Goal: Task Accomplishment & Management: Complete application form

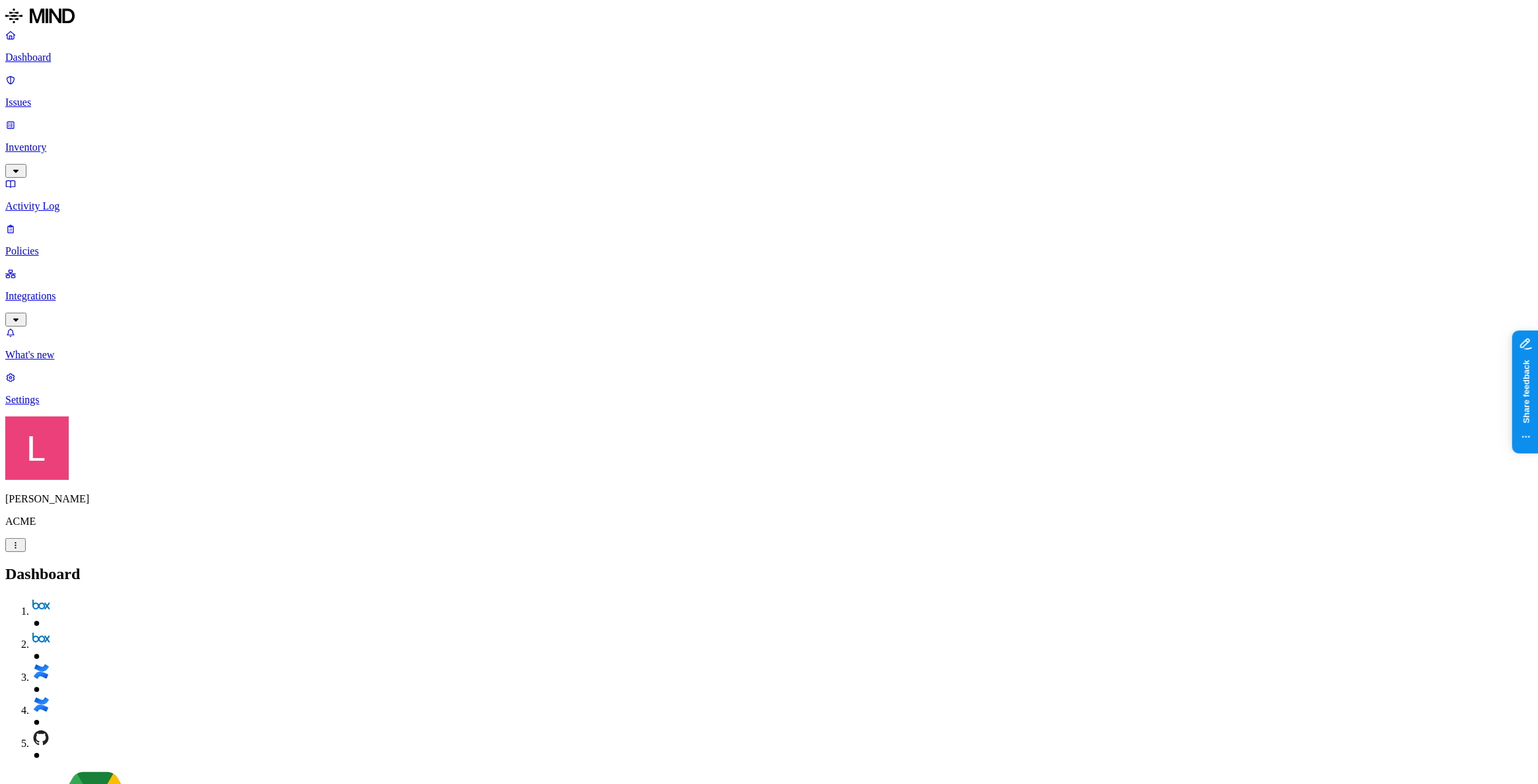
click at [72, 245] on p "Policies" at bounding box center [769, 251] width 1527 height 12
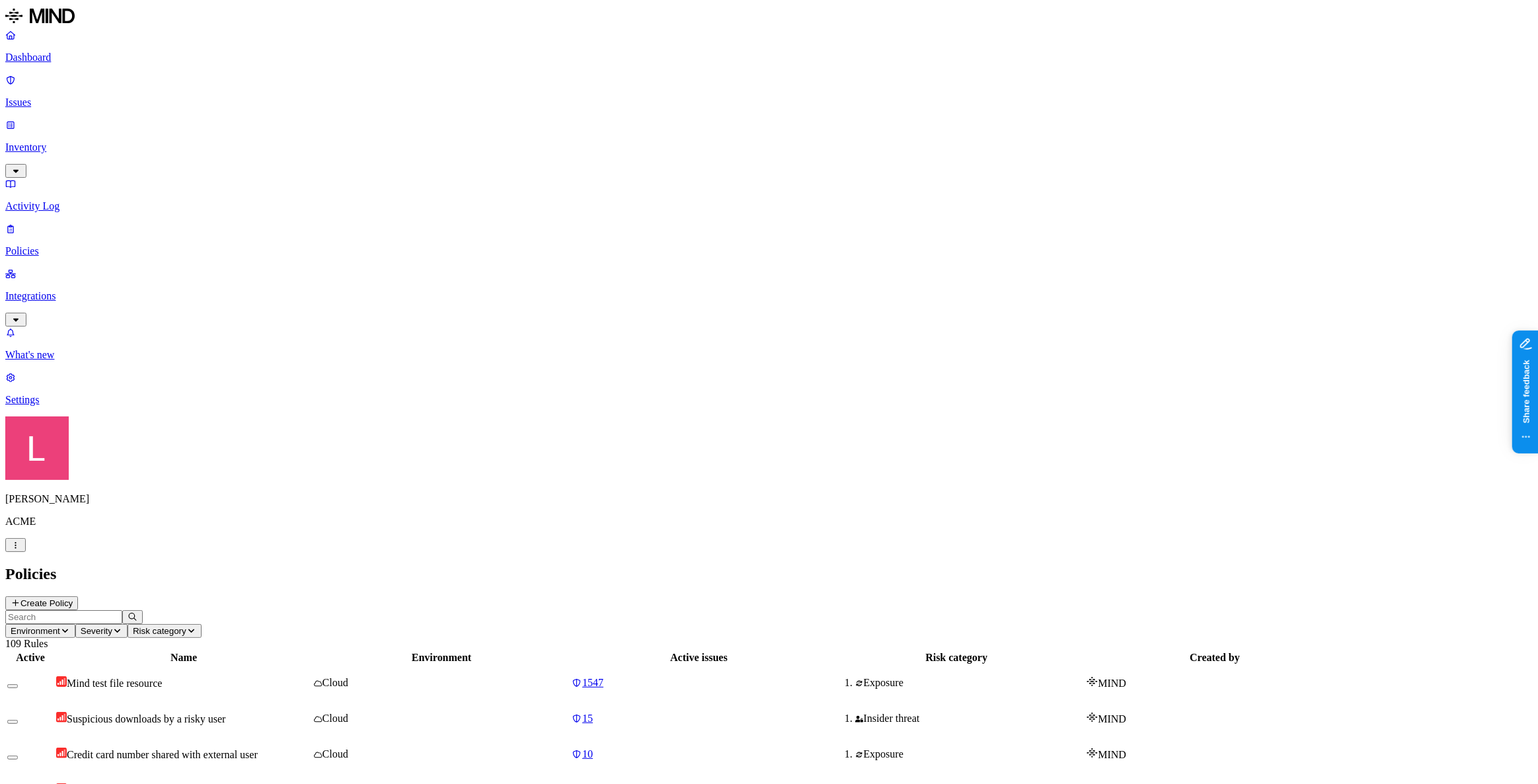
click at [78, 596] on button "Create Policy" at bounding box center [41, 603] width 73 height 14
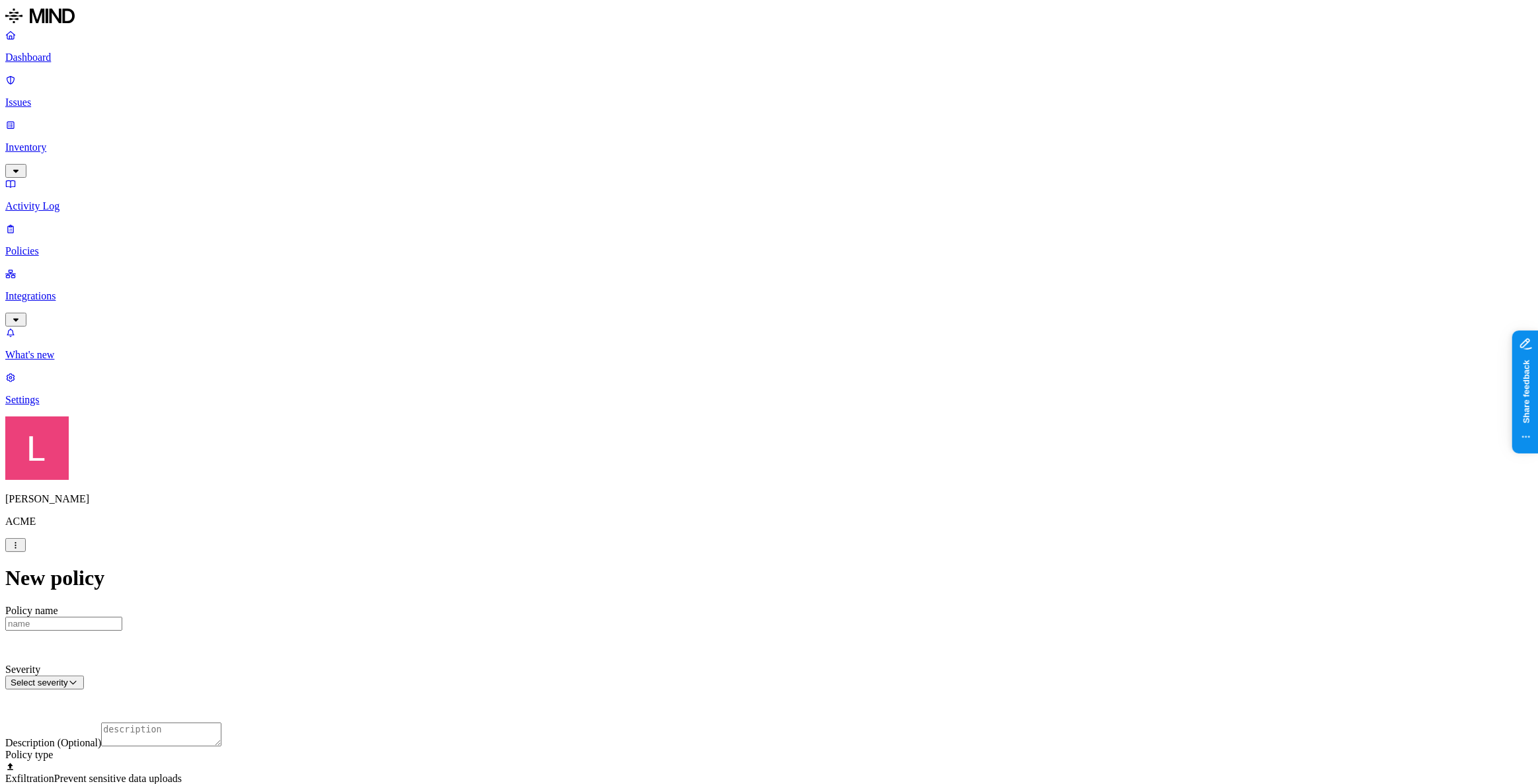
click at [700, 477] on label "Classification" at bounding box center [700, 472] width 58 height 11
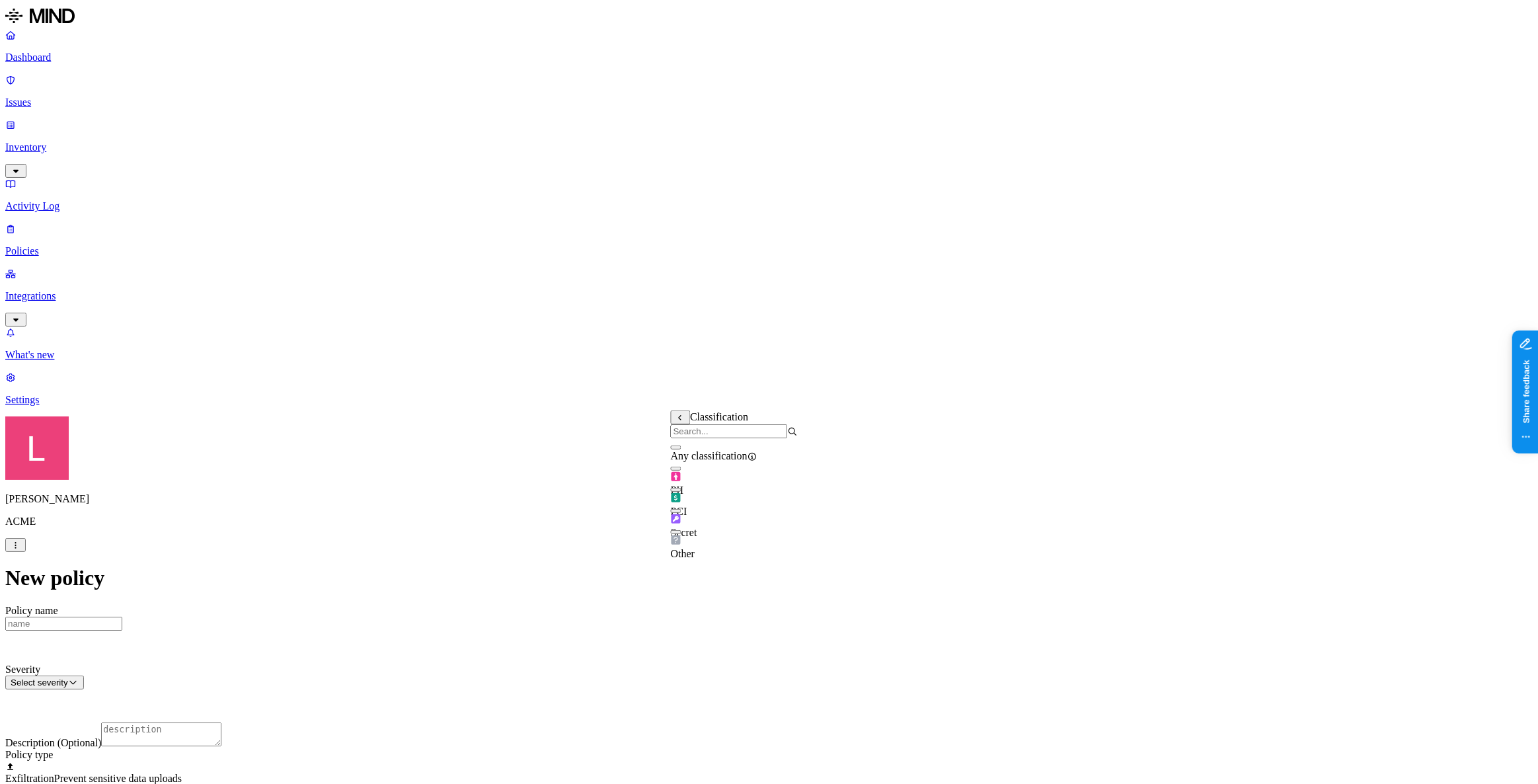
scroll to position [180, 0]
click at [683, 417] on icon at bounding box center [681, 414] width 10 height 7
click at [691, 443] on label "Data type" at bounding box center [681, 439] width 20 height 23
click at [674, 415] on button at bounding box center [681, 413] width 20 height 14
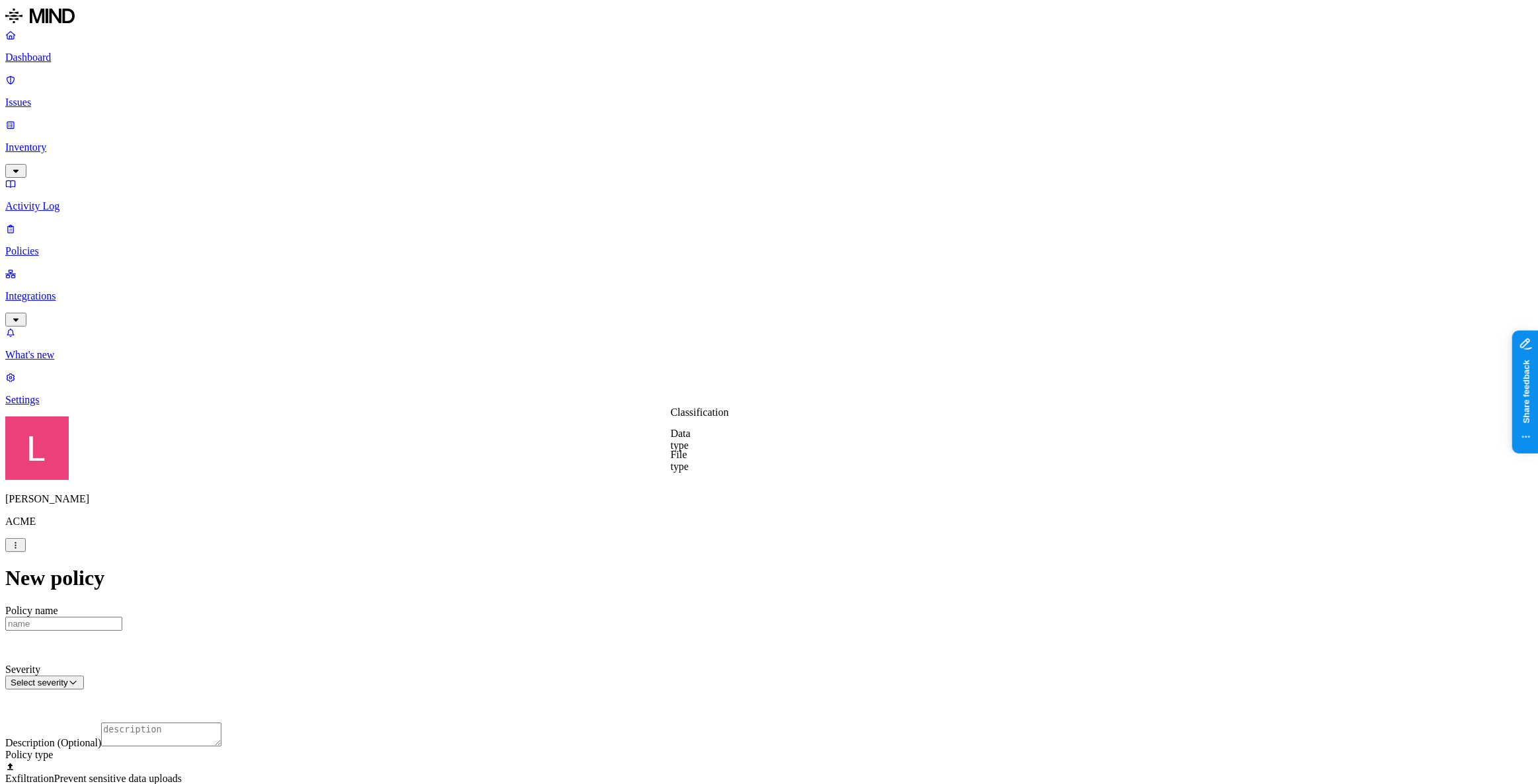
click at [689, 461] on label "File type" at bounding box center [680, 461] width 18 height 23
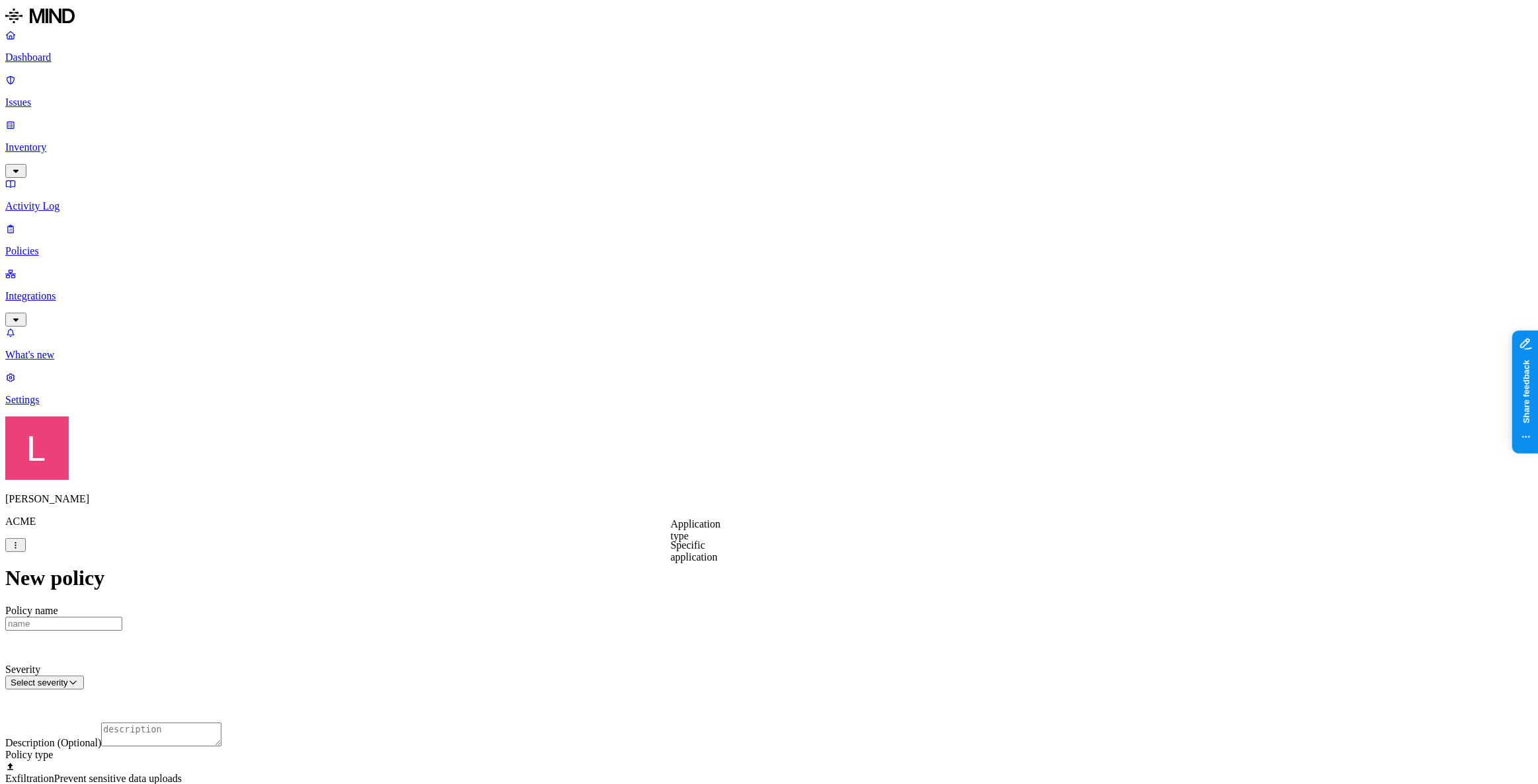
click at [714, 530] on label "Application type" at bounding box center [696, 530] width 50 height 23
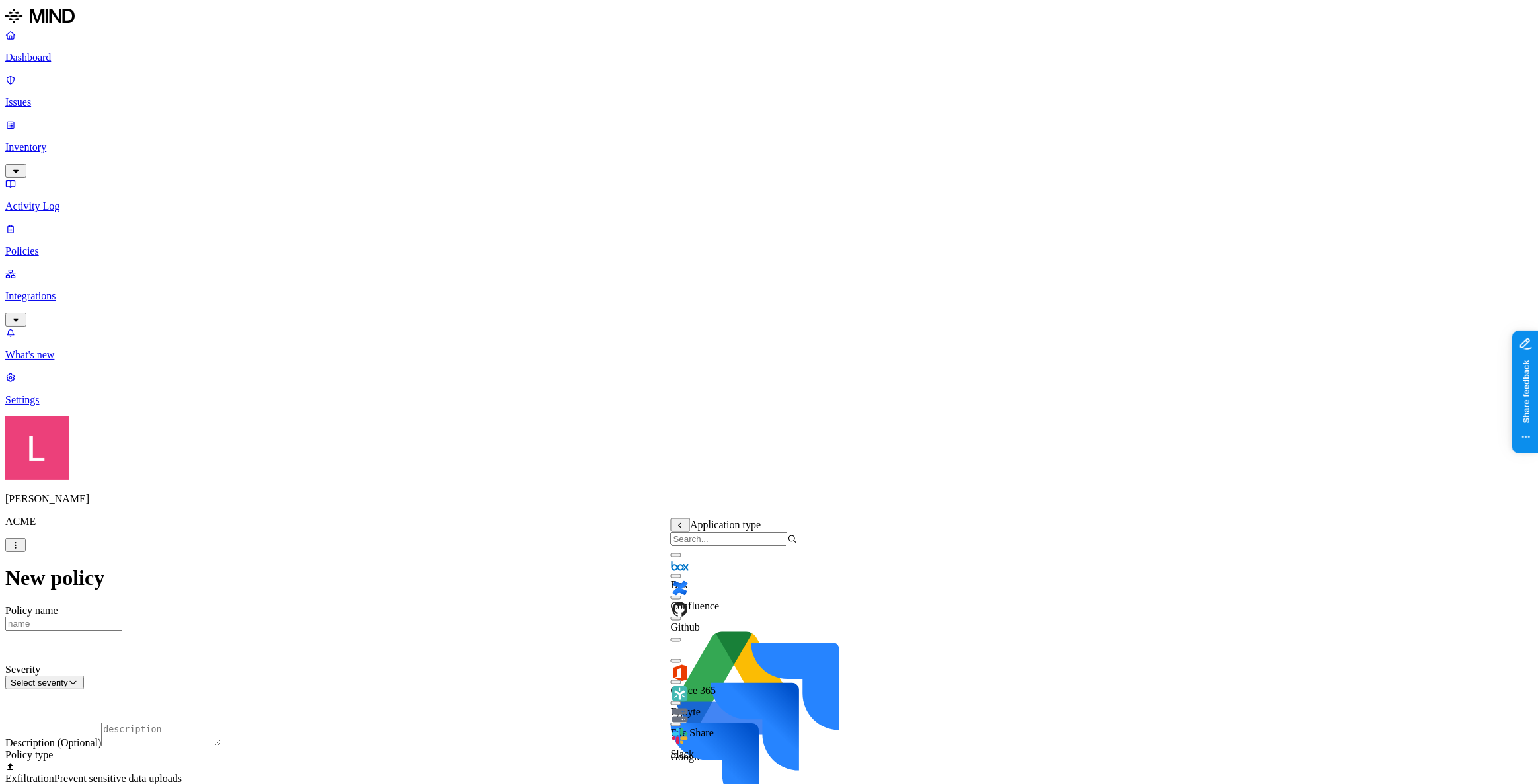
scroll to position [262, 0]
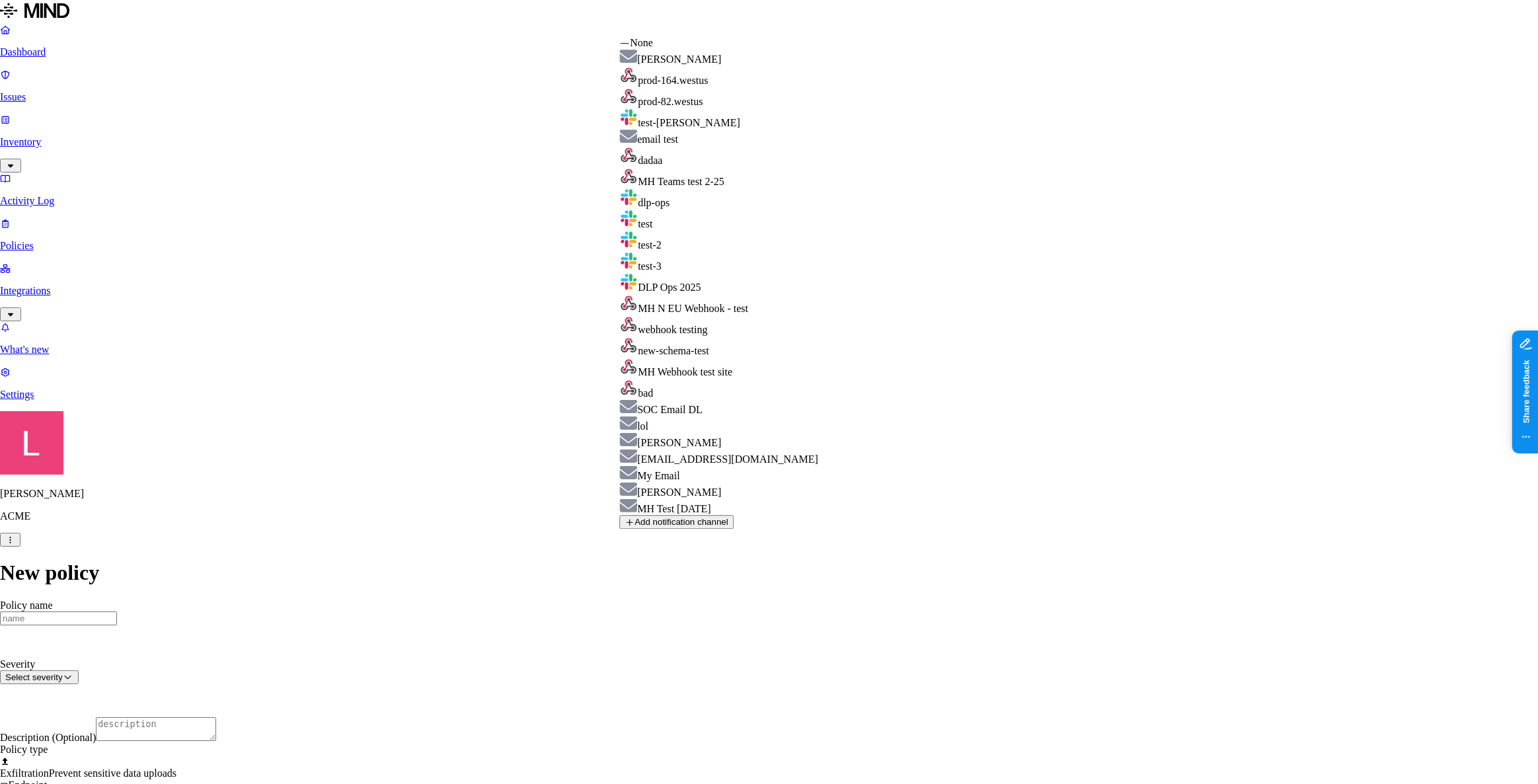
click at [745, 541] on html "Dashboard Issues Inventory Activity Log Policies Integrations What's new 1 Sett…" at bounding box center [769, 632] width 1538 height 1264
click at [694, 546] on html "Dashboard Issues Inventory Activity Log Policies Integrations What's new 1 Sett…" at bounding box center [769, 632] width 1538 height 1264
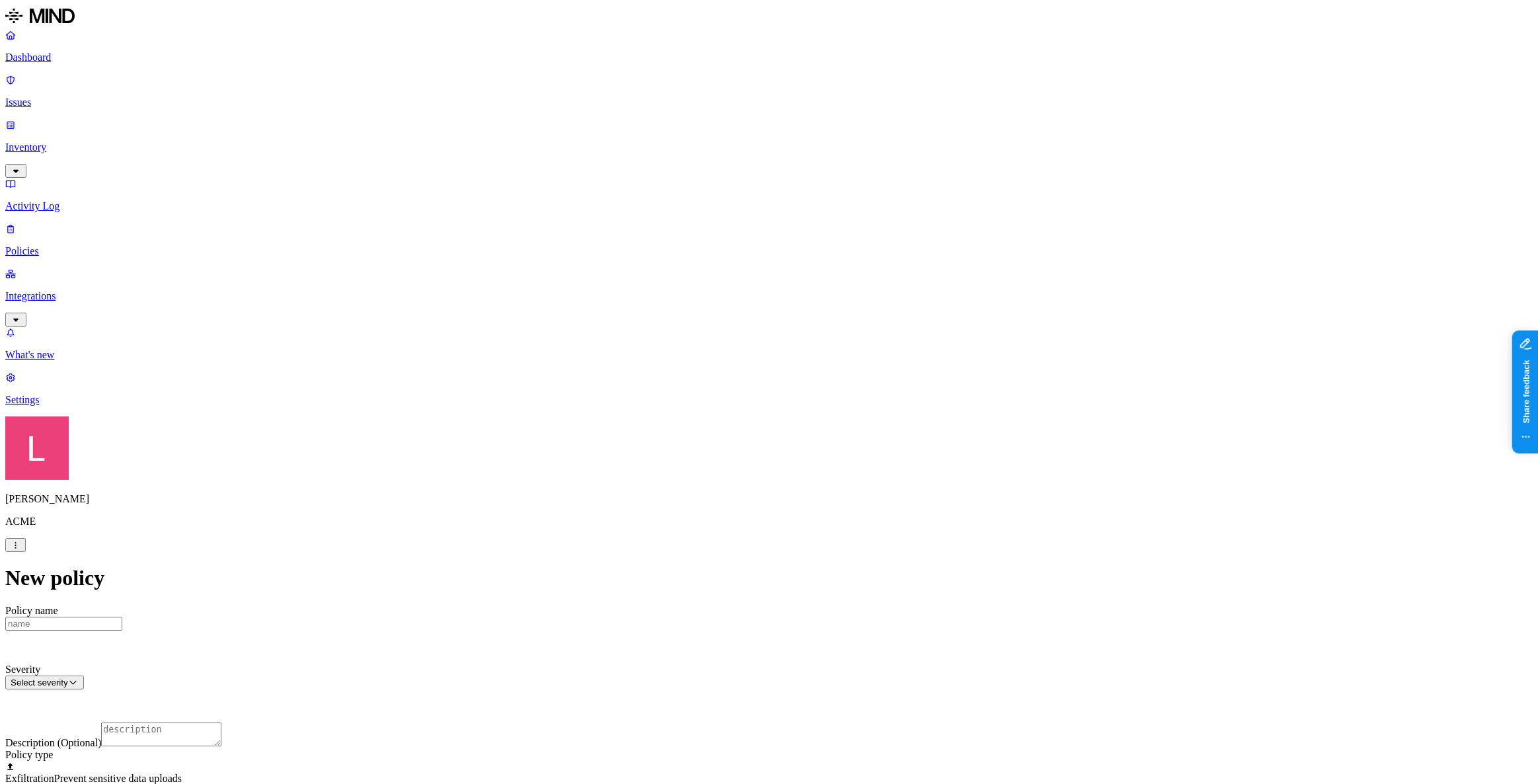
click at [945, 539] on html "Dashboard Issues Inventory Activity Log Policies Integrations What's new 1 Sett…" at bounding box center [769, 634] width 1538 height 1270
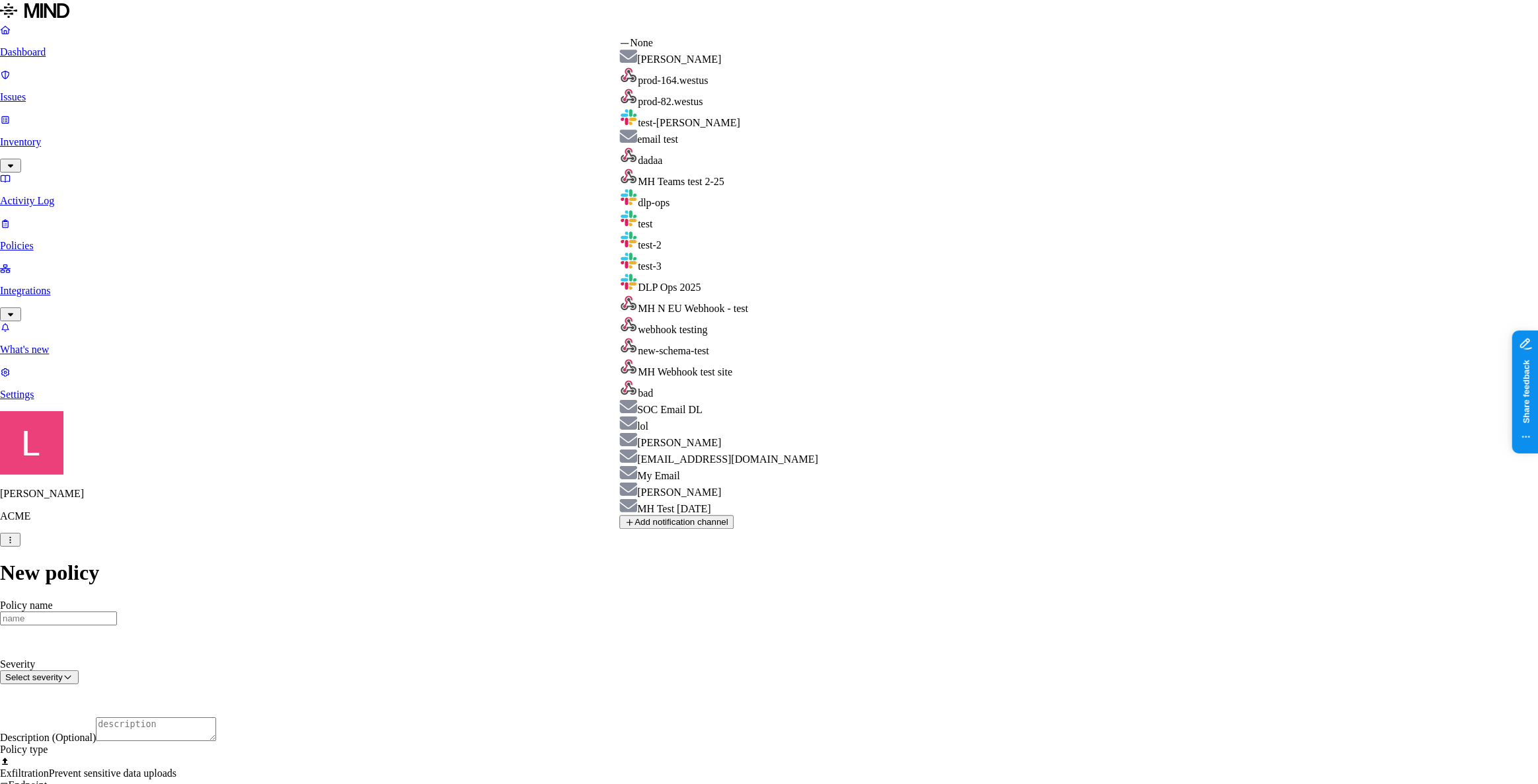
click at [945, 539] on html "Dashboard Issues Inventory Activity Log Policies Integrations What's new 1 Sett…" at bounding box center [769, 632] width 1538 height 1264
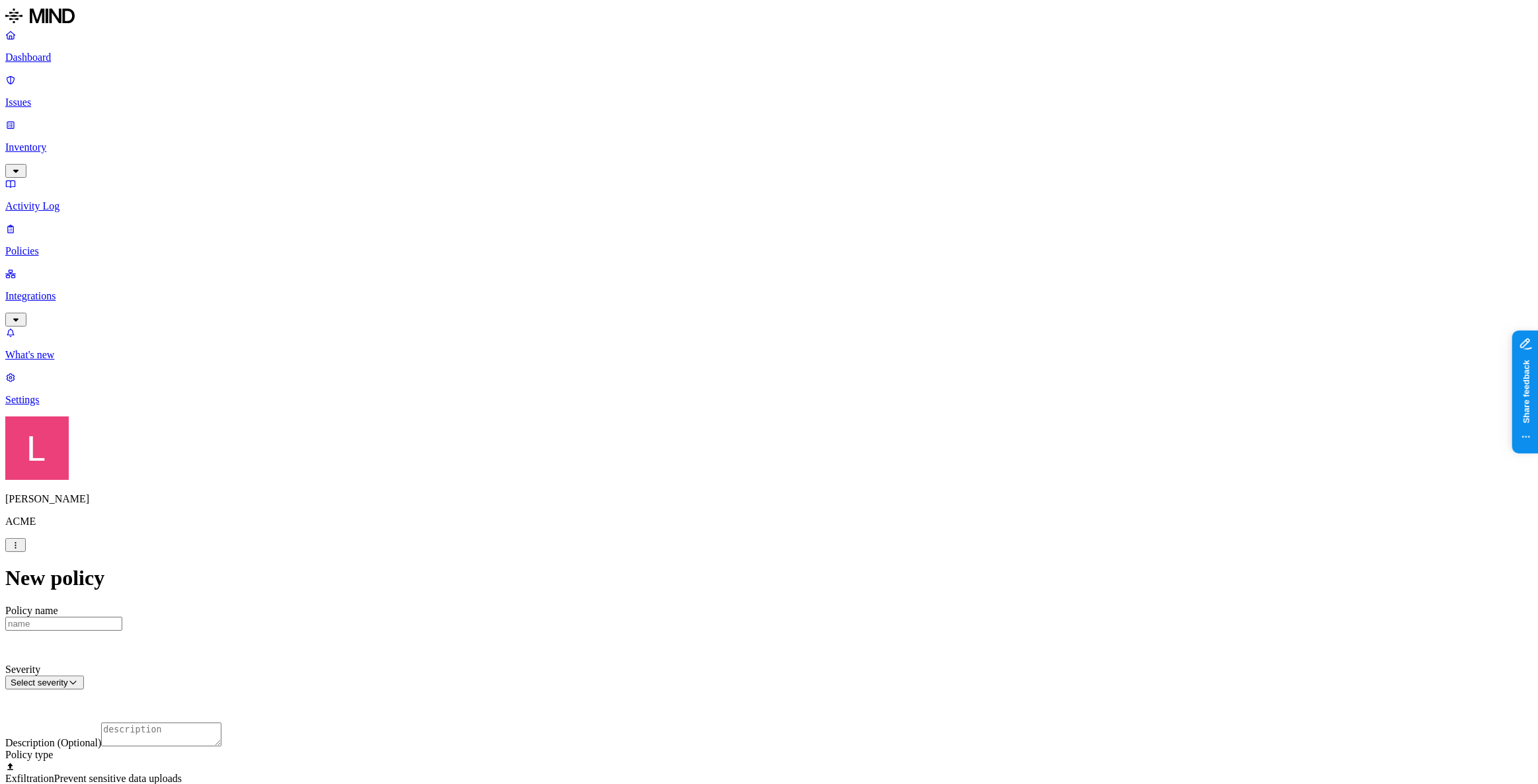
click at [752, 673] on html "Dashboard Issues Inventory Activity Log Policies Integrations What's new 1 Sett…" at bounding box center [769, 634] width 1538 height 1270
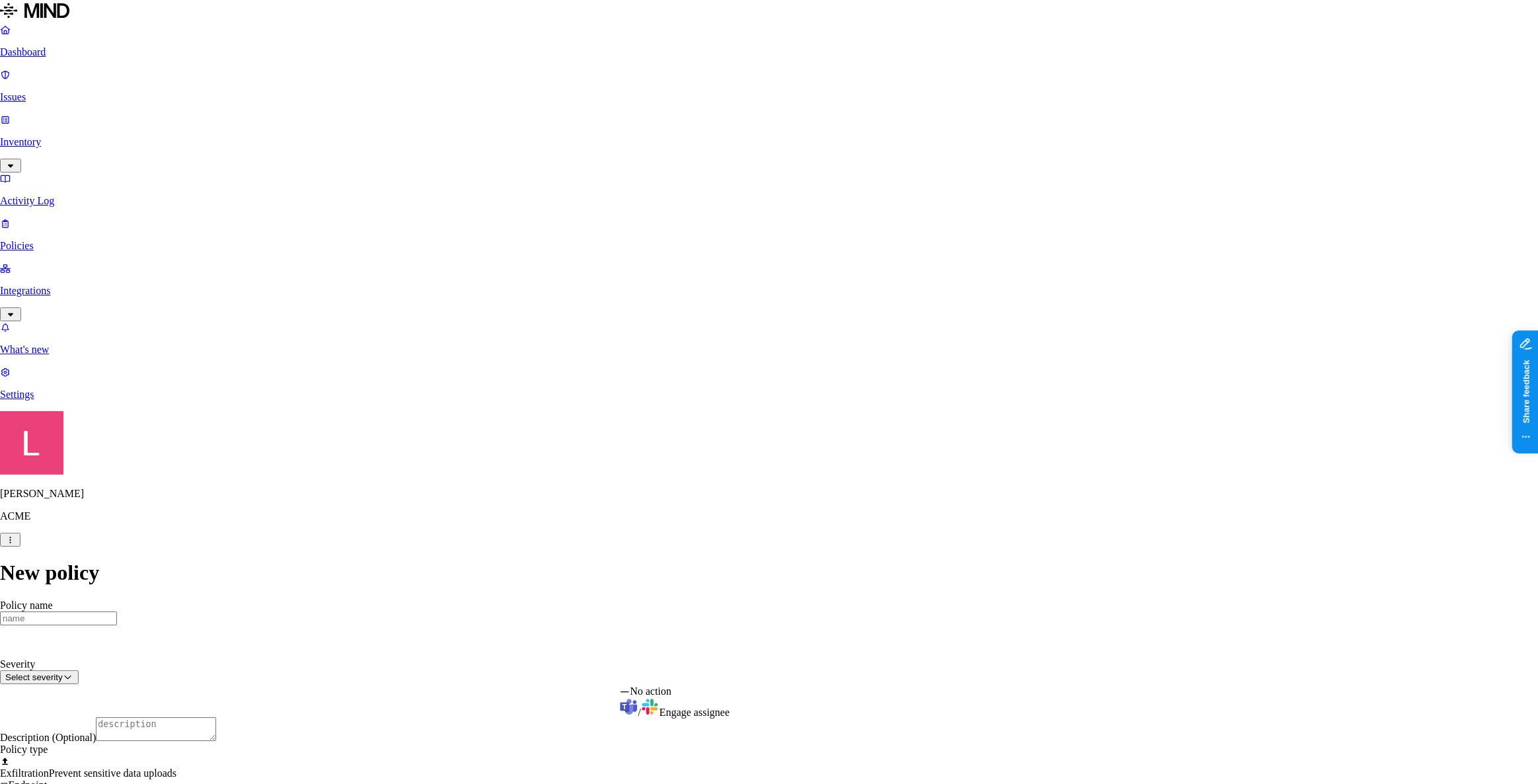
click at [819, 669] on html "Dashboard Issues Inventory Activity Log Policies Integrations What's new 1 Sett…" at bounding box center [769, 632] width 1538 height 1264
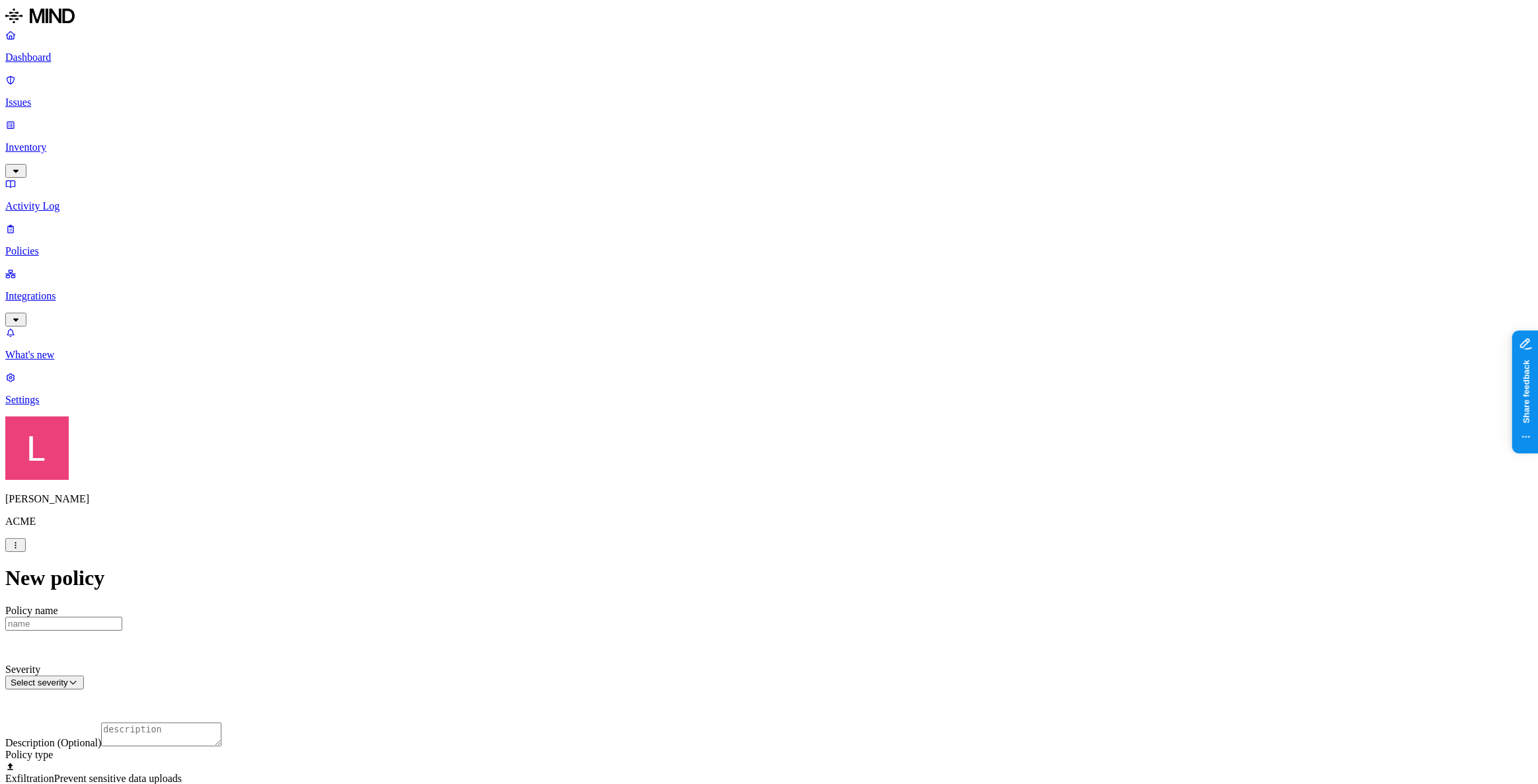
click at [71, 59] on p "Dashboard" at bounding box center [769, 57] width 1527 height 12
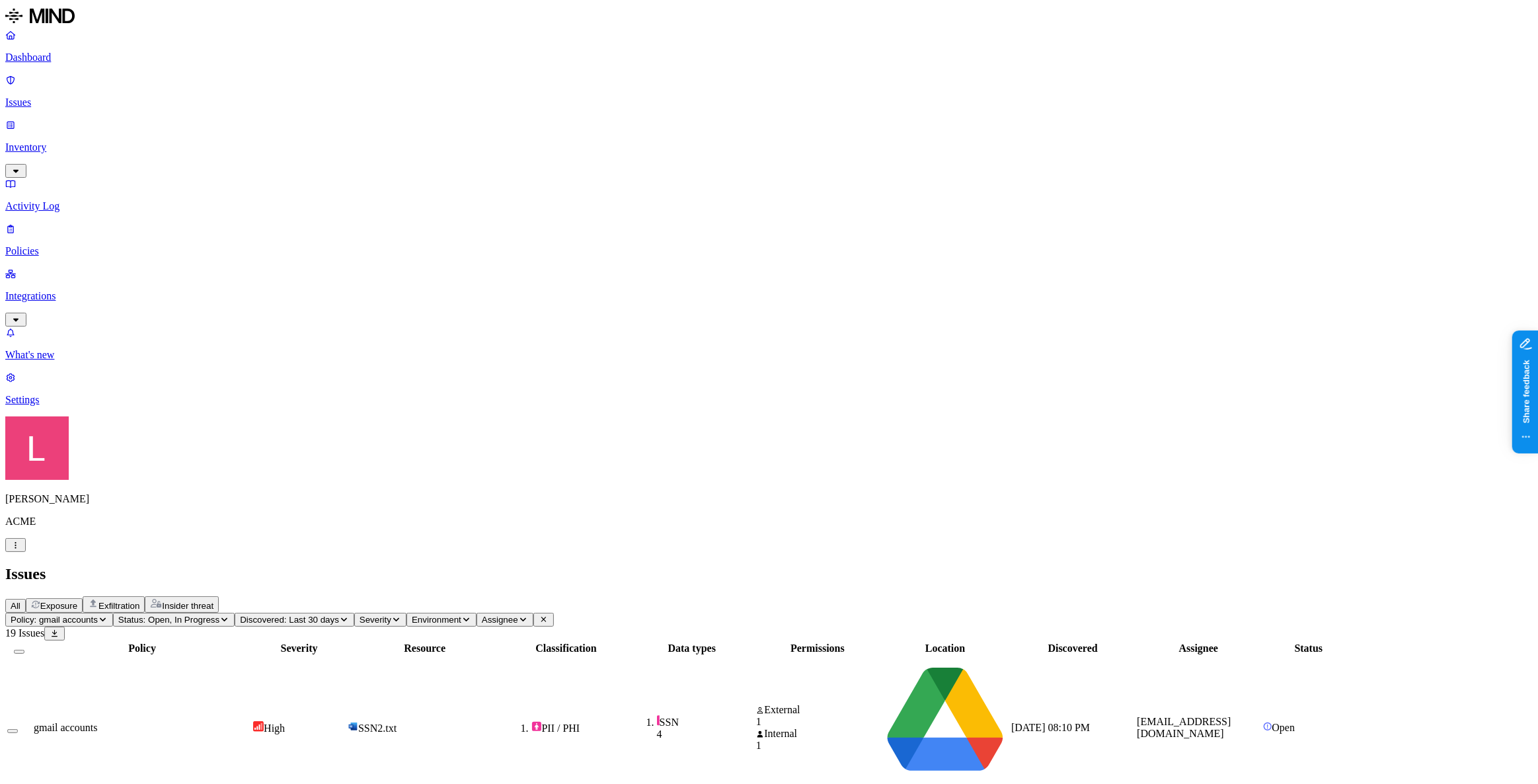
click at [71, 223] on link "Policies" at bounding box center [769, 240] width 1527 height 34
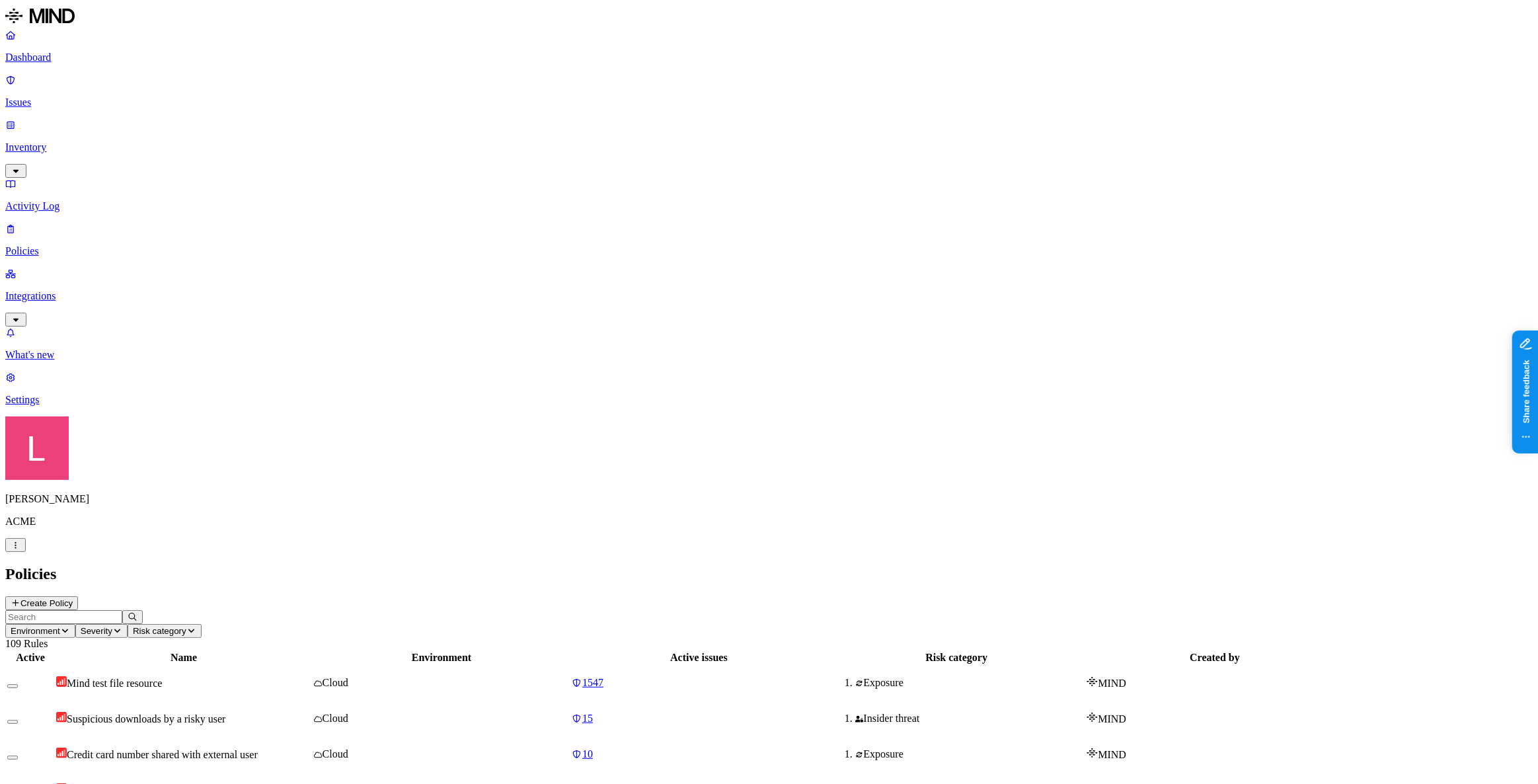
click at [78, 596] on button "Create Policy" at bounding box center [41, 603] width 73 height 14
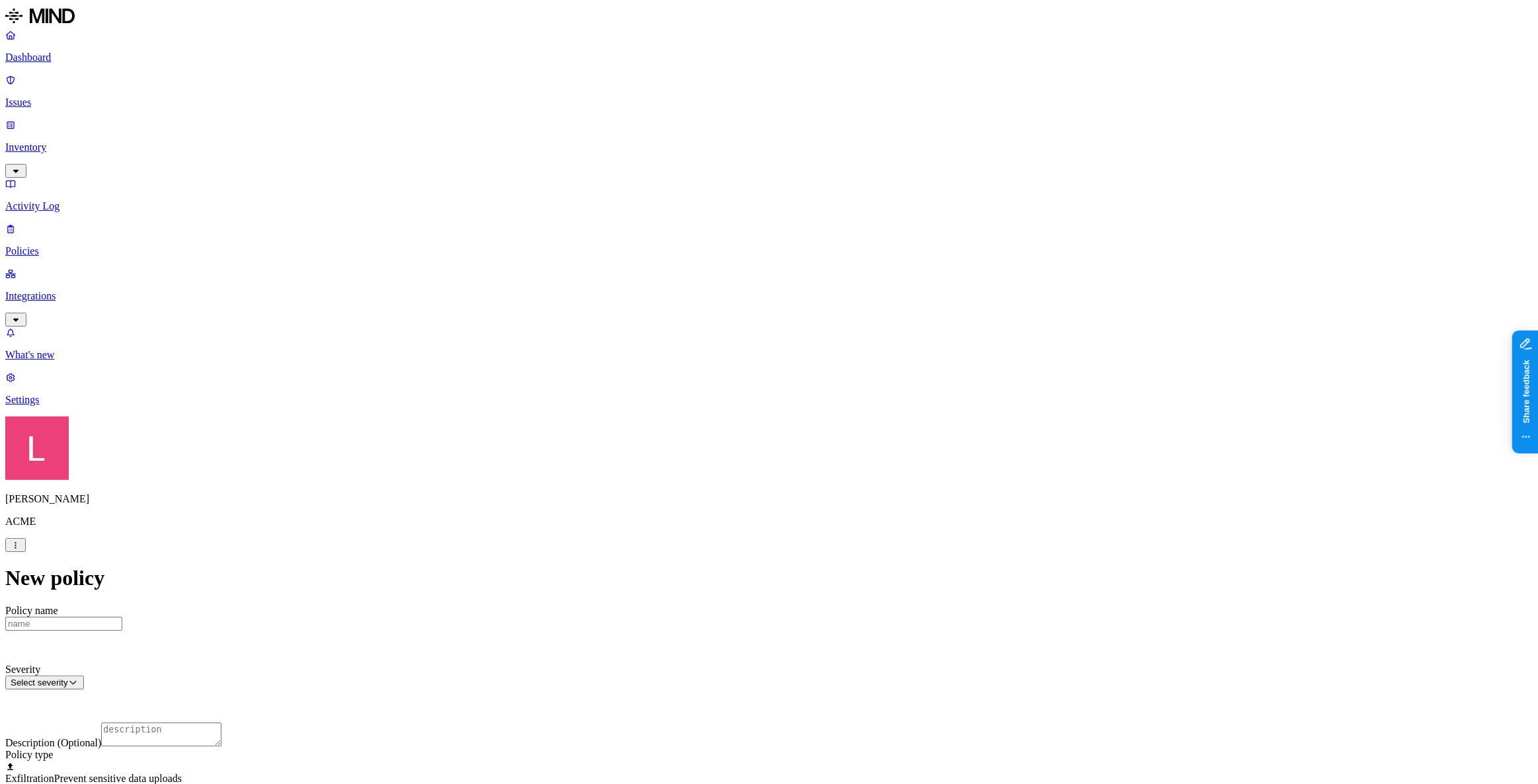
scroll to position [240, 0]
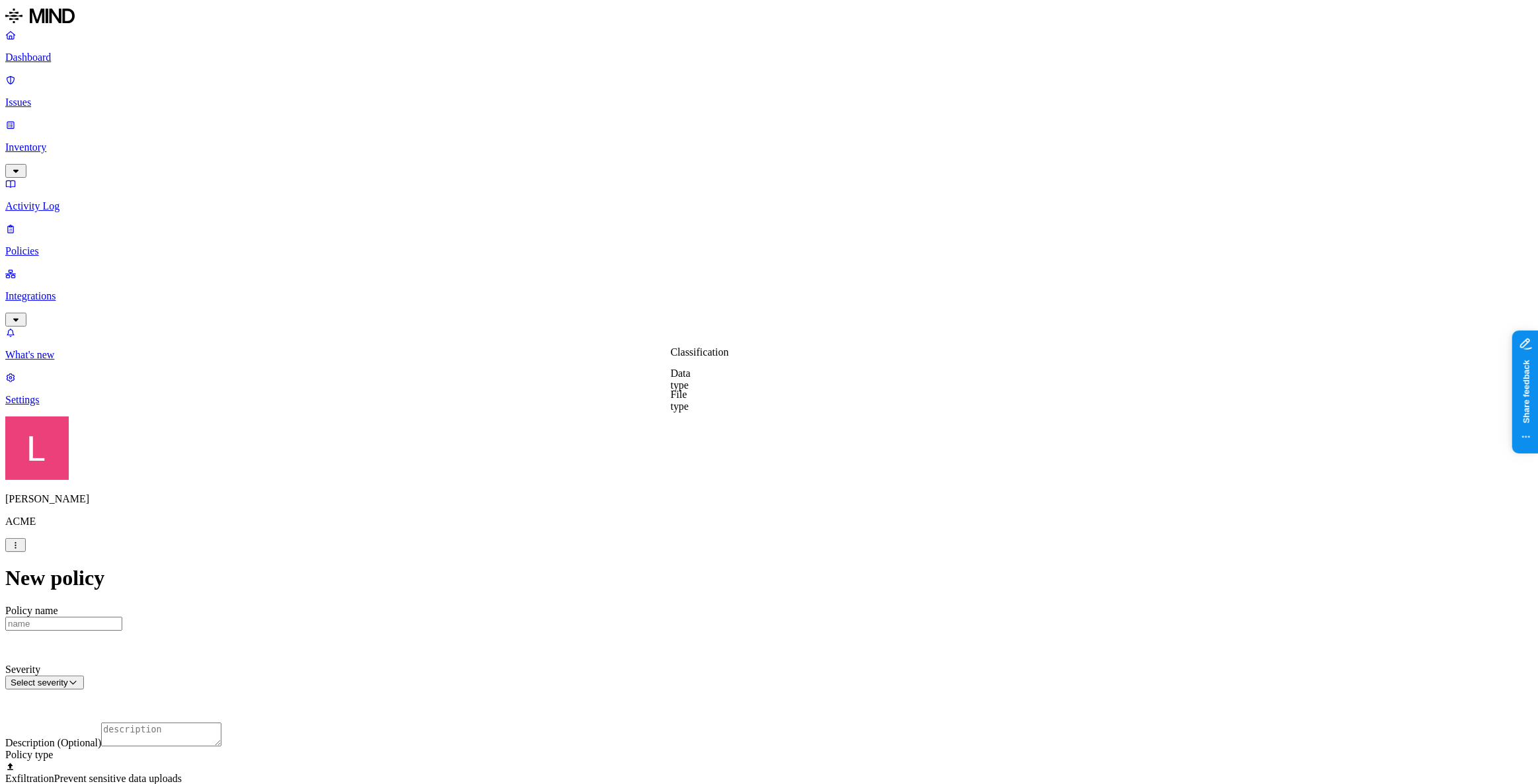
click at [723, 358] on label "Classification" at bounding box center [700, 352] width 58 height 11
click at [691, 463] on div "Secret" at bounding box center [734, 456] width 127 height 37
click at [697, 453] on label "Public access" at bounding box center [684, 455] width 27 height 23
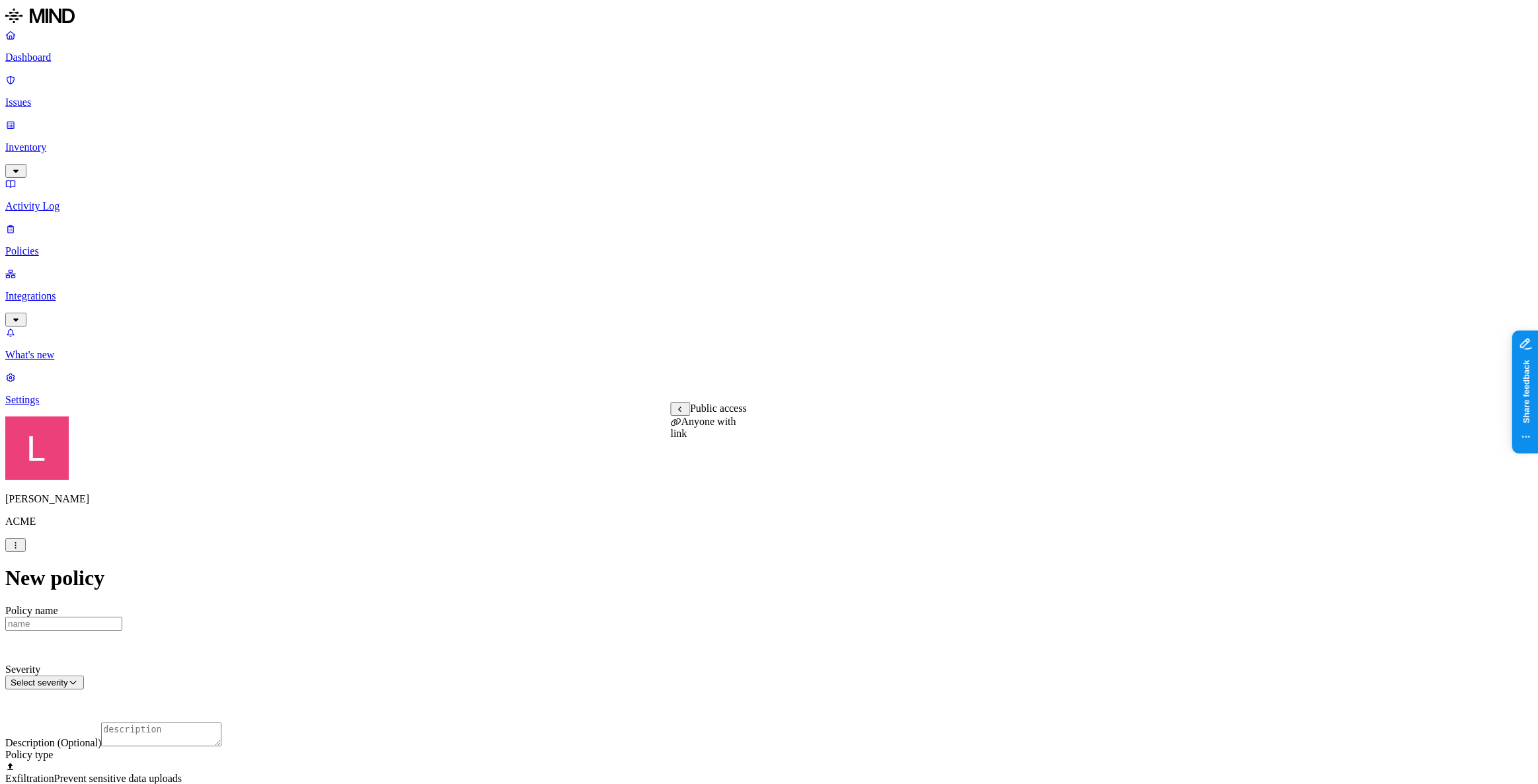
click at [711, 437] on label "Anyone with link" at bounding box center [703, 428] width 65 height 23
click at [705, 477] on label "Application type" at bounding box center [696, 469] width 50 height 23
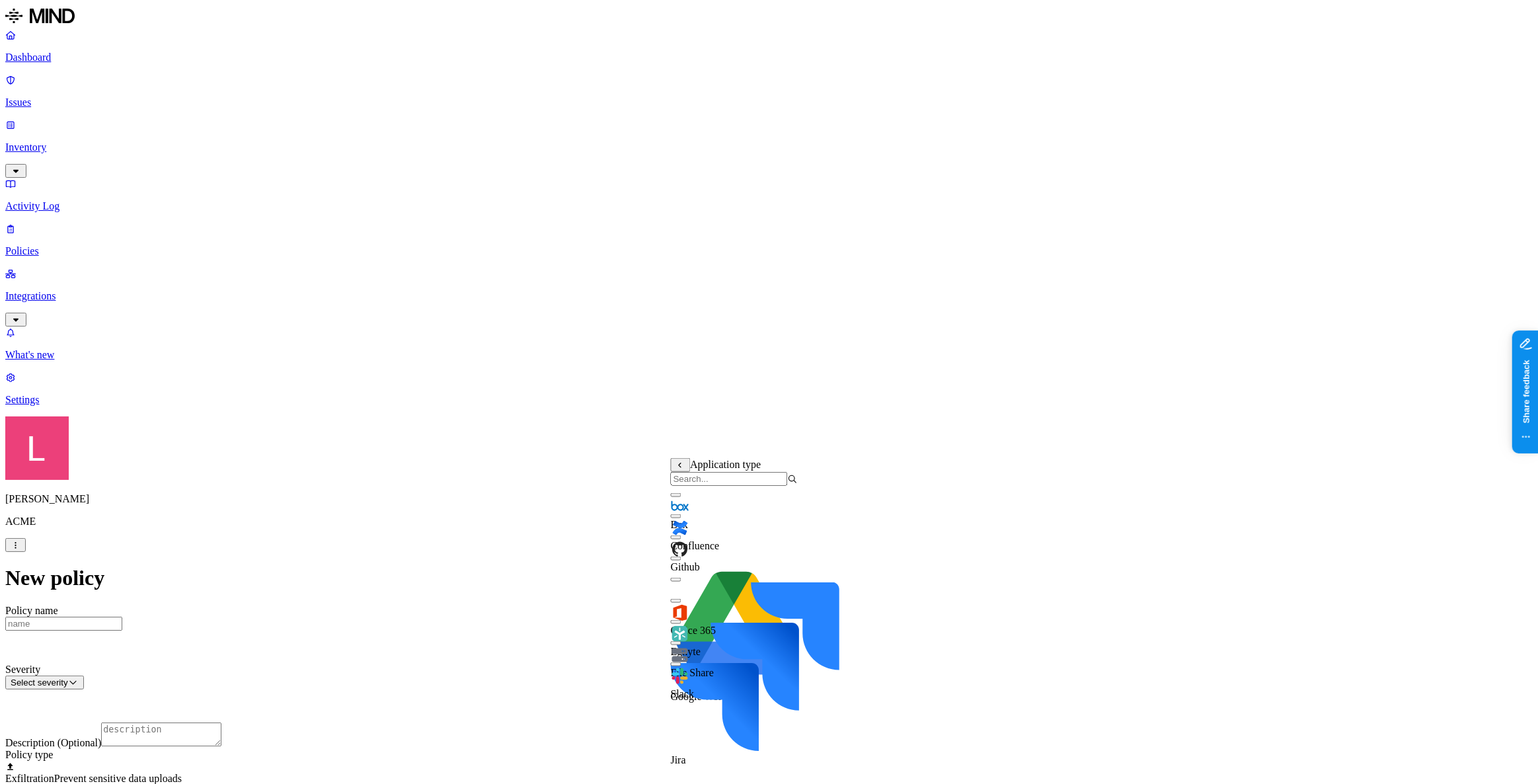
click at [689, 555] on div "Github" at bounding box center [734, 550] width 127 height 45
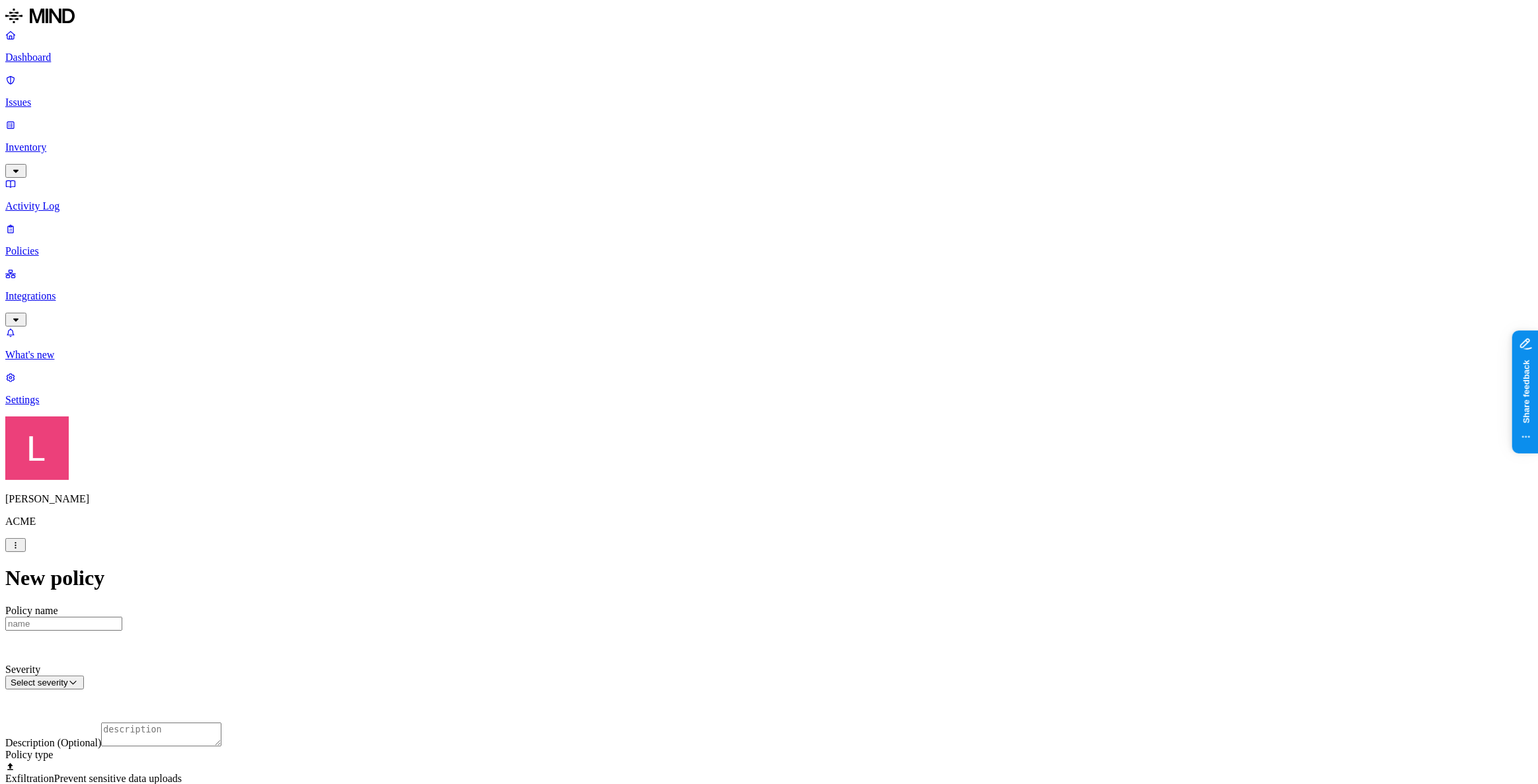
click at [622, 761] on div at bounding box center [769, 761] width 1527 height 0
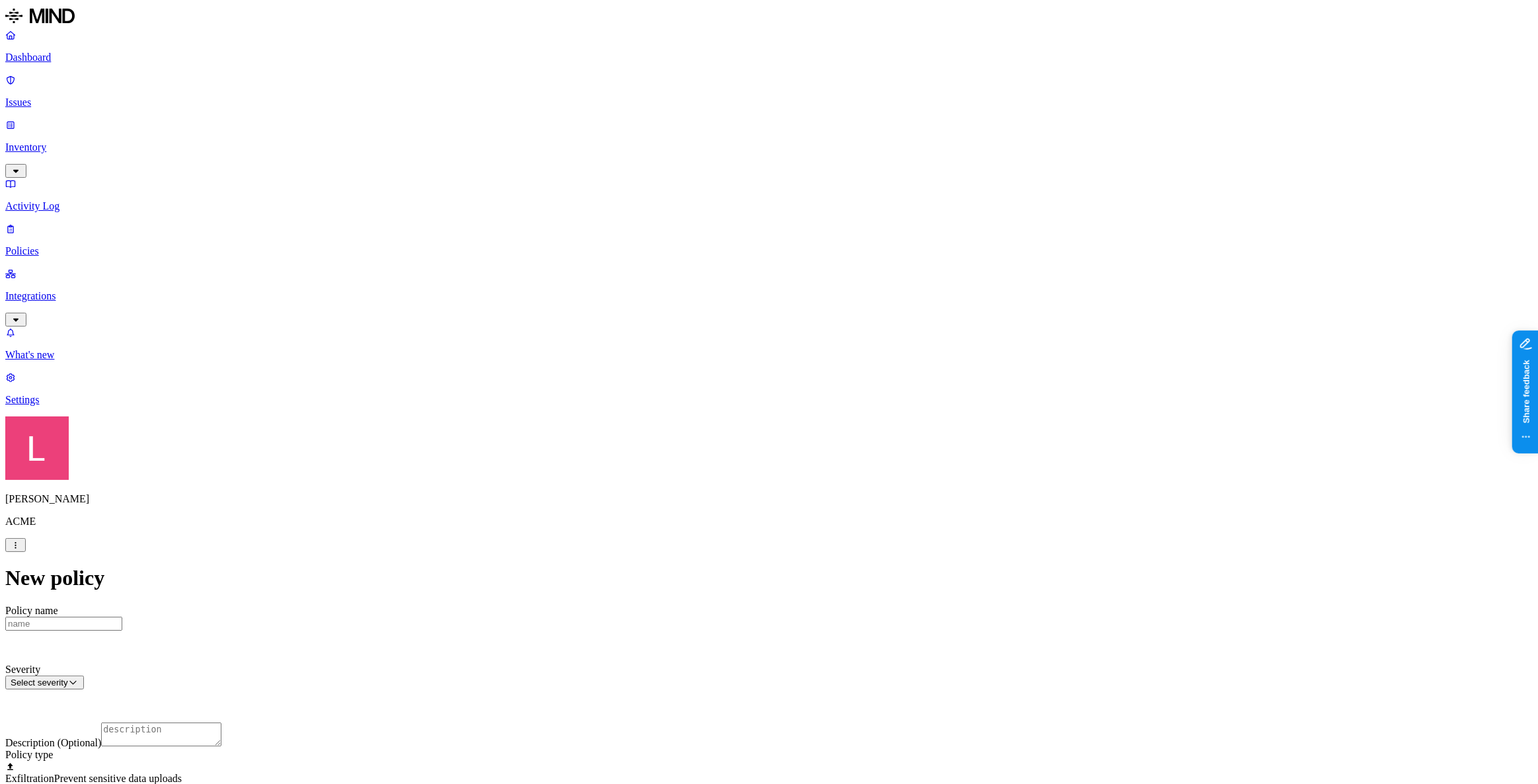
scroll to position [240, 0]
drag, startPoint x: 624, startPoint y: 370, endPoint x: 687, endPoint y: 372, distance: 63.0
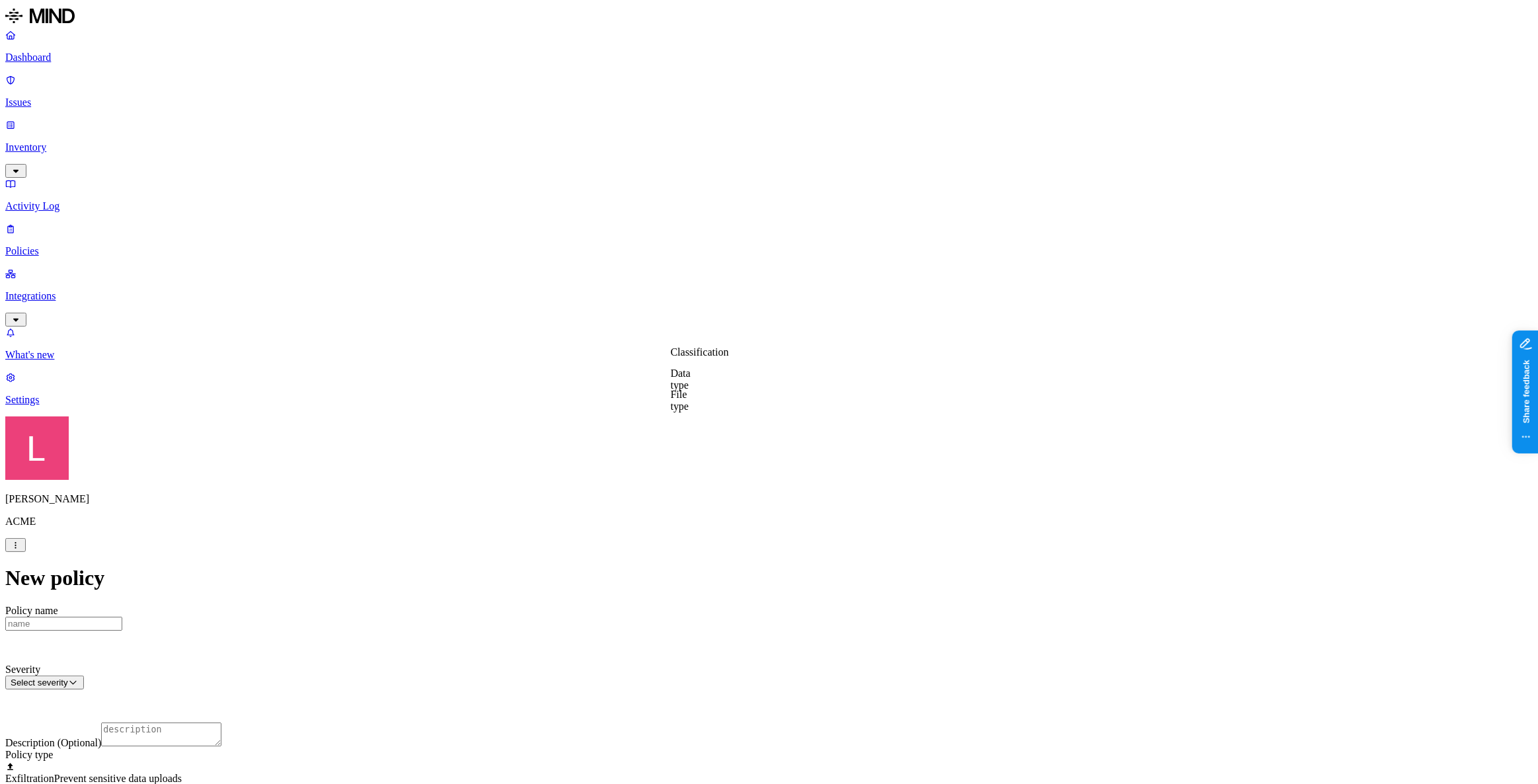
click at [699, 356] on label "Classification" at bounding box center [700, 352] width 58 height 11
click at [681, 450] on button "button" at bounding box center [676, 447] width 10 height 4
drag, startPoint x: 687, startPoint y: 464, endPoint x: 962, endPoint y: 403, distance: 281.7
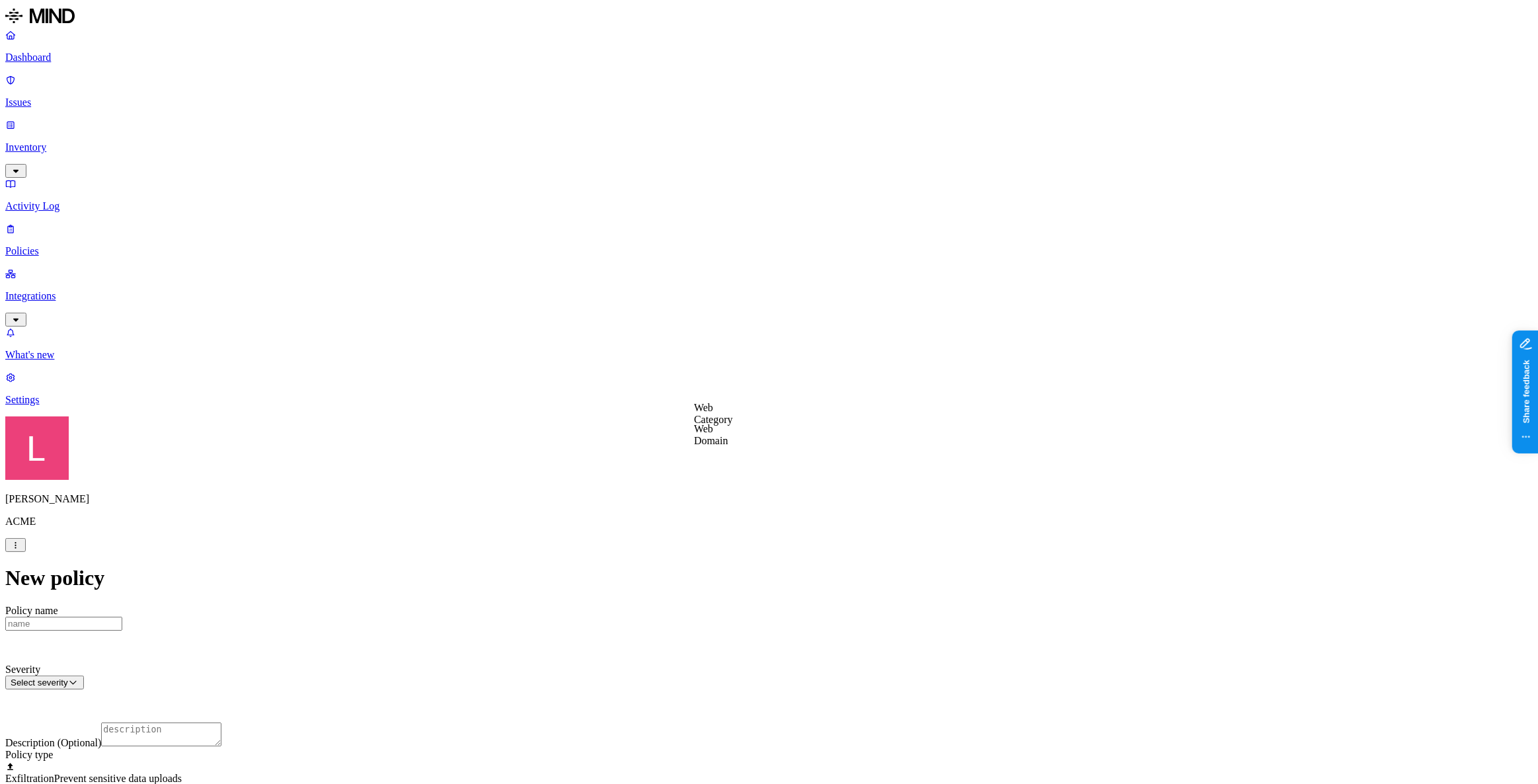
click at [733, 471] on label "Web Category" at bounding box center [713, 469] width 39 height 23
click at [699, 464] on icon at bounding box center [703, 465] width 10 height 7
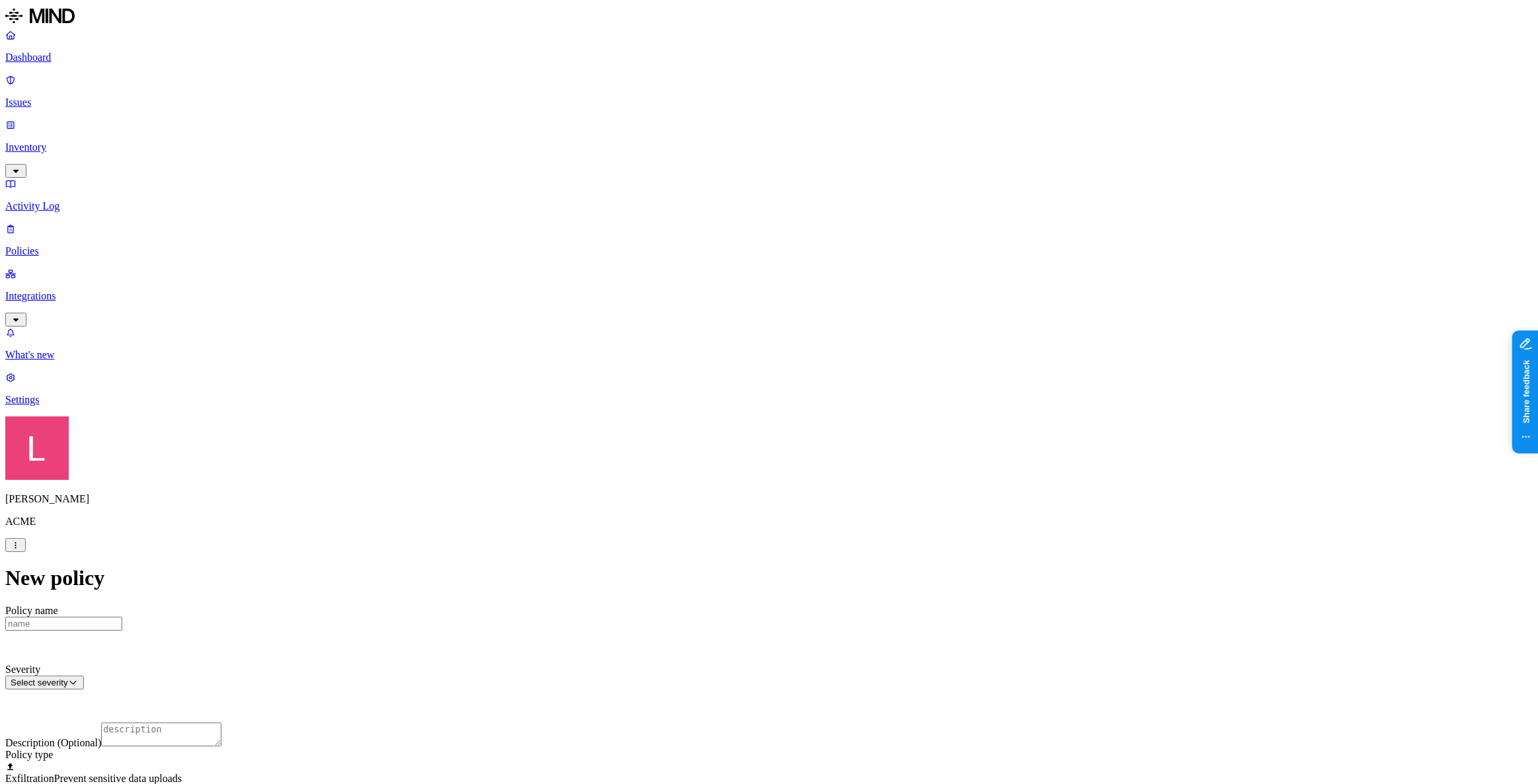
click at [730, 510] on label "Account type" at bounding box center [711, 512] width 36 height 23
click at [728, 495] on label "Web Domain" at bounding box center [711, 491] width 34 height 23
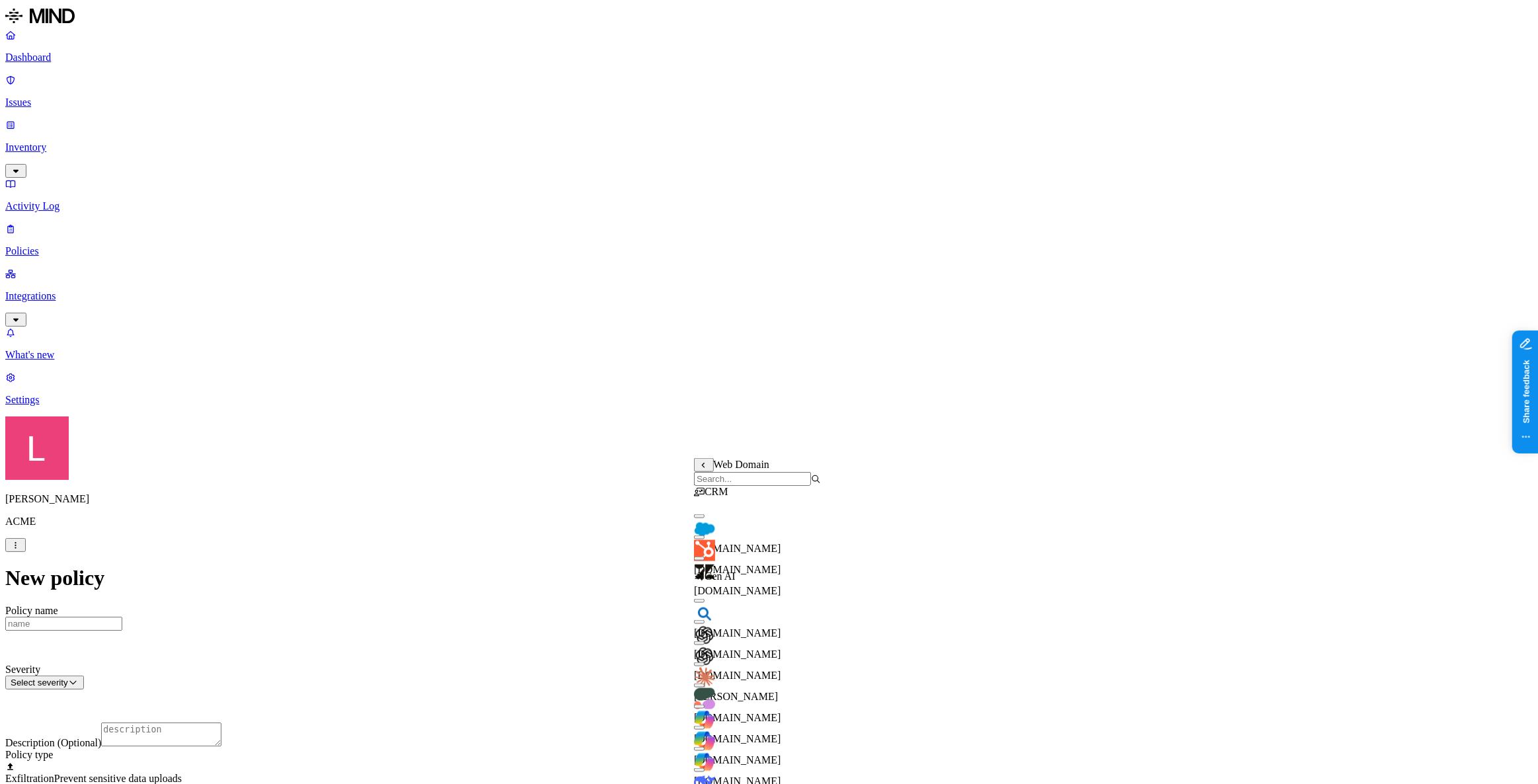
click at [745, 484] on input "search" at bounding box center [752, 478] width 117 height 14
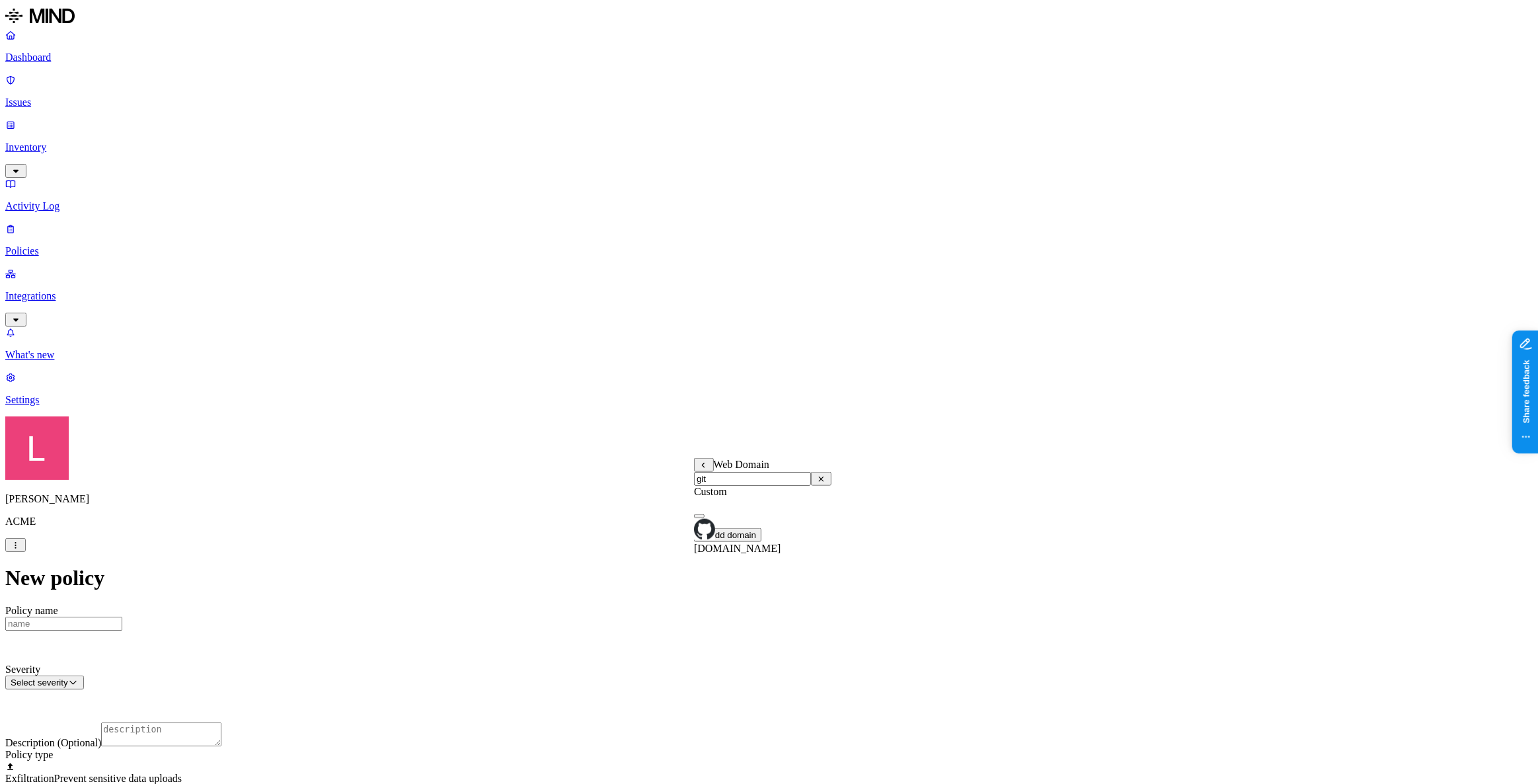
type input "git"
click at [704, 518] on button "button" at bounding box center [699, 516] width 10 height 4
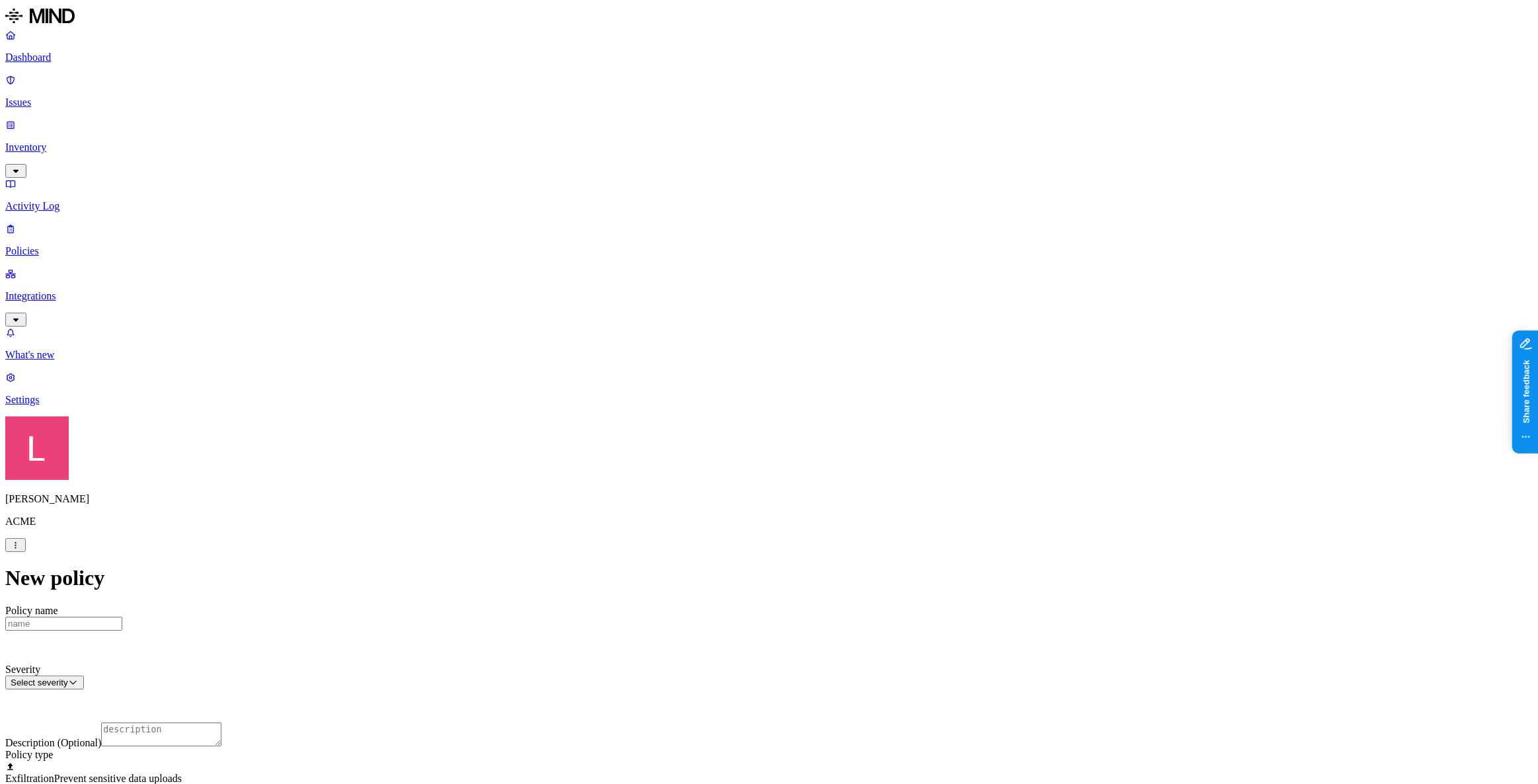
click at [731, 587] on label "Departments" at bounding box center [711, 582] width 54 height 11
click at [697, 646] on div "R&D" at bounding box center [747, 637] width 127 height 23
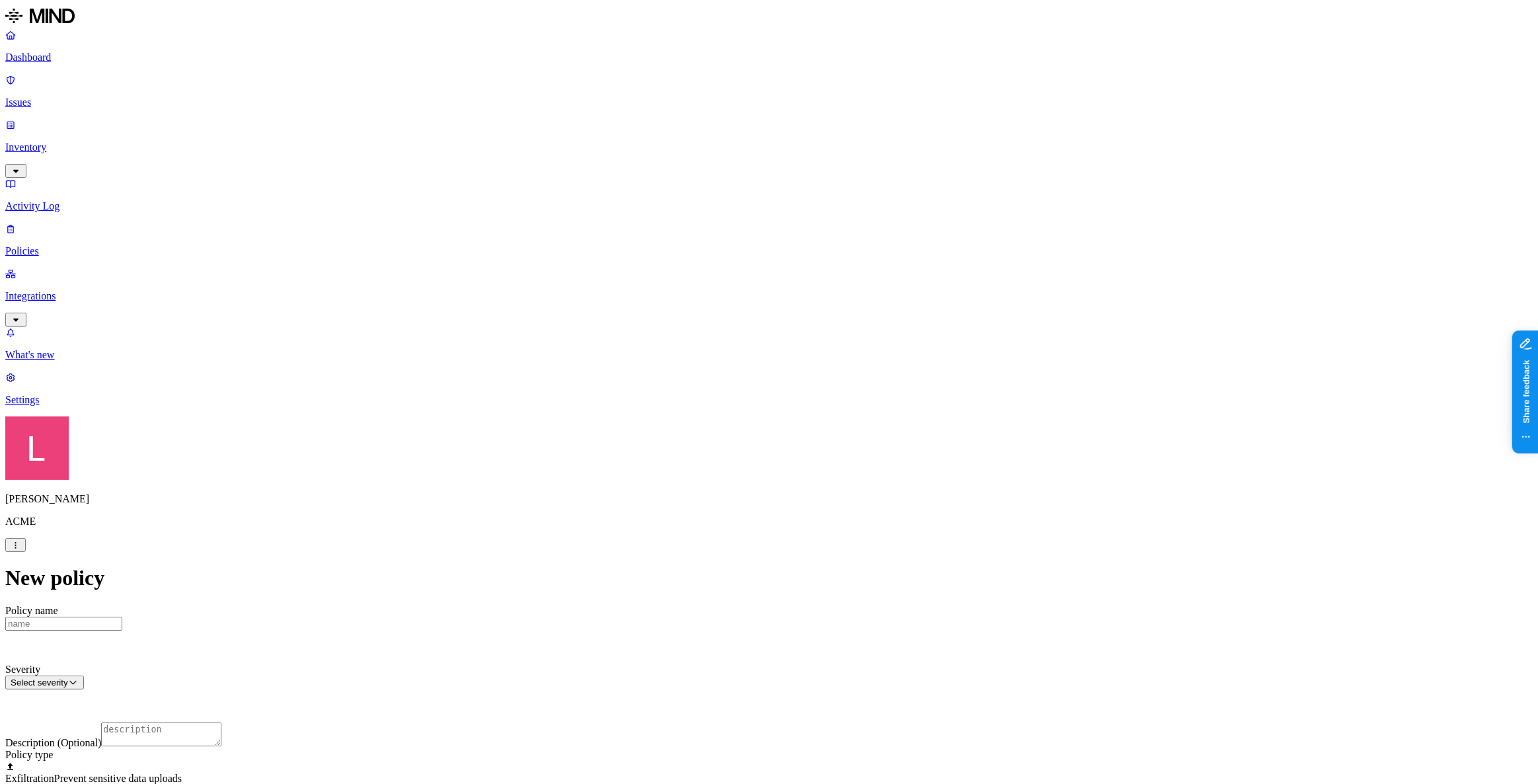
click at [704, 358] on label "Classification" at bounding box center [700, 352] width 58 height 11
click at [681, 450] on button "button" at bounding box center [676, 447] width 10 height 4
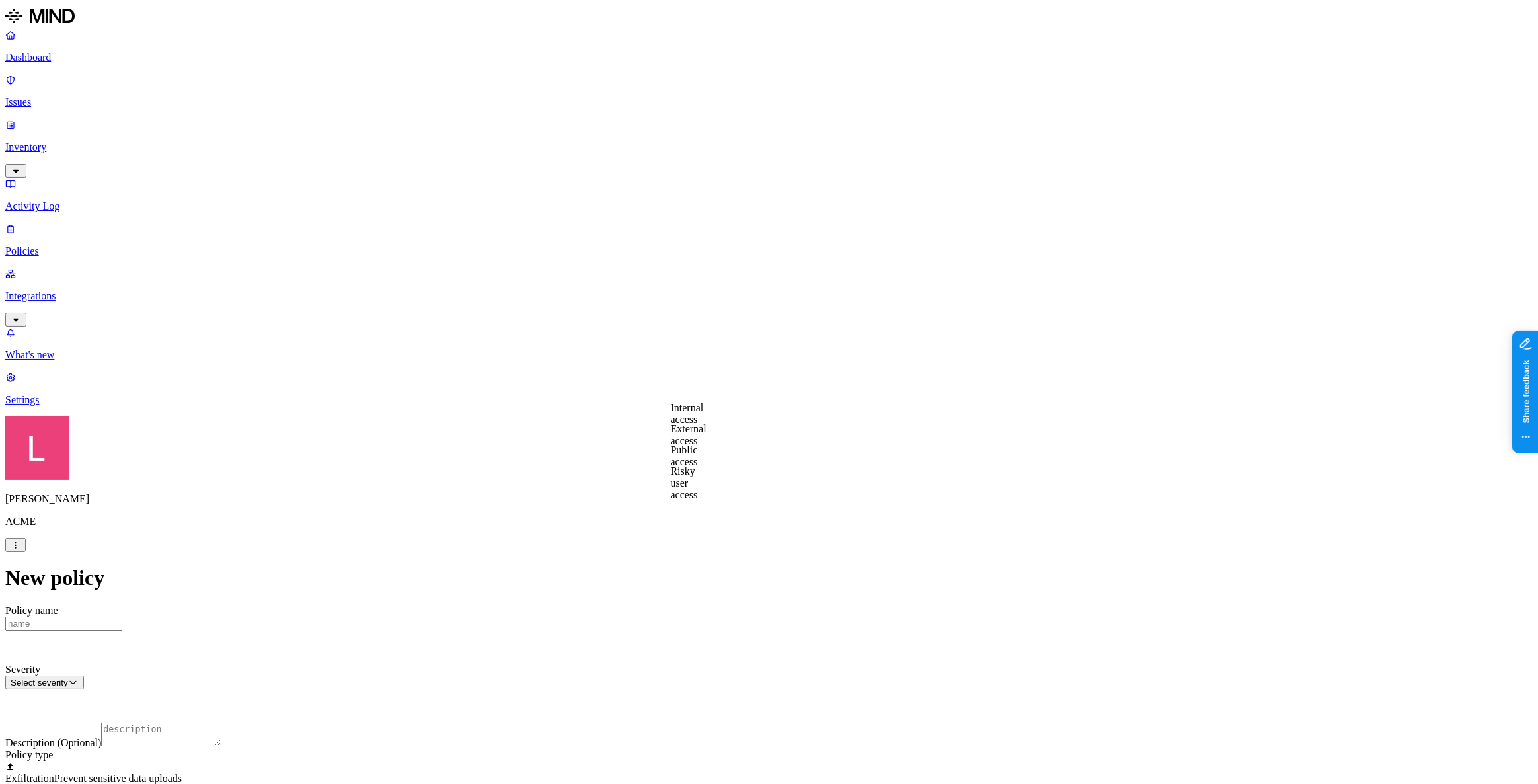
click at [697, 458] on label "Public access" at bounding box center [684, 455] width 27 height 23
click at [727, 434] on label "Anyone with link" at bounding box center [703, 428] width 65 height 23
click at [717, 488] on label "Specific application" at bounding box center [695, 491] width 47 height 23
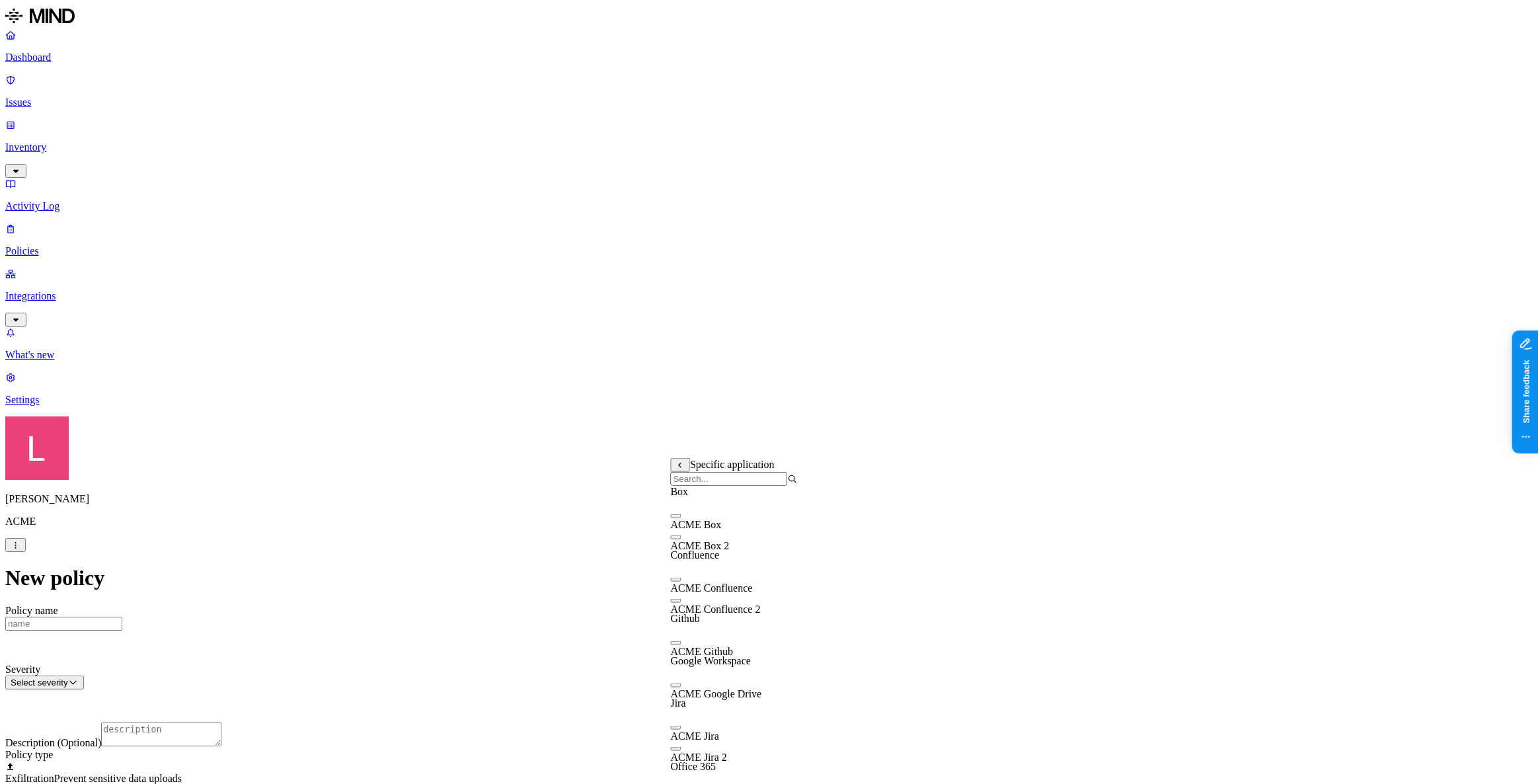
click at [721, 486] on input "search" at bounding box center [729, 478] width 117 height 14
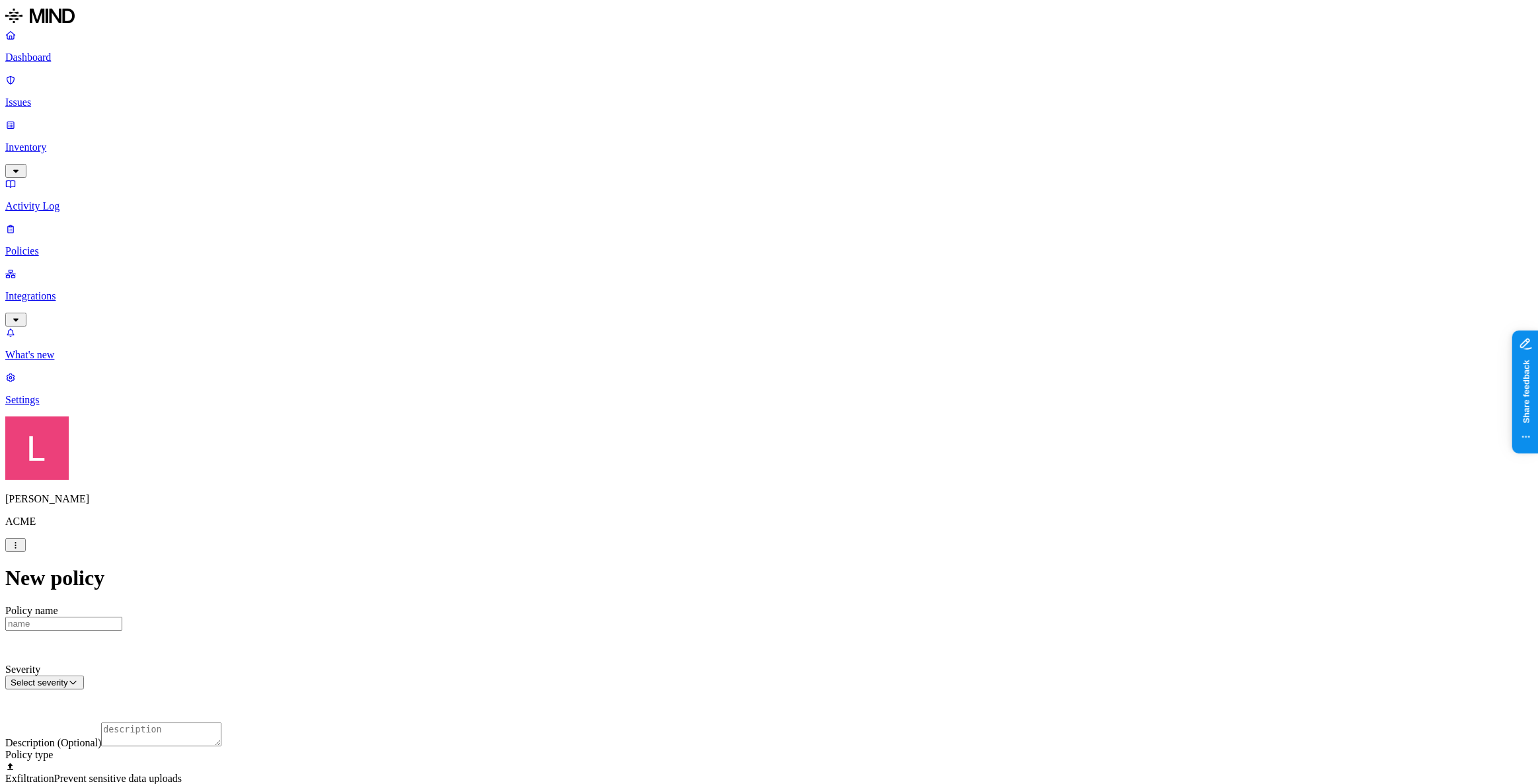
click at [704, 472] on label "Application type" at bounding box center [696, 469] width 50 height 23
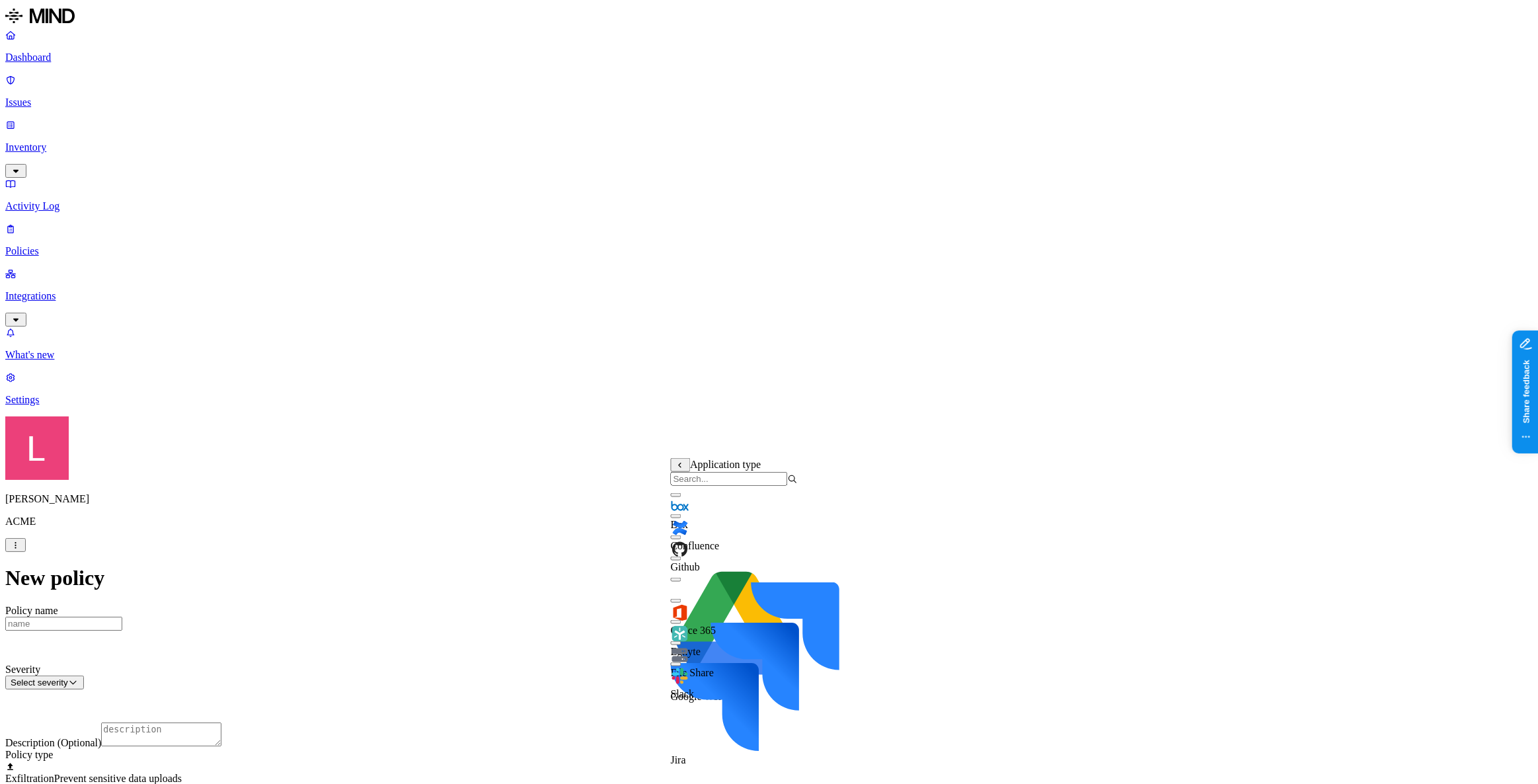
click at [679, 553] on div "Github" at bounding box center [734, 550] width 127 height 45
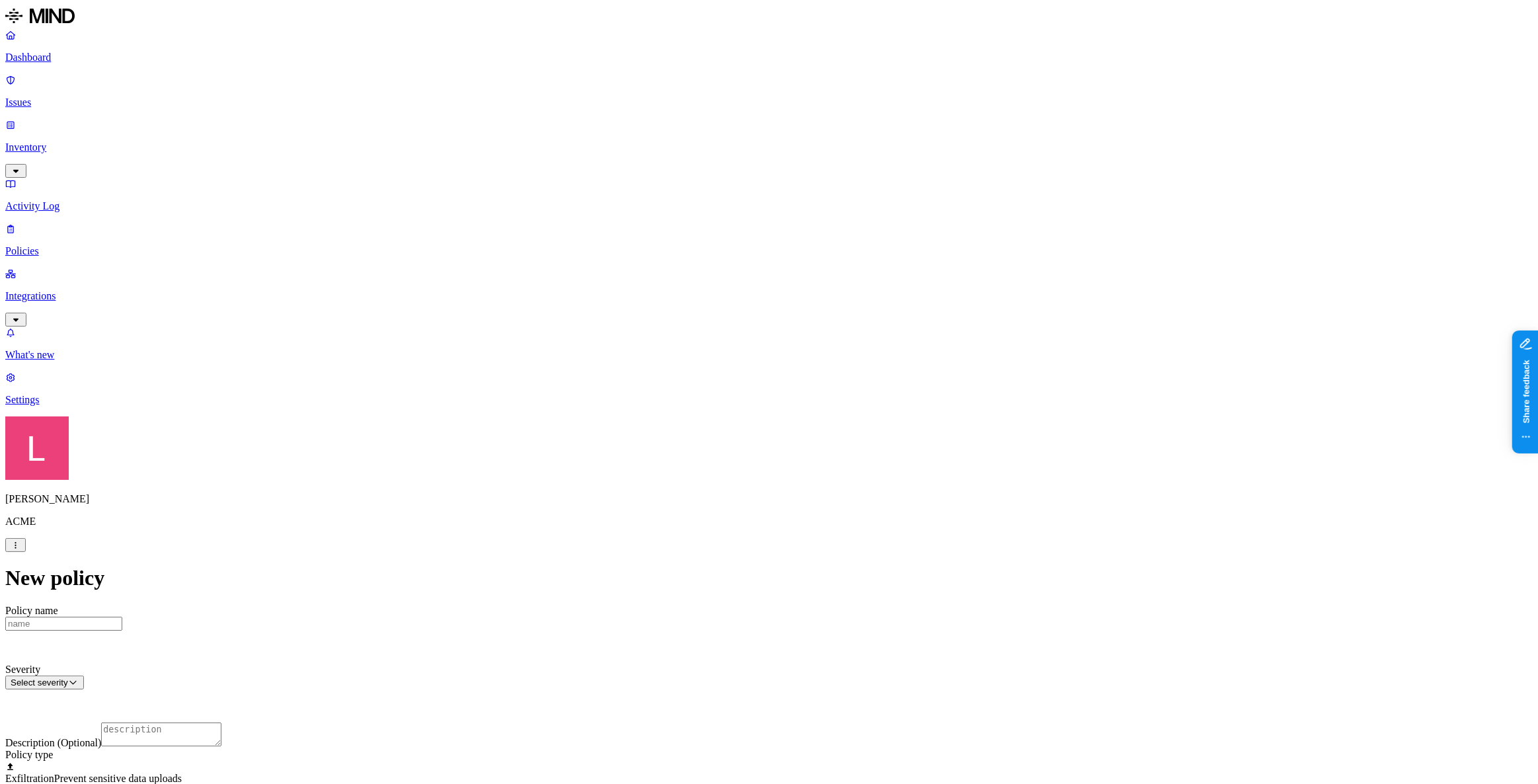
click at [71, 56] on p "Dashboard" at bounding box center [769, 57] width 1527 height 12
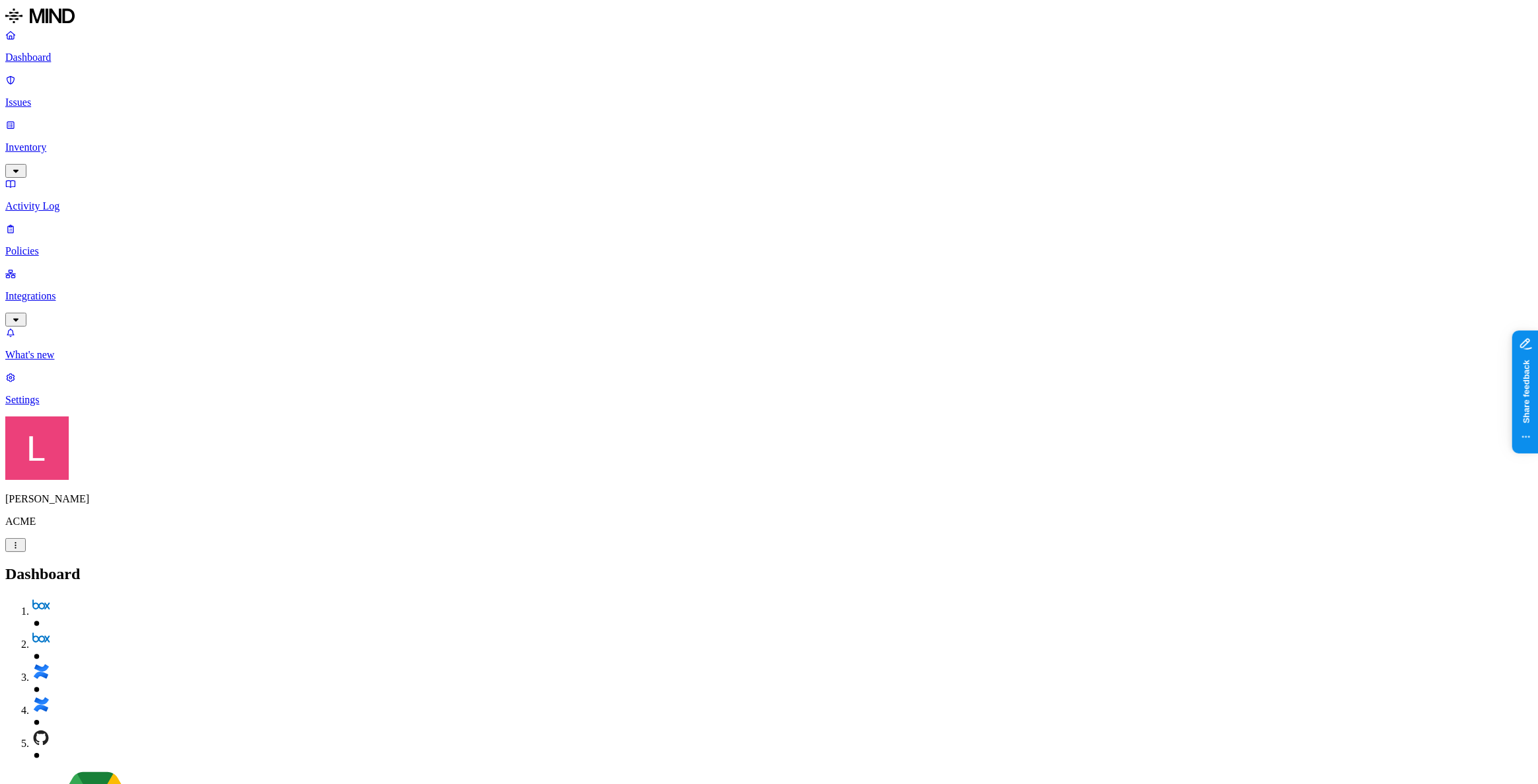
click at [84, 245] on p "Policies" at bounding box center [769, 251] width 1527 height 12
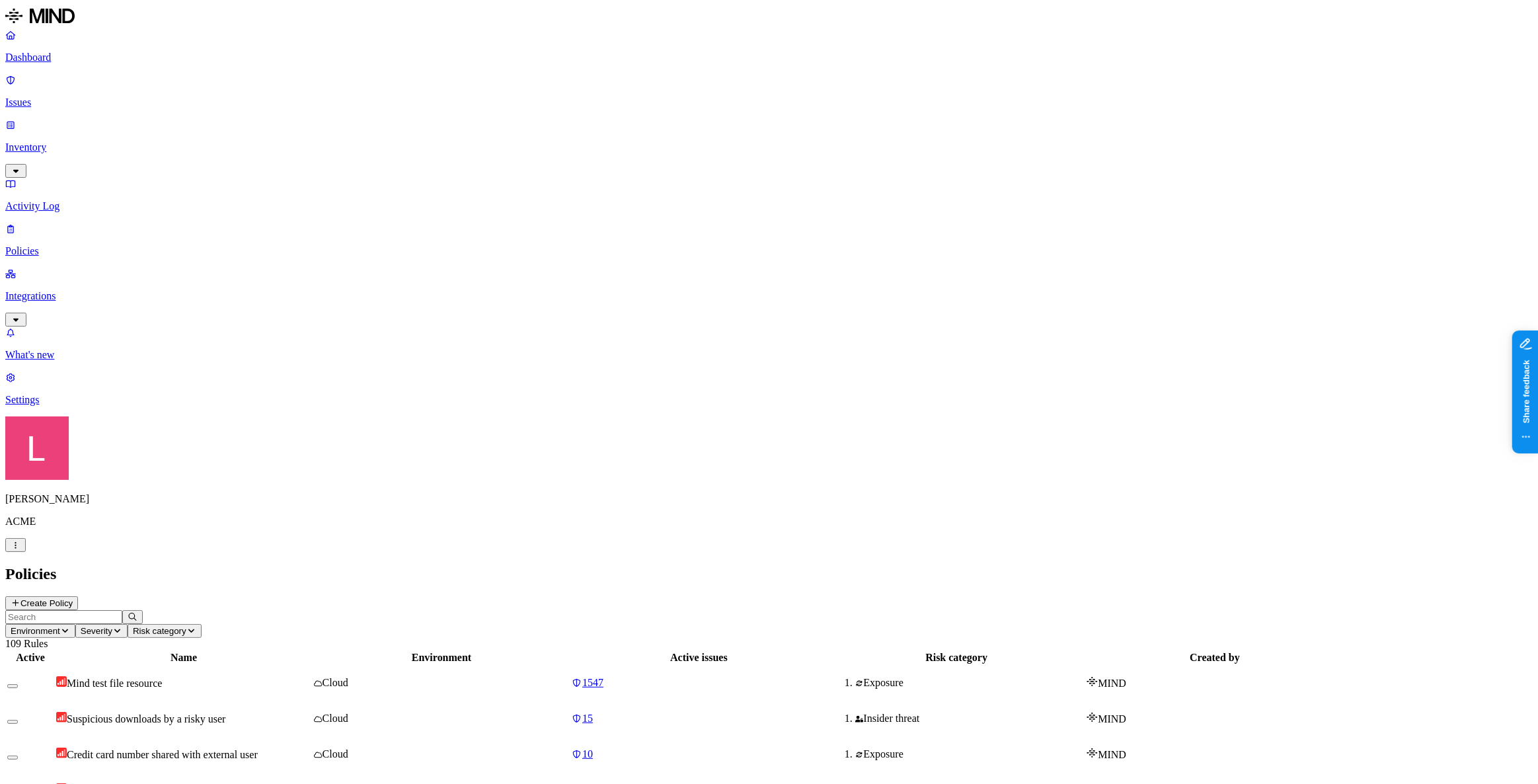
click at [78, 596] on button "Create Policy" at bounding box center [41, 603] width 73 height 14
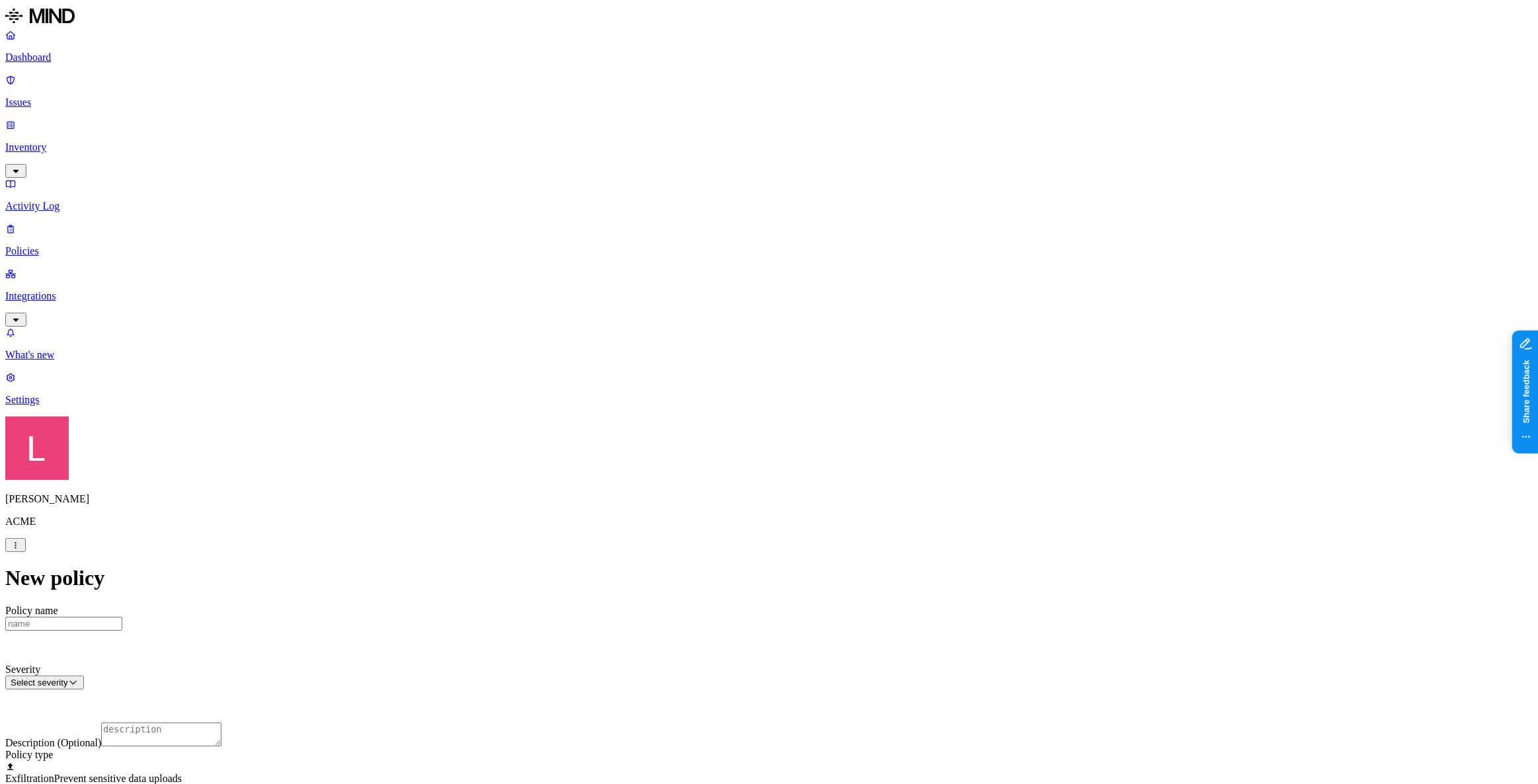
scroll to position [240, 0]
click at [720, 358] on label "Classification" at bounding box center [700, 352] width 58 height 11
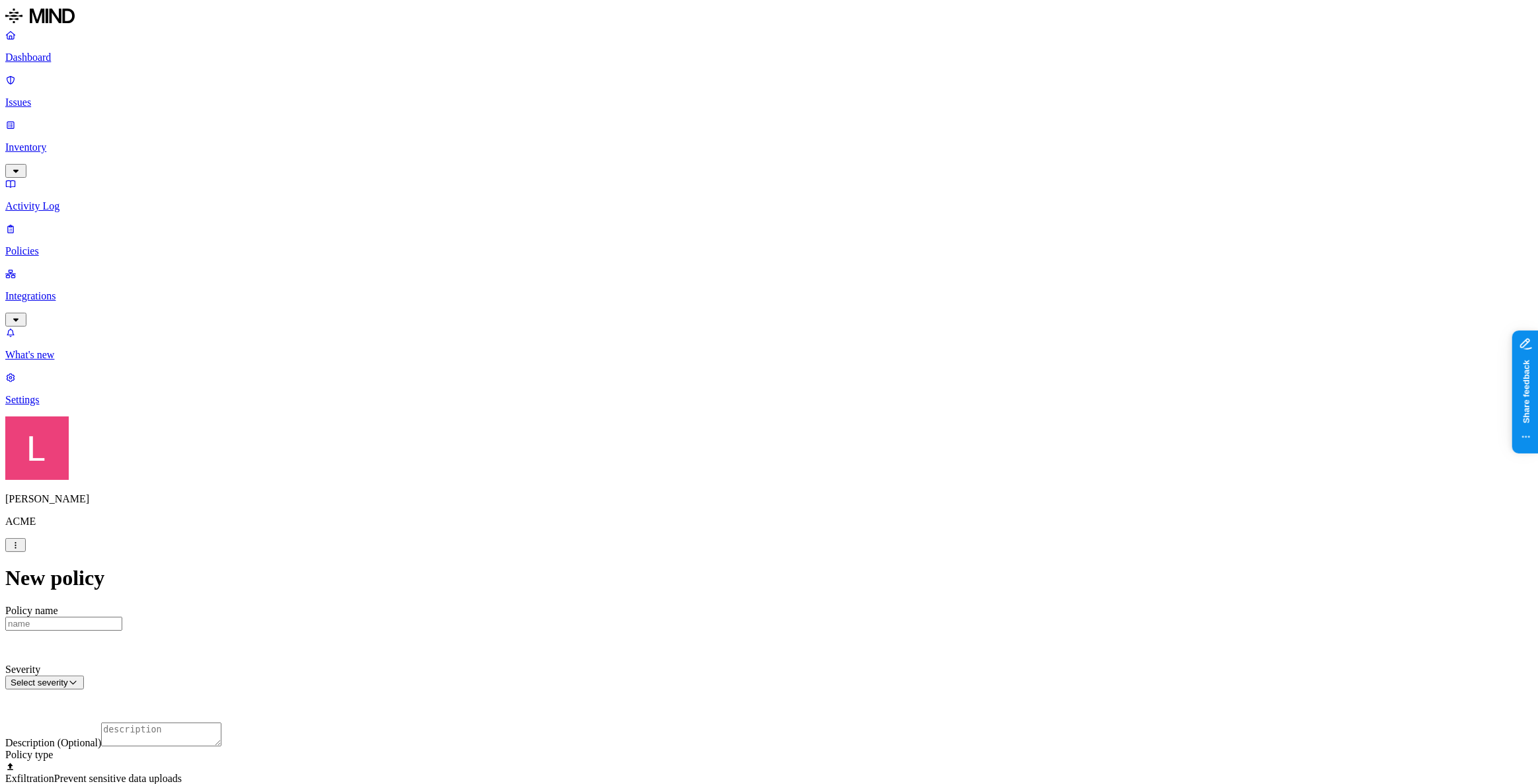
click at [79, 63] on link "Dashboard" at bounding box center [769, 46] width 1527 height 34
click at [29, 223] on link "Policies" at bounding box center [769, 240] width 1527 height 34
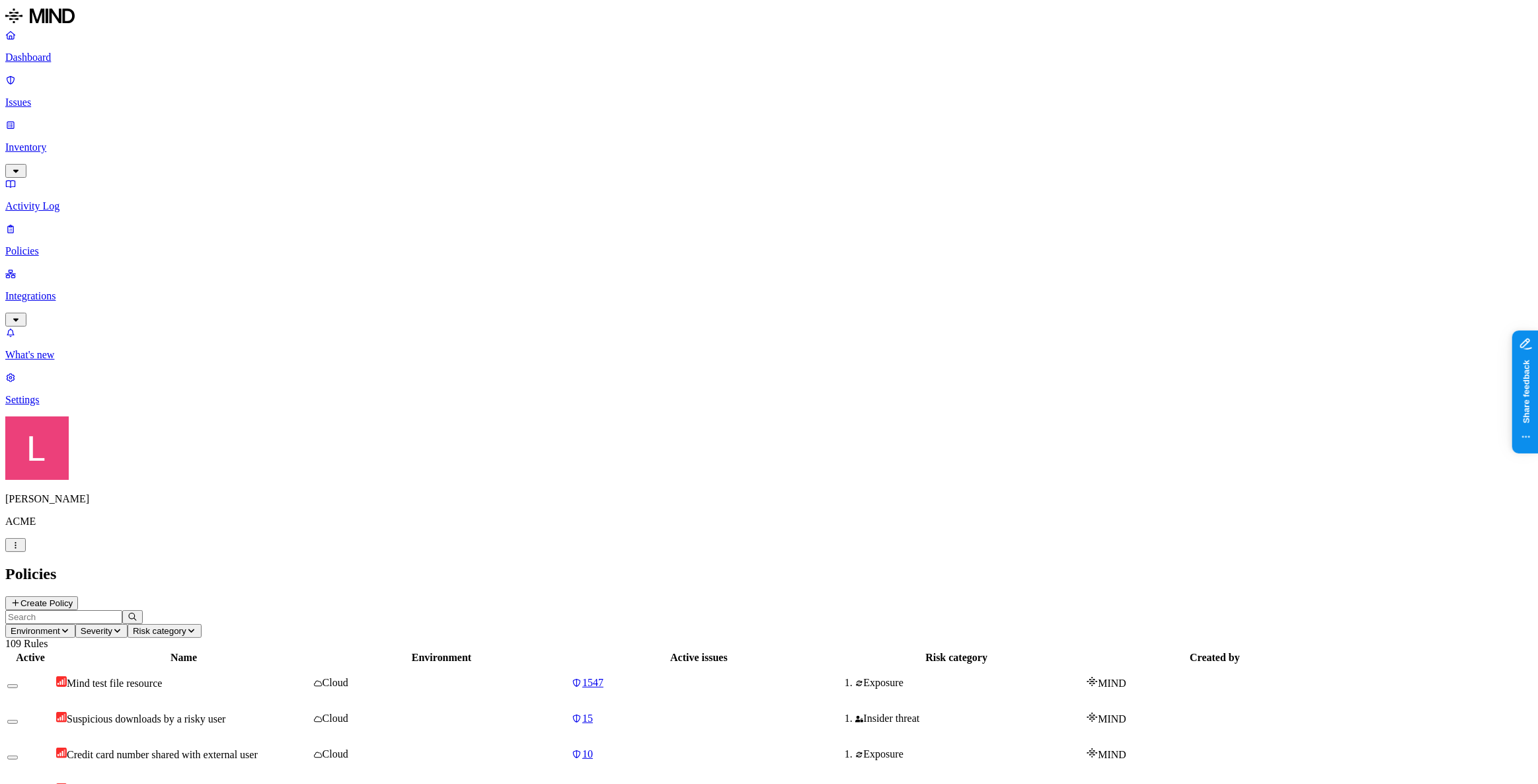
click at [78, 596] on button "Create Policy" at bounding box center [41, 603] width 73 height 14
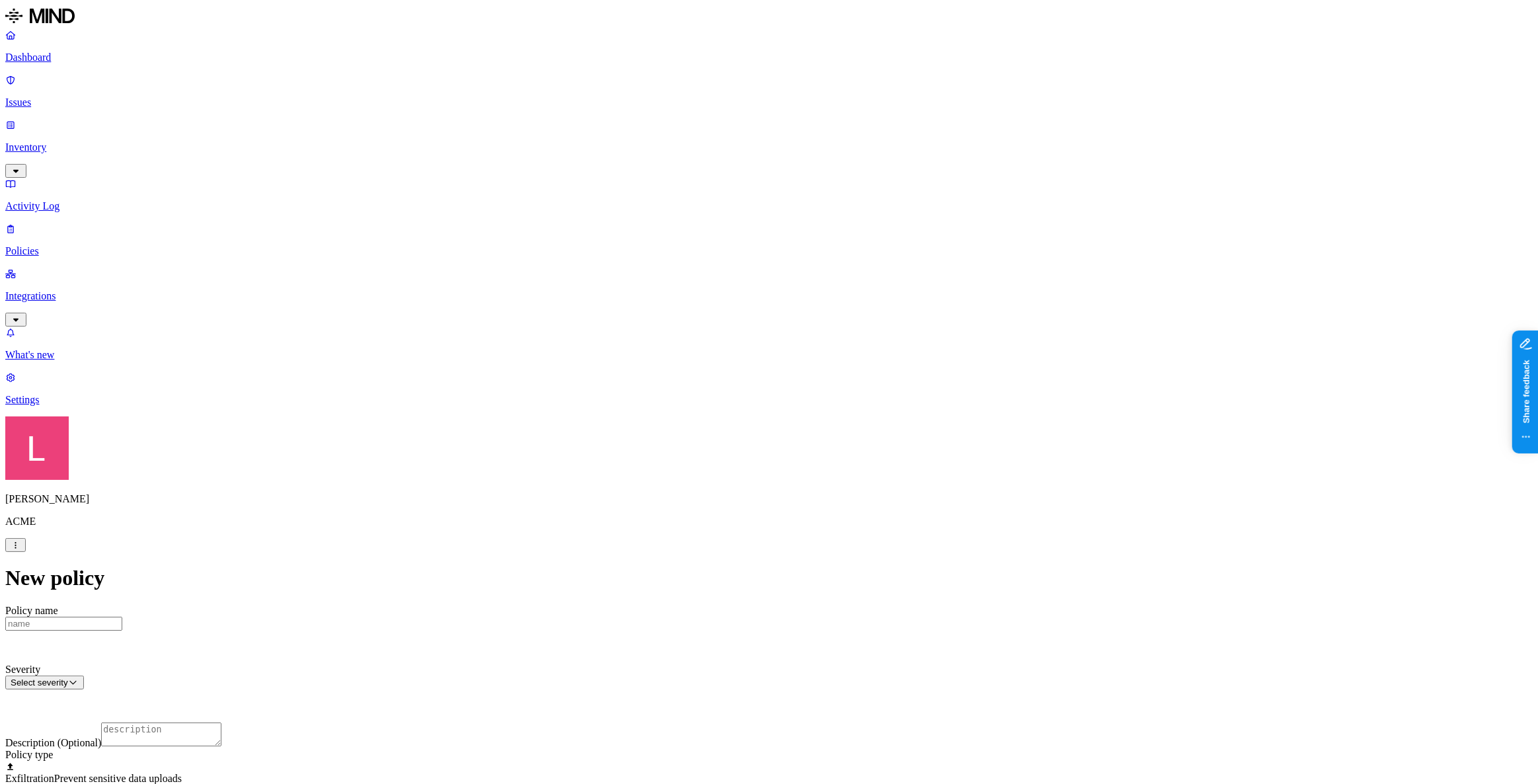
scroll to position [360, 0]
click at [715, 447] on label "Groups" at bounding box center [700, 441] width 31 height 11
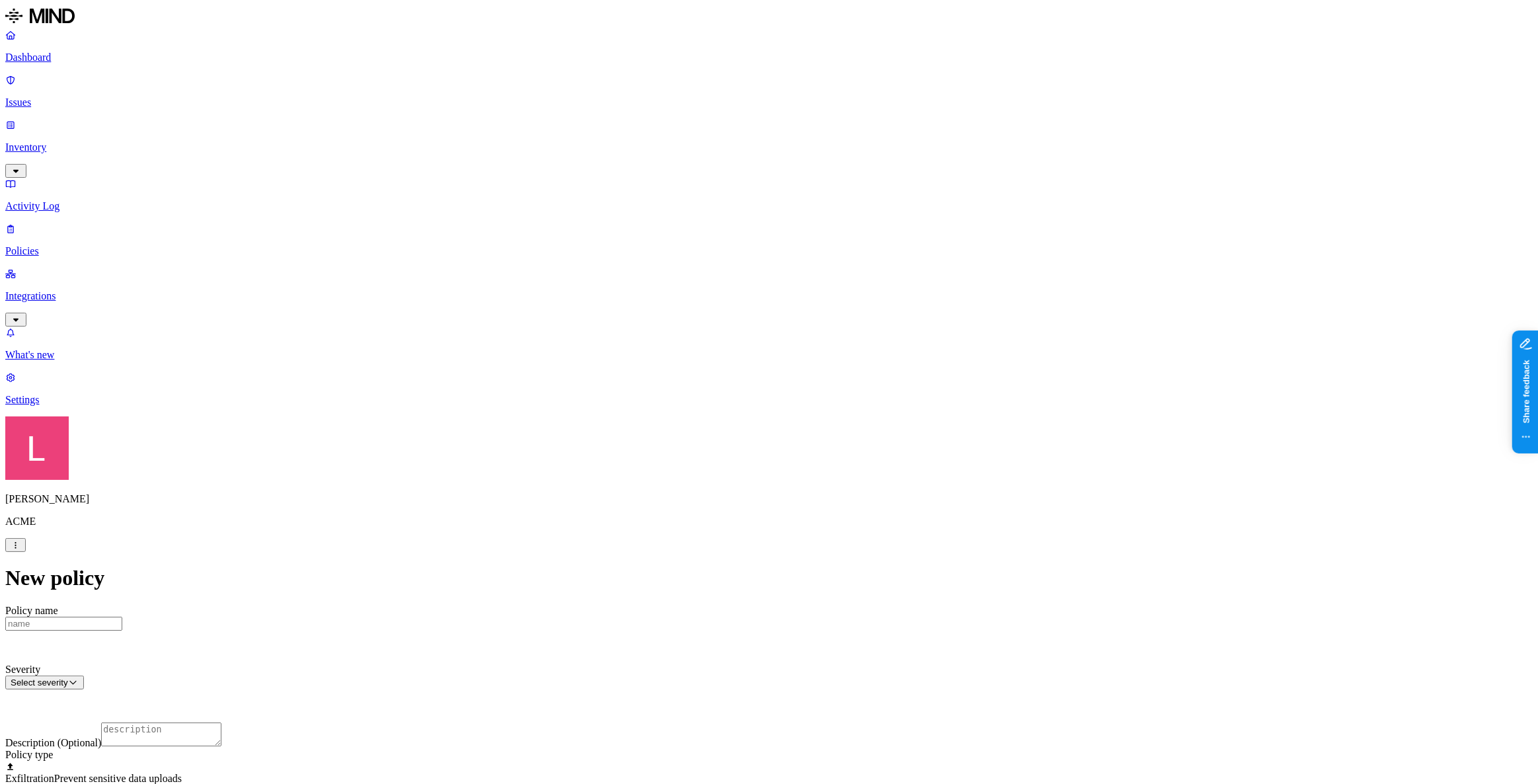
click at [722, 465] on label "Departments" at bounding box center [711, 462] width 54 height 11
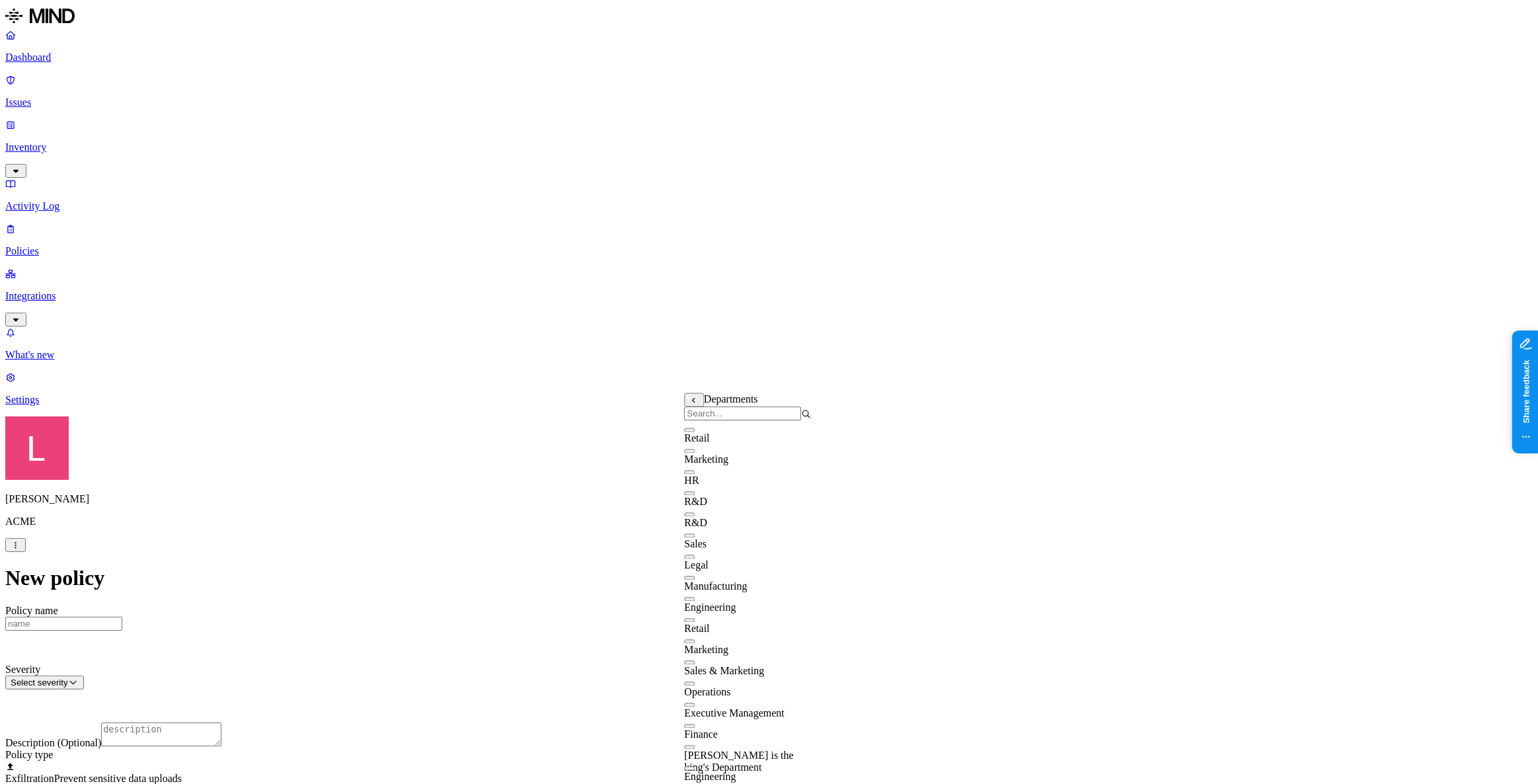
scroll to position [120, 0]
click at [700, 653] on div "Sales & Marketing" at bounding box center [747, 665] width 127 height 23
click at [695, 640] on button "button" at bounding box center [689, 641] width 10 height 4
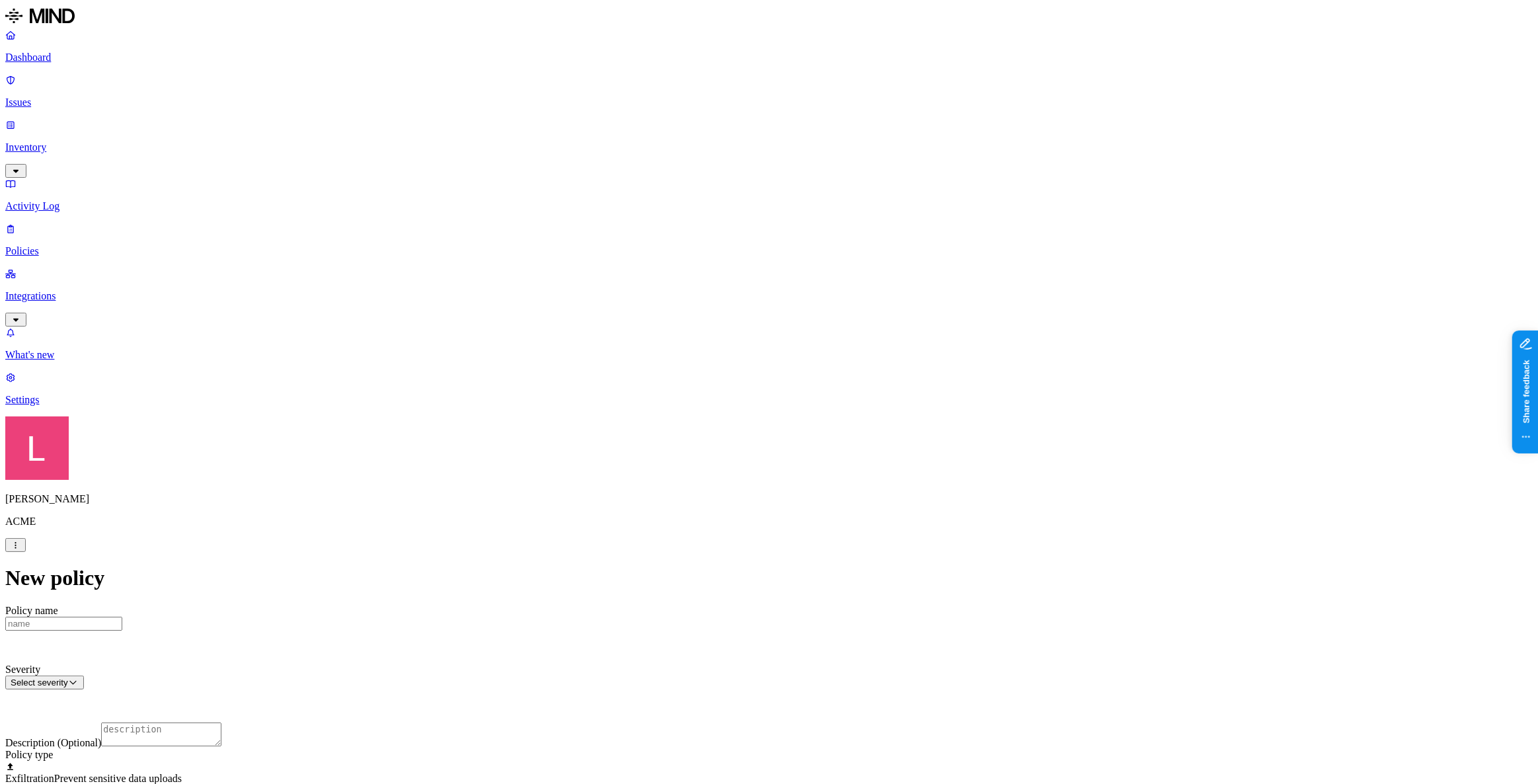
click at [691, 265] on label "Data type" at bounding box center [681, 260] width 20 height 23
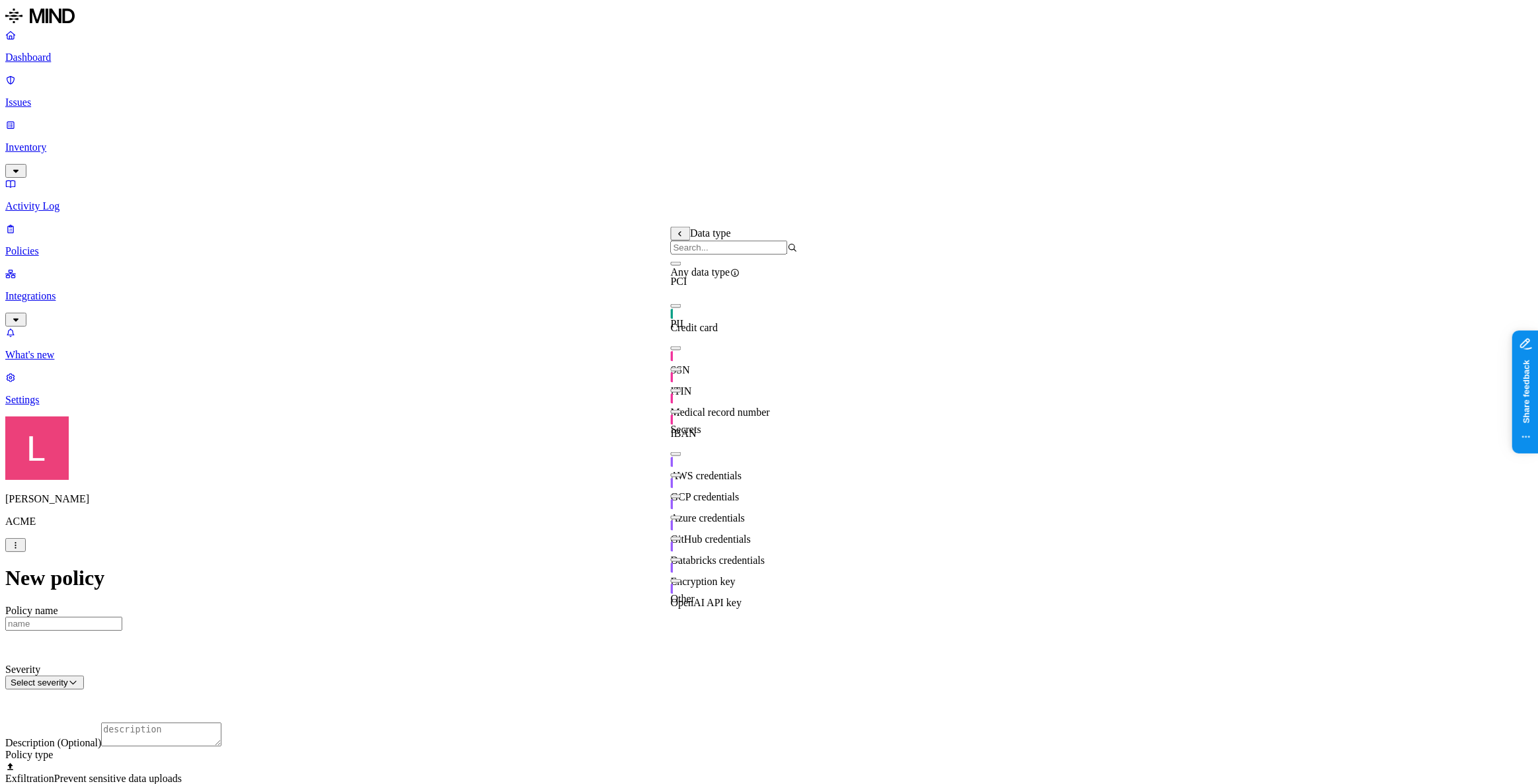
scroll to position [232, 0]
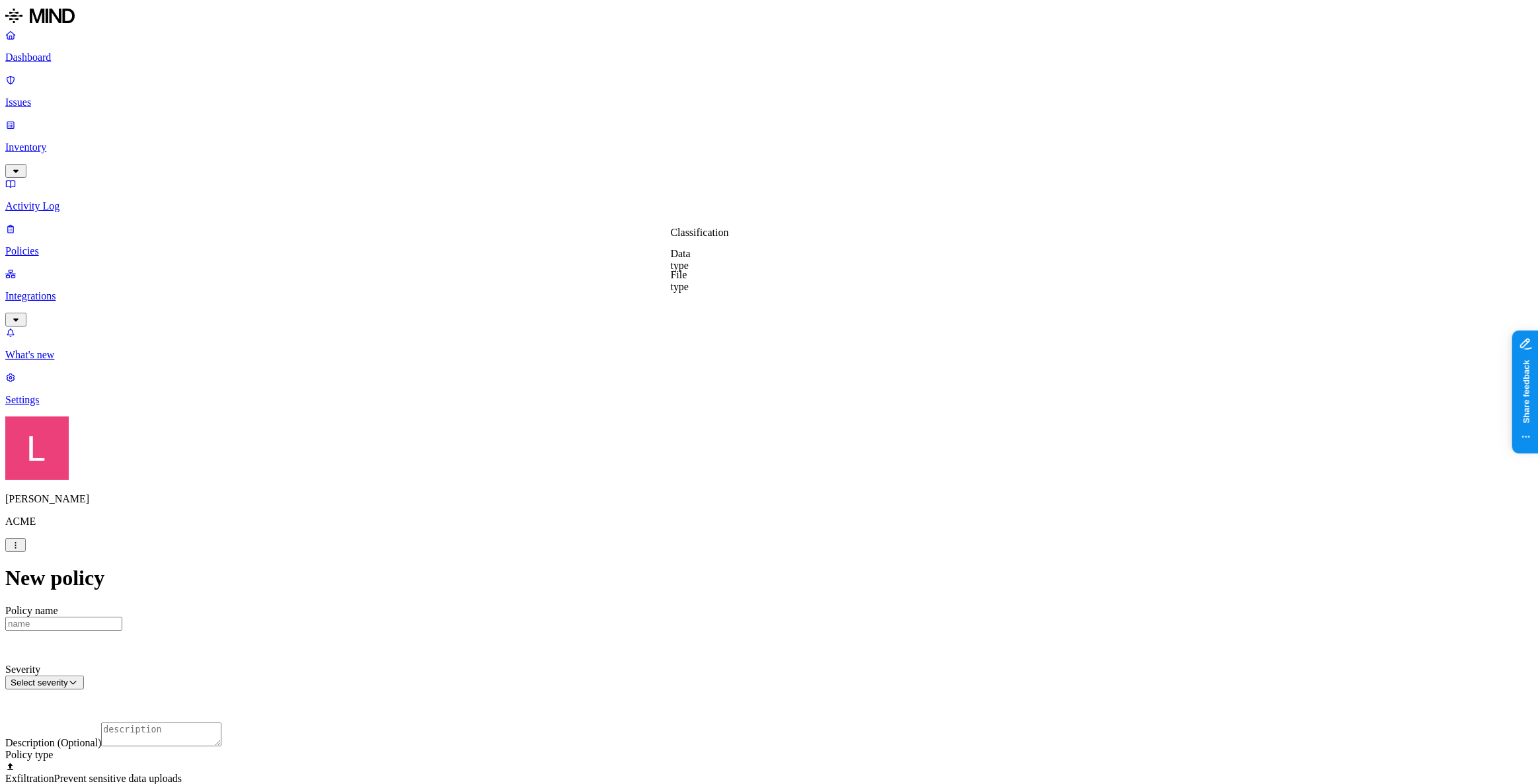
click at [691, 261] on label "Data type" at bounding box center [681, 260] width 20 height 23
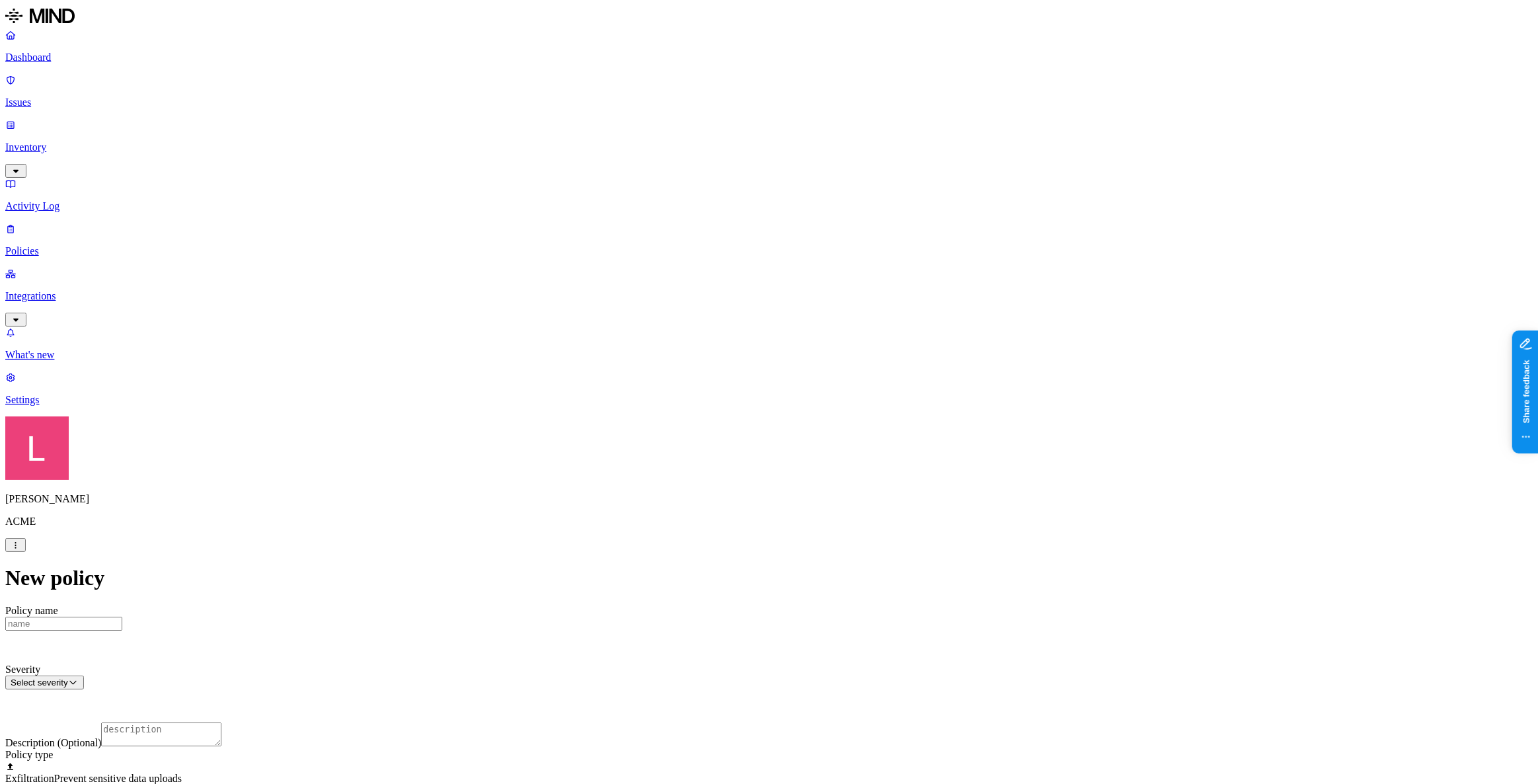
click at [691, 437] on label "Data type" at bounding box center [681, 439] width 20 height 23
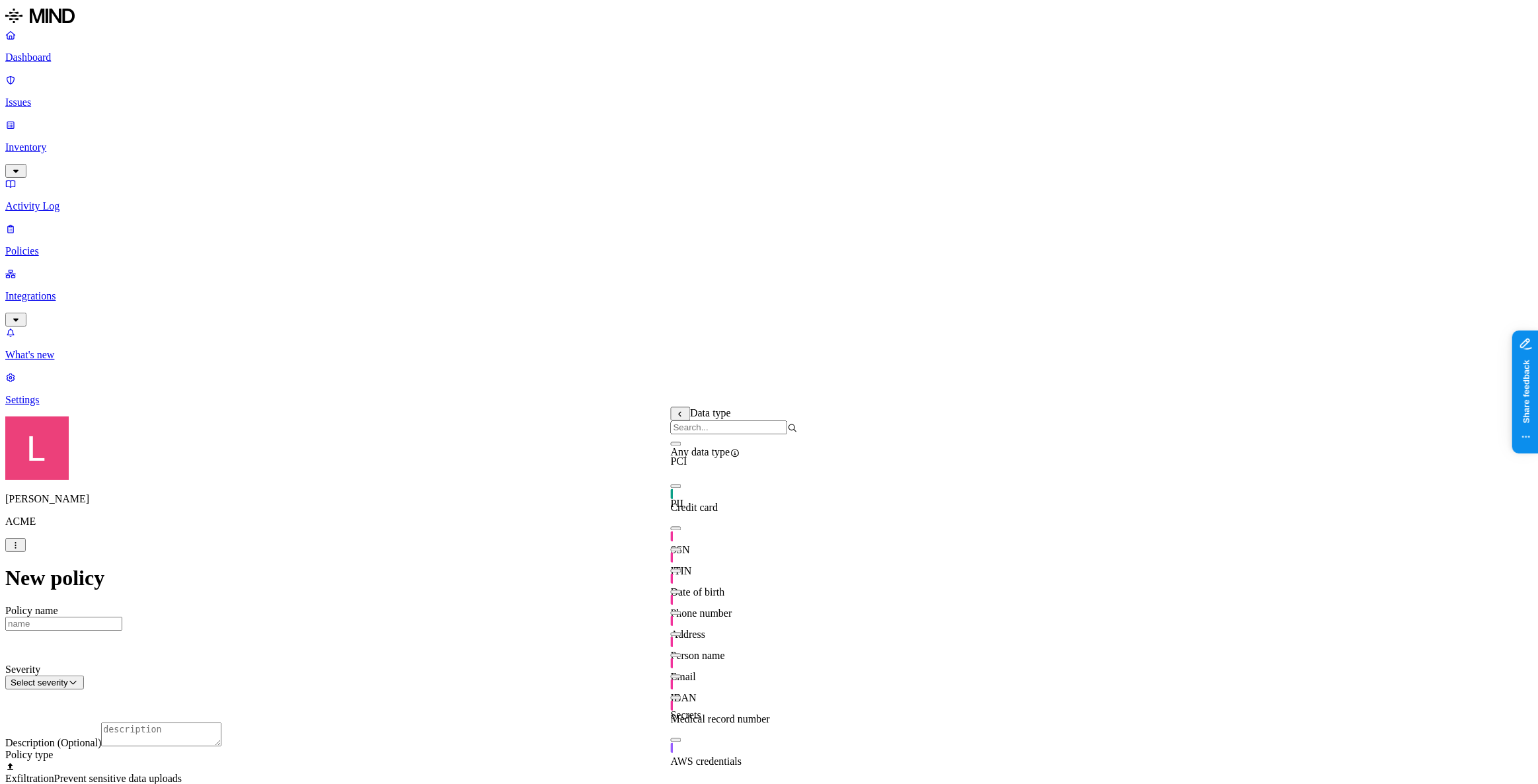
click at [681, 488] on button "button" at bounding box center [676, 486] width 10 height 4
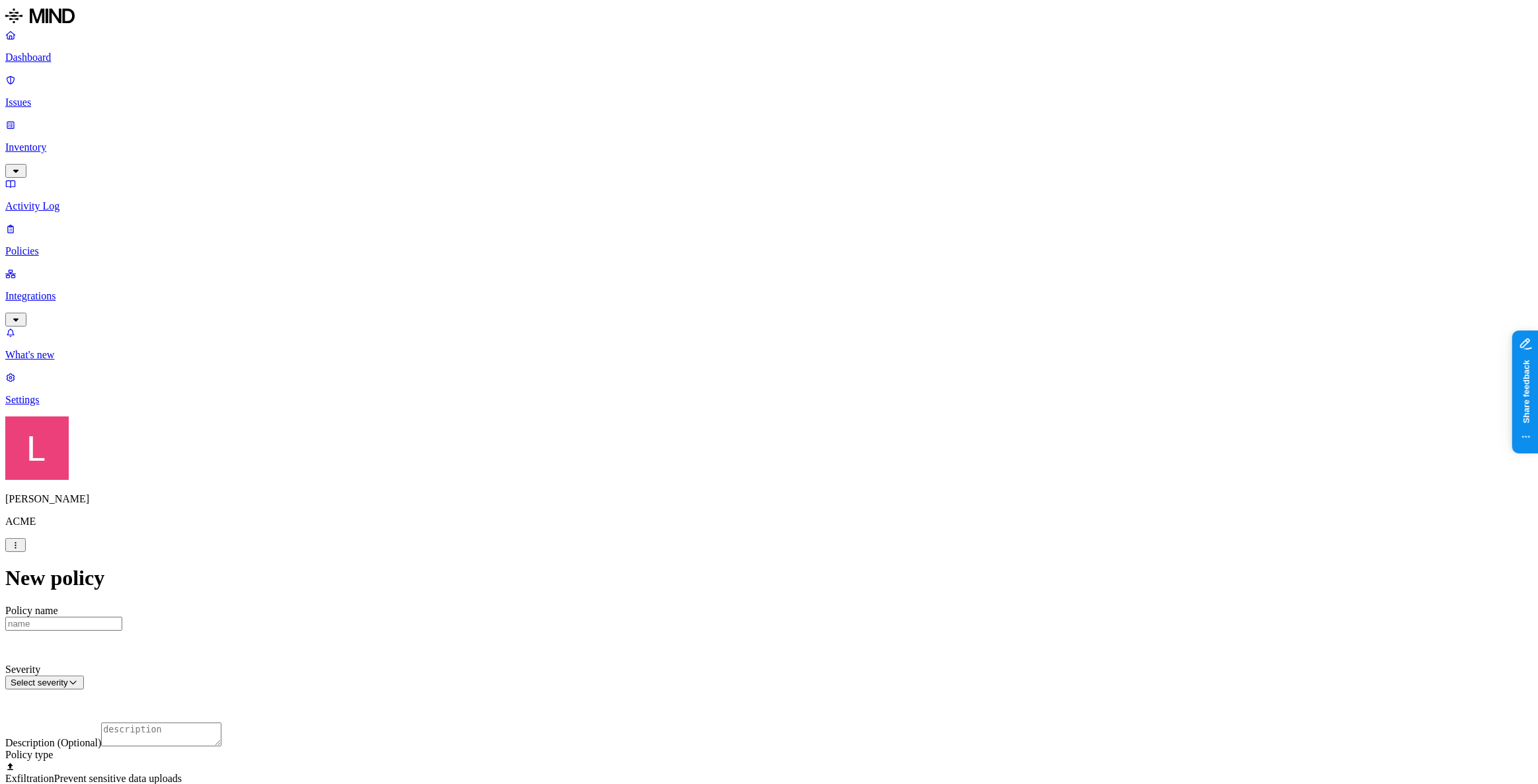
click at [706, 496] on label "External access" at bounding box center [689, 495] width 36 height 23
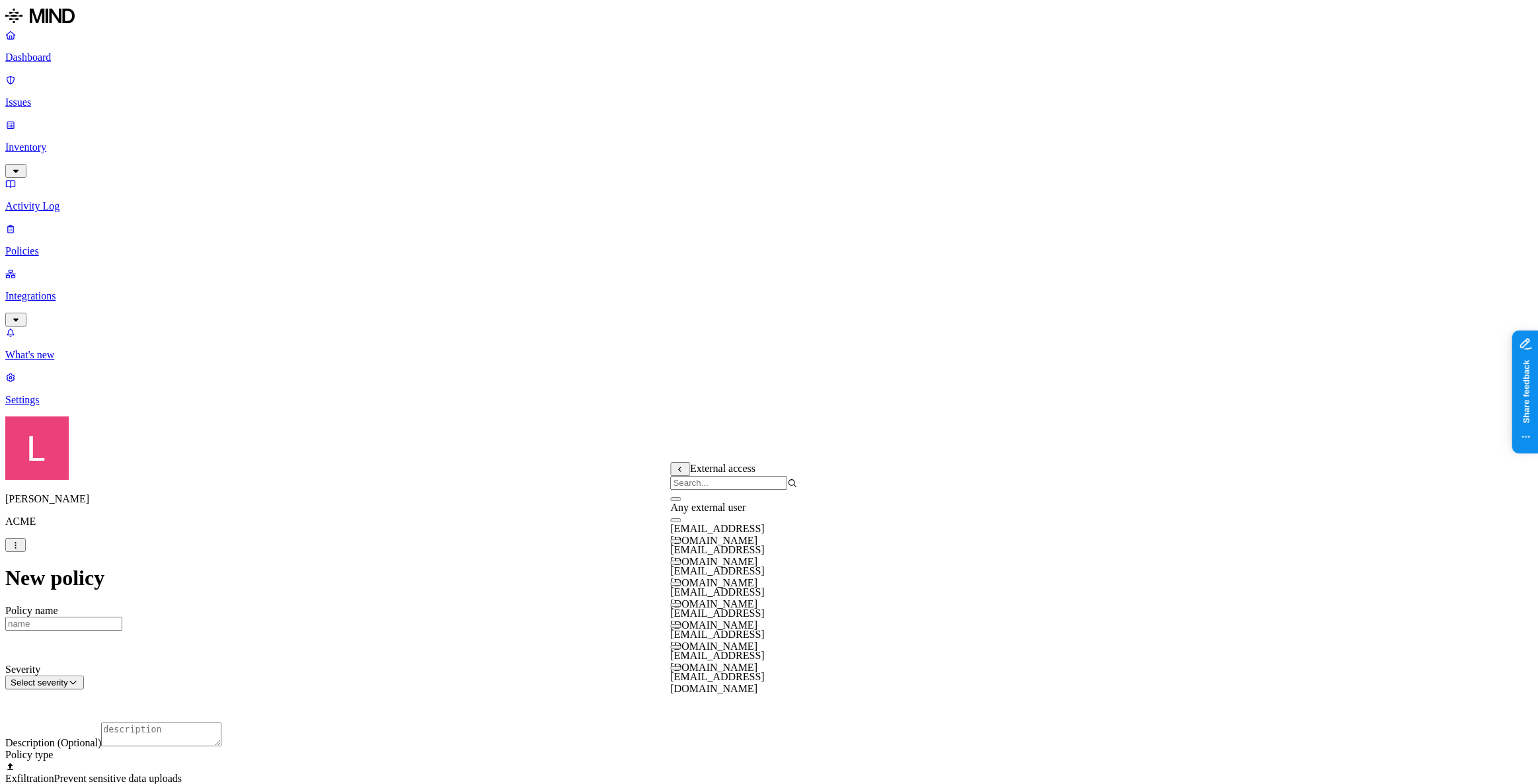
click at [681, 501] on button "button" at bounding box center [676, 499] width 10 height 4
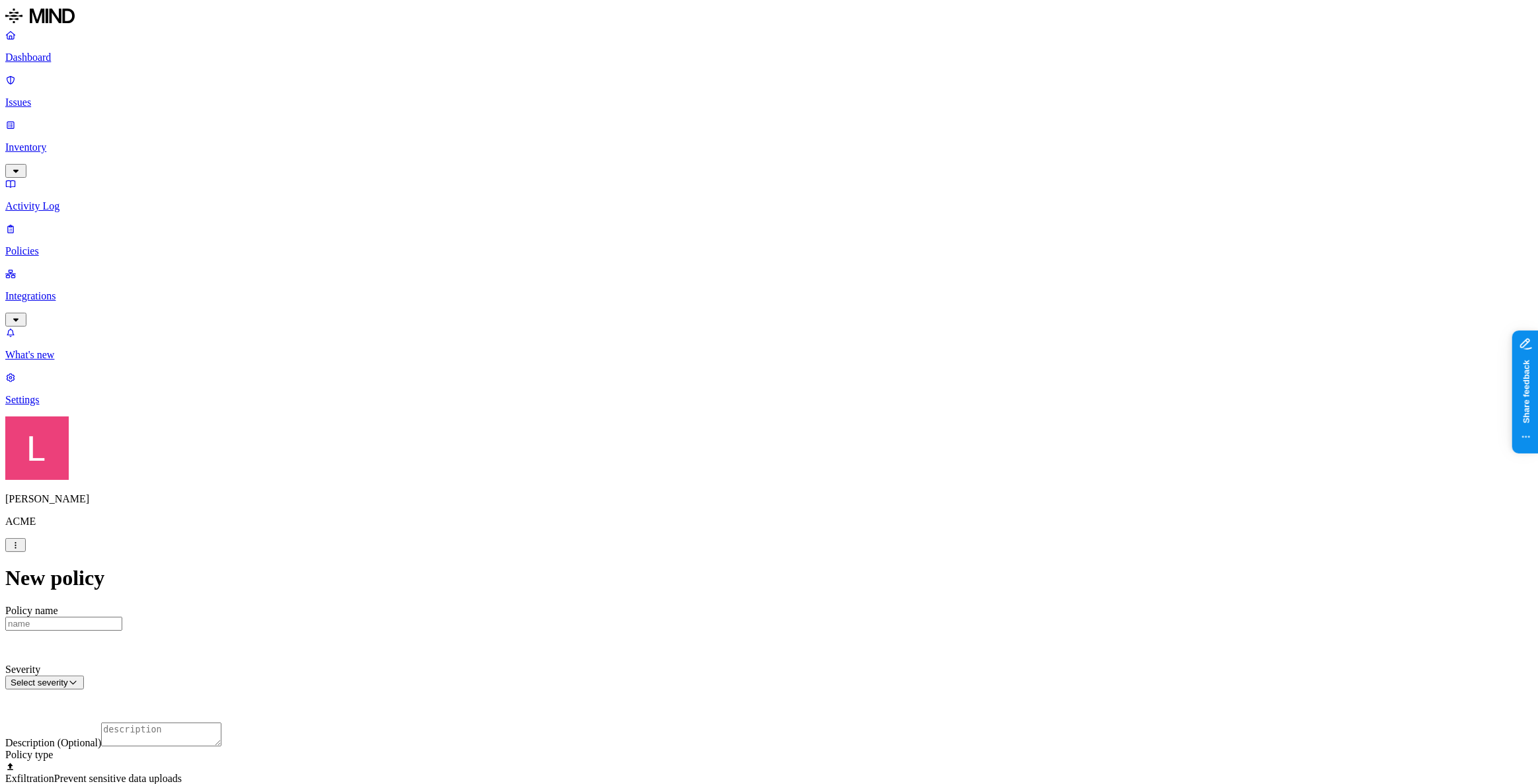
click at [710, 533] on label "Application type" at bounding box center [696, 530] width 50 height 23
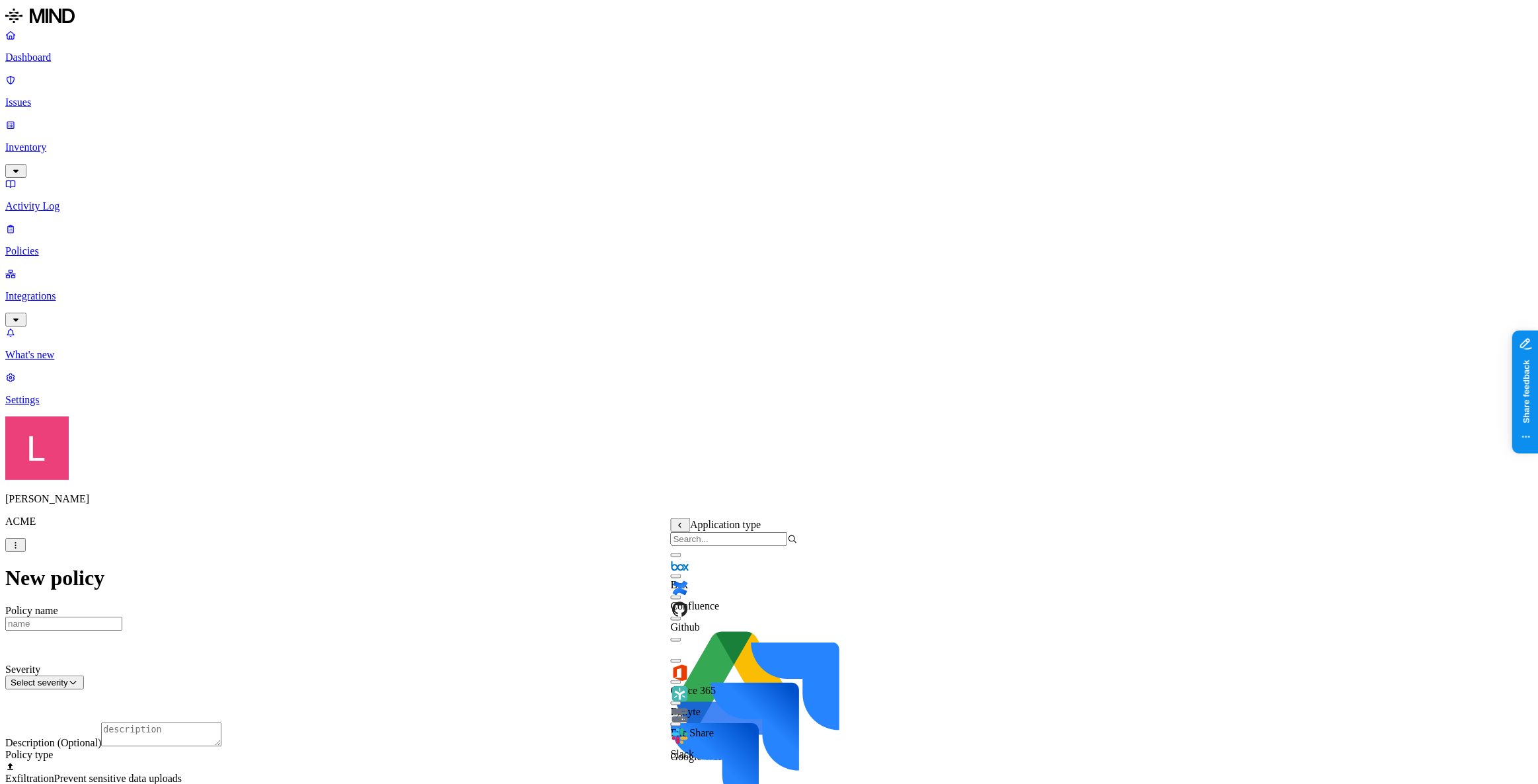
click at [681, 663] on button "button" at bounding box center [676, 660] width 10 height 4
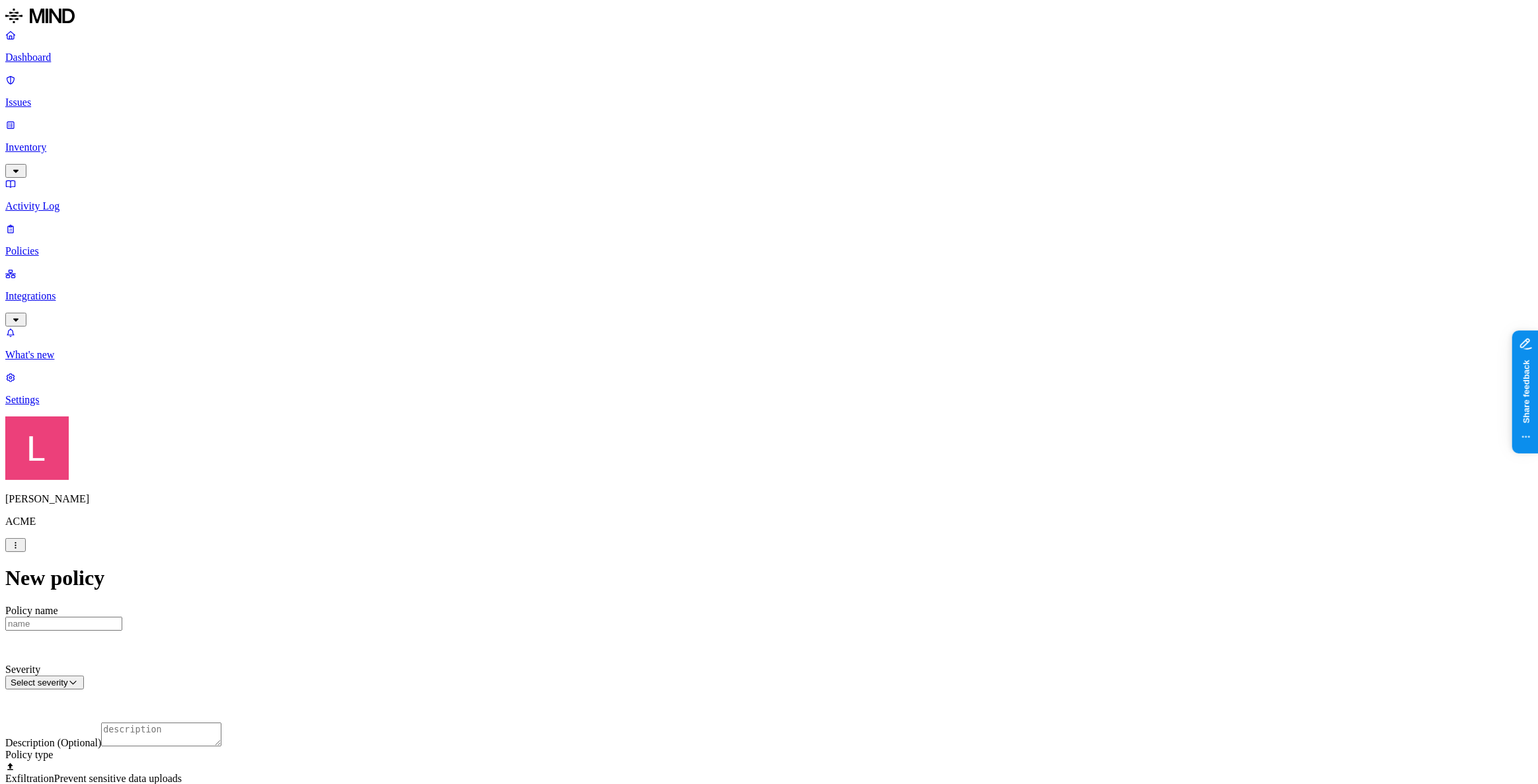
click at [838, 494] on label "AND" at bounding box center [827, 488] width 23 height 11
click at [843, 532] on label "Public access" at bounding box center [829, 530] width 27 height 23
click at [871, 497] on label "Anyone with link" at bounding box center [848, 488] width 65 height 23
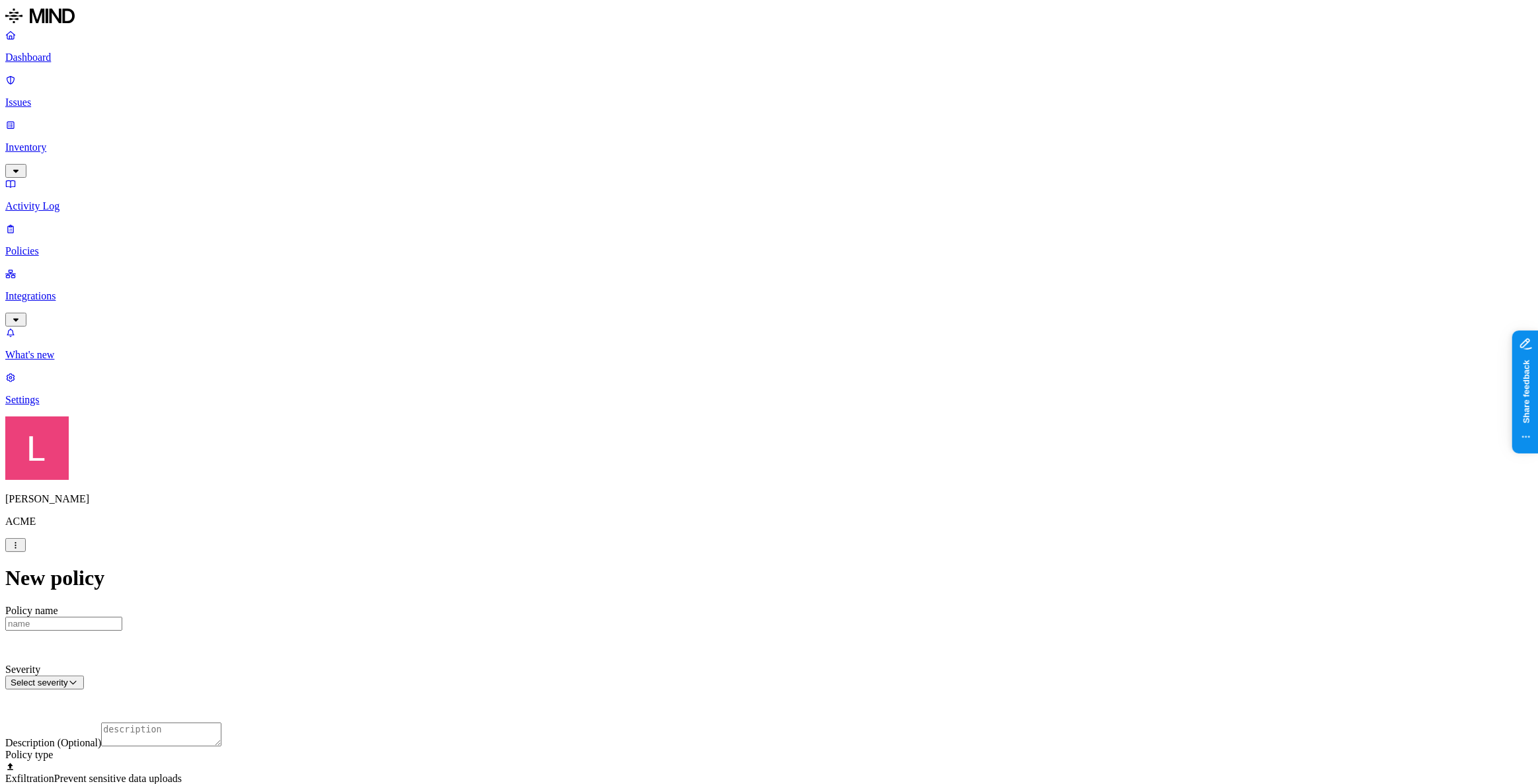
click at [54, 772] on span "Exfiltration" at bounding box center [29, 777] width 49 height 11
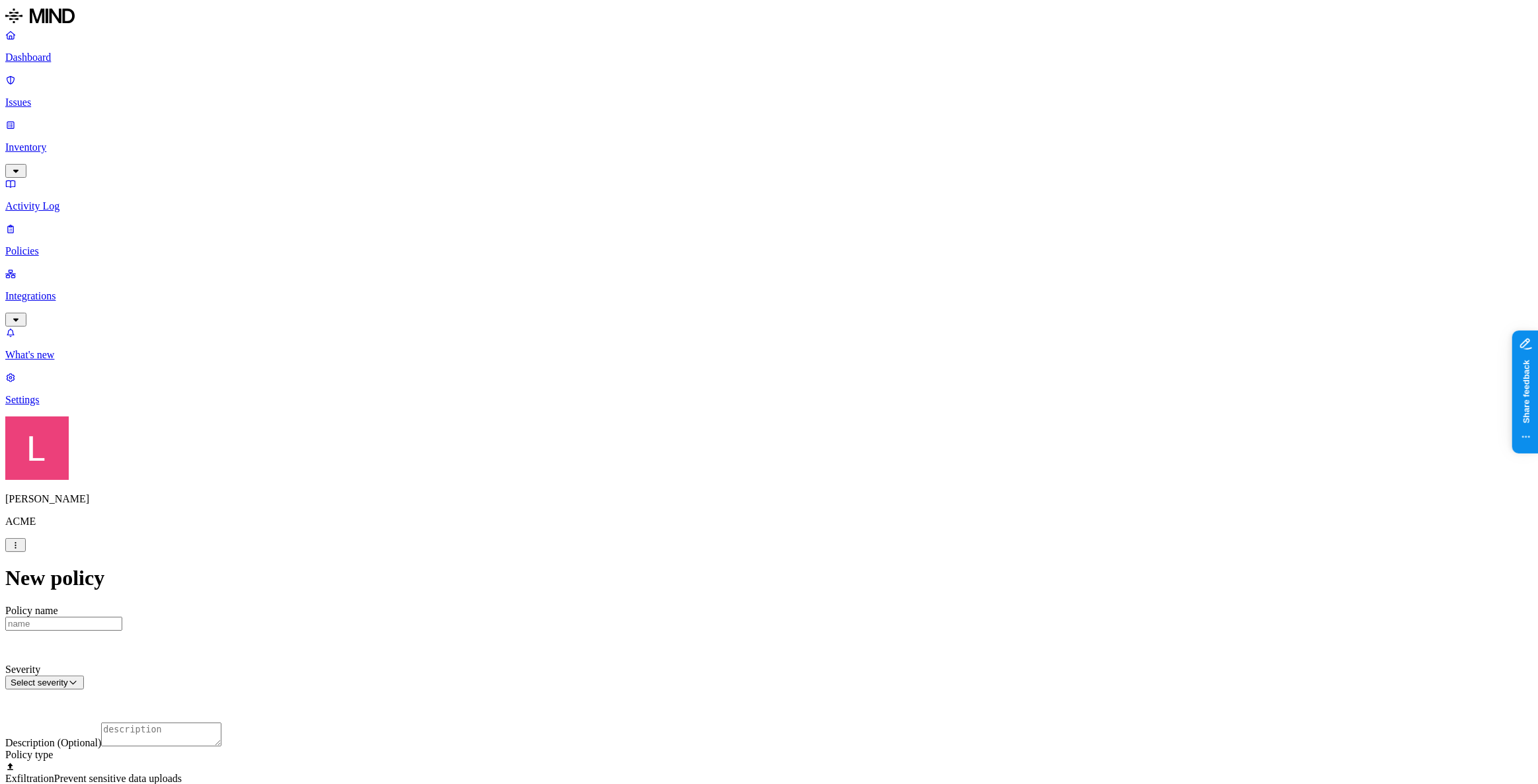
click at [54, 772] on span "Exfiltration" at bounding box center [29, 777] width 49 height 11
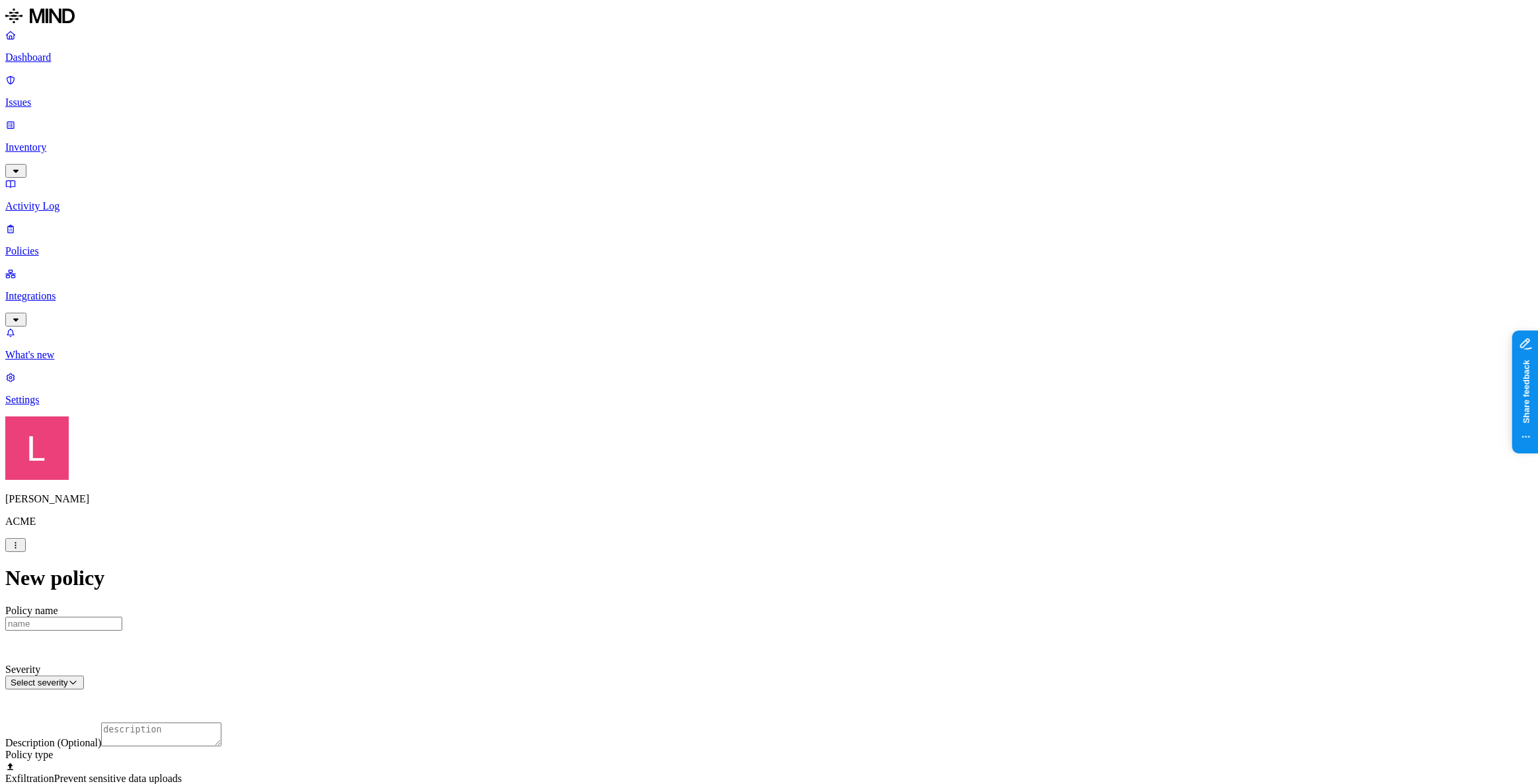
click at [725, 540] on label "Web Category" at bounding box center [713, 534] width 39 height 23
click at [704, 561] on button "button" at bounding box center [699, 559] width 10 height 4
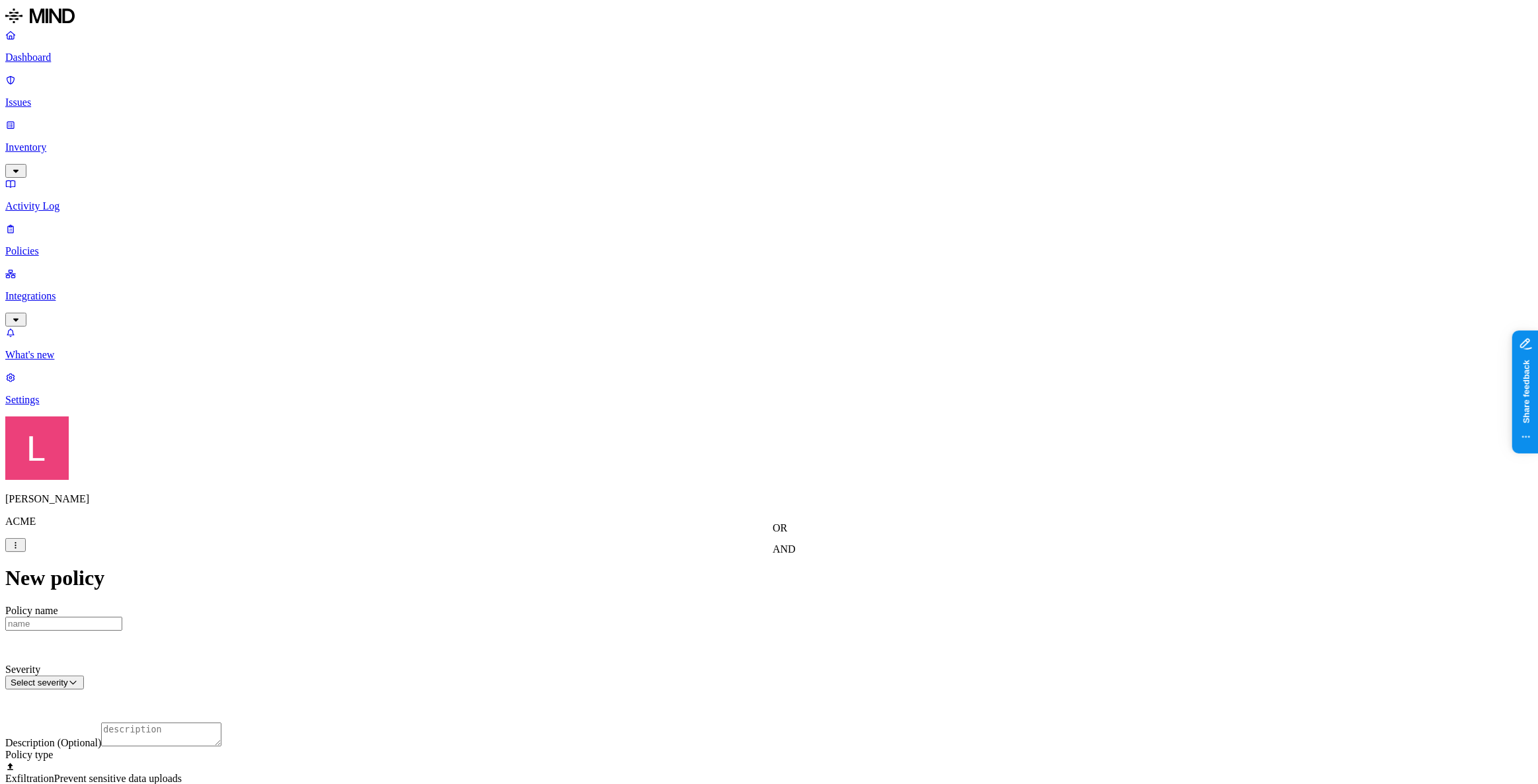
click at [796, 554] on label "AND" at bounding box center [784, 549] width 23 height 11
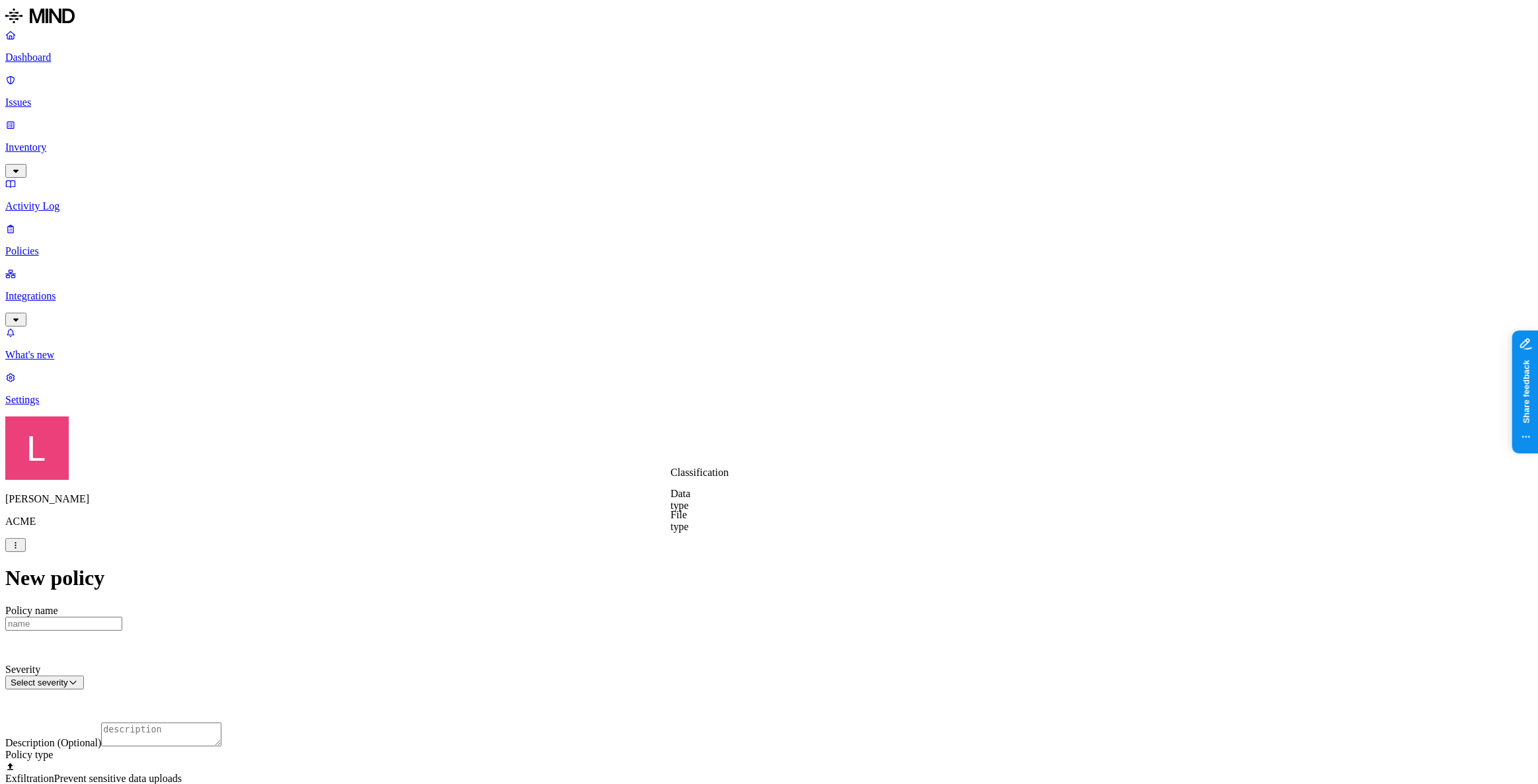
click at [711, 477] on label "Classification" at bounding box center [700, 472] width 58 height 11
click at [680, 417] on icon at bounding box center [681, 414] width 10 height 7
click at [691, 444] on label "Data type" at bounding box center [681, 439] width 20 height 23
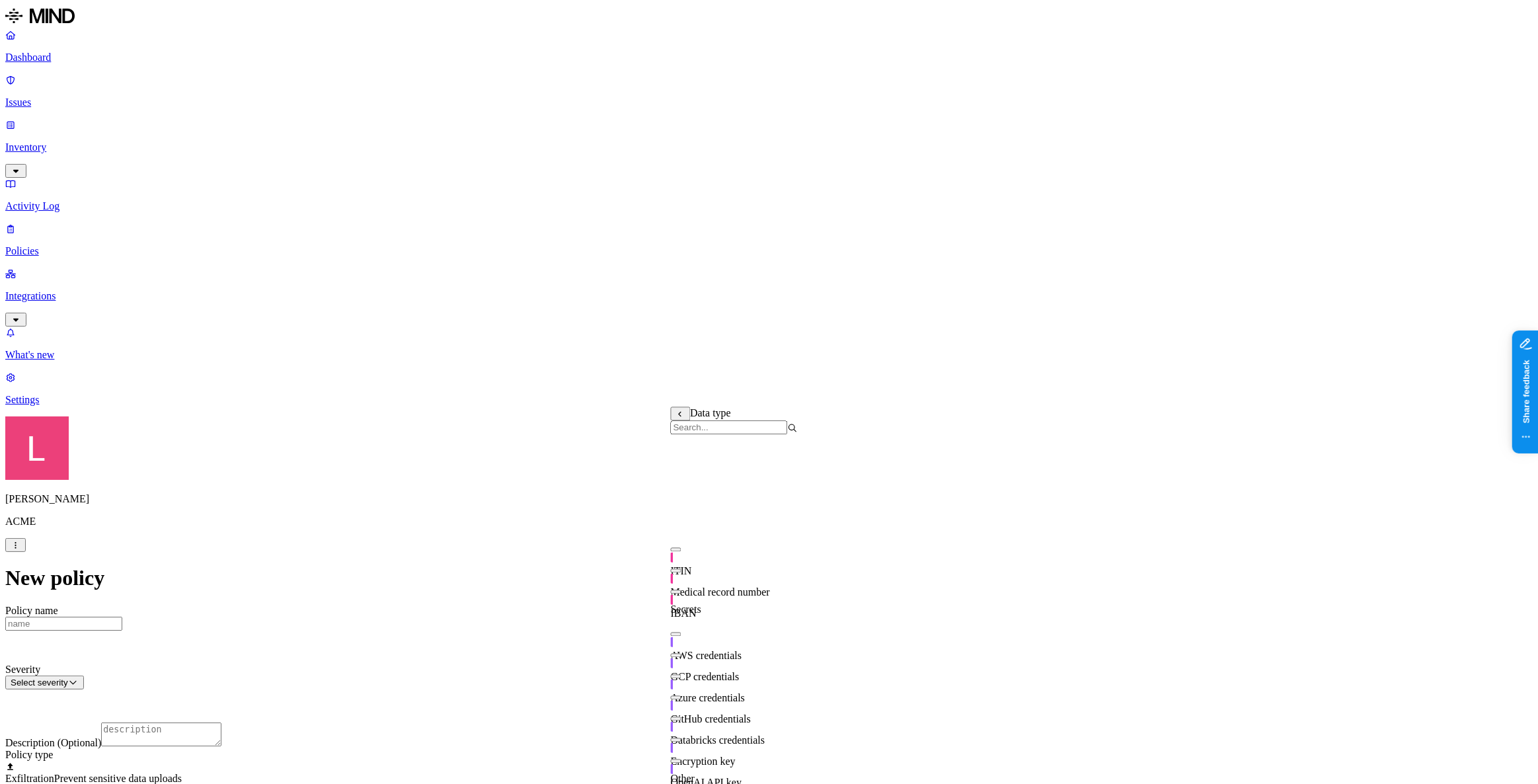
scroll to position [232, 0]
click at [684, 417] on icon at bounding box center [681, 414] width 10 height 7
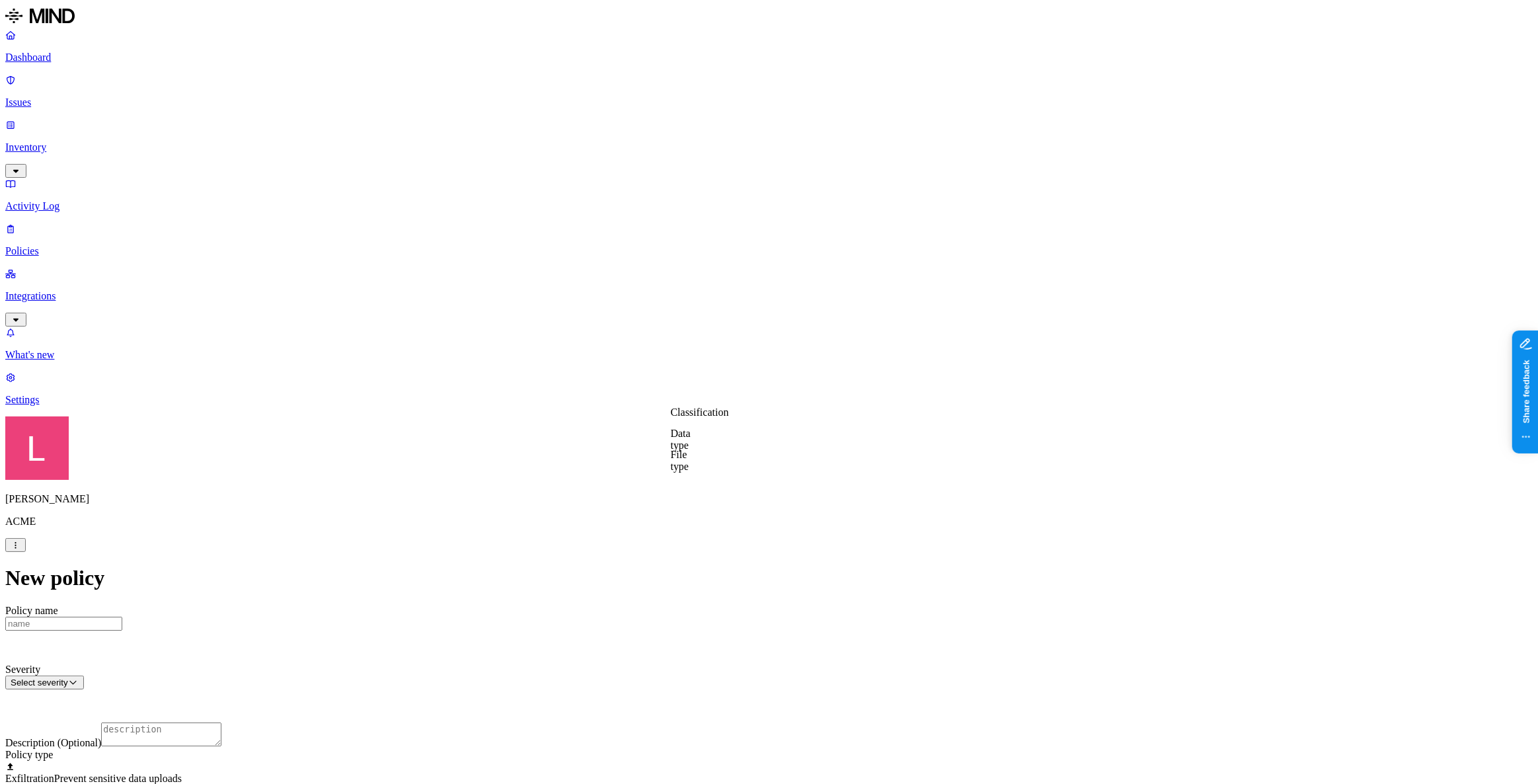
click at [689, 463] on label "File type" at bounding box center [680, 461] width 18 height 23
click at [681, 611] on button "button" at bounding box center [676, 612] width 10 height 4
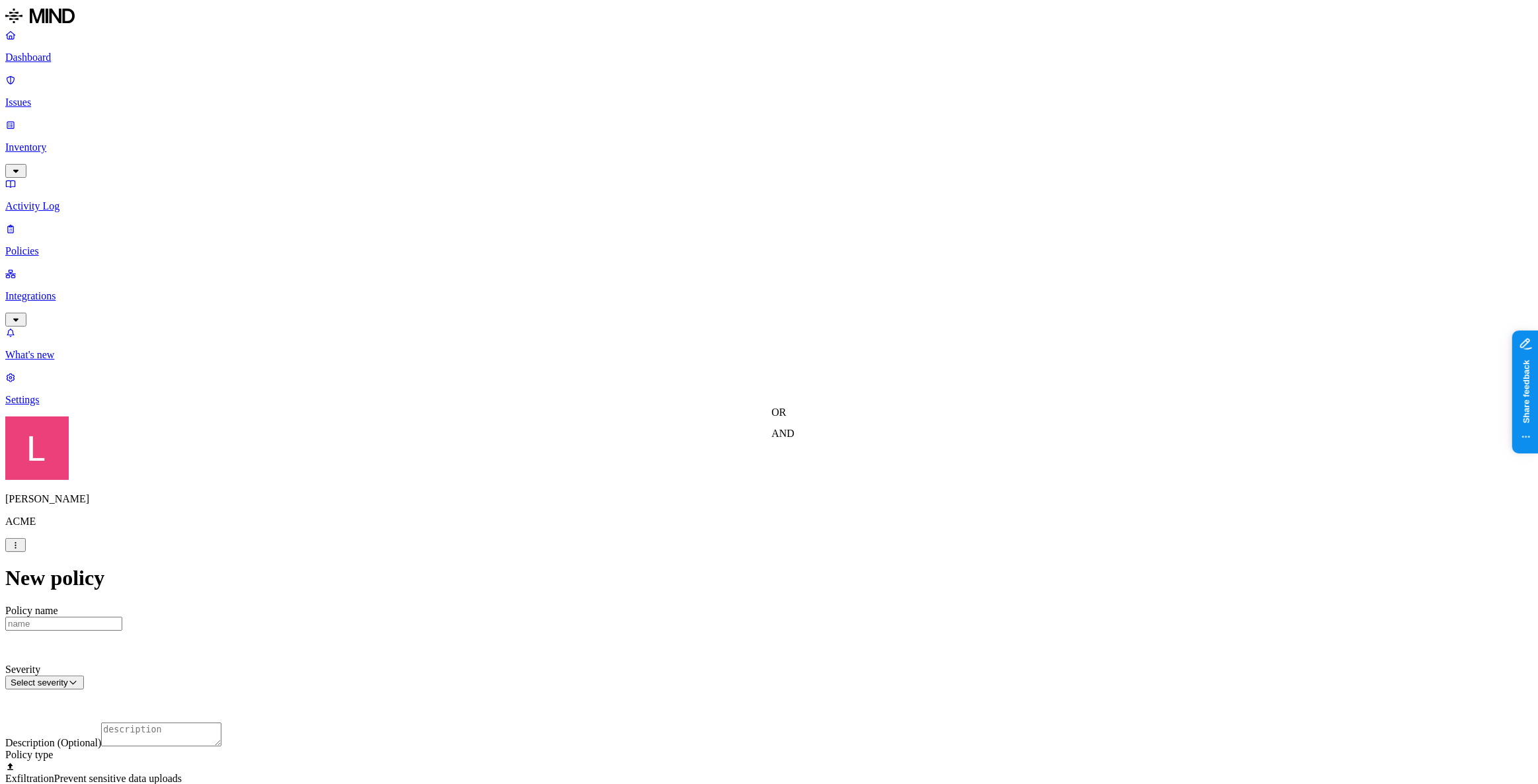
click at [783, 417] on label "OR" at bounding box center [778, 411] width 15 height 11
click at [808, 431] on label "Classification" at bounding box center [799, 425] width 58 height 11
click at [790, 482] on div "PII" at bounding box center [834, 474] width 127 height 37
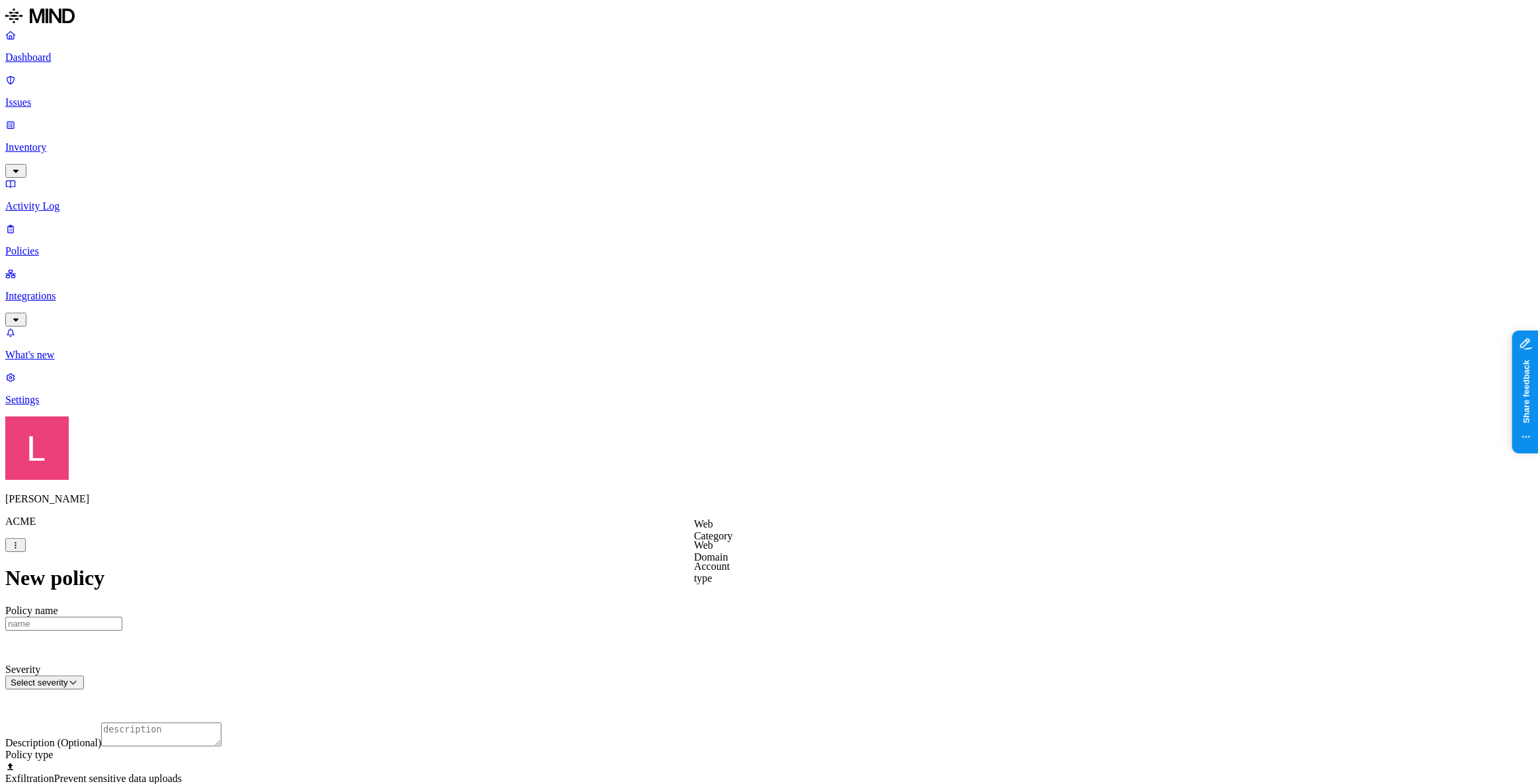
click at [733, 535] on label "Web Category" at bounding box center [713, 530] width 39 height 23
click at [704, 557] on button "button" at bounding box center [699, 554] width 10 height 4
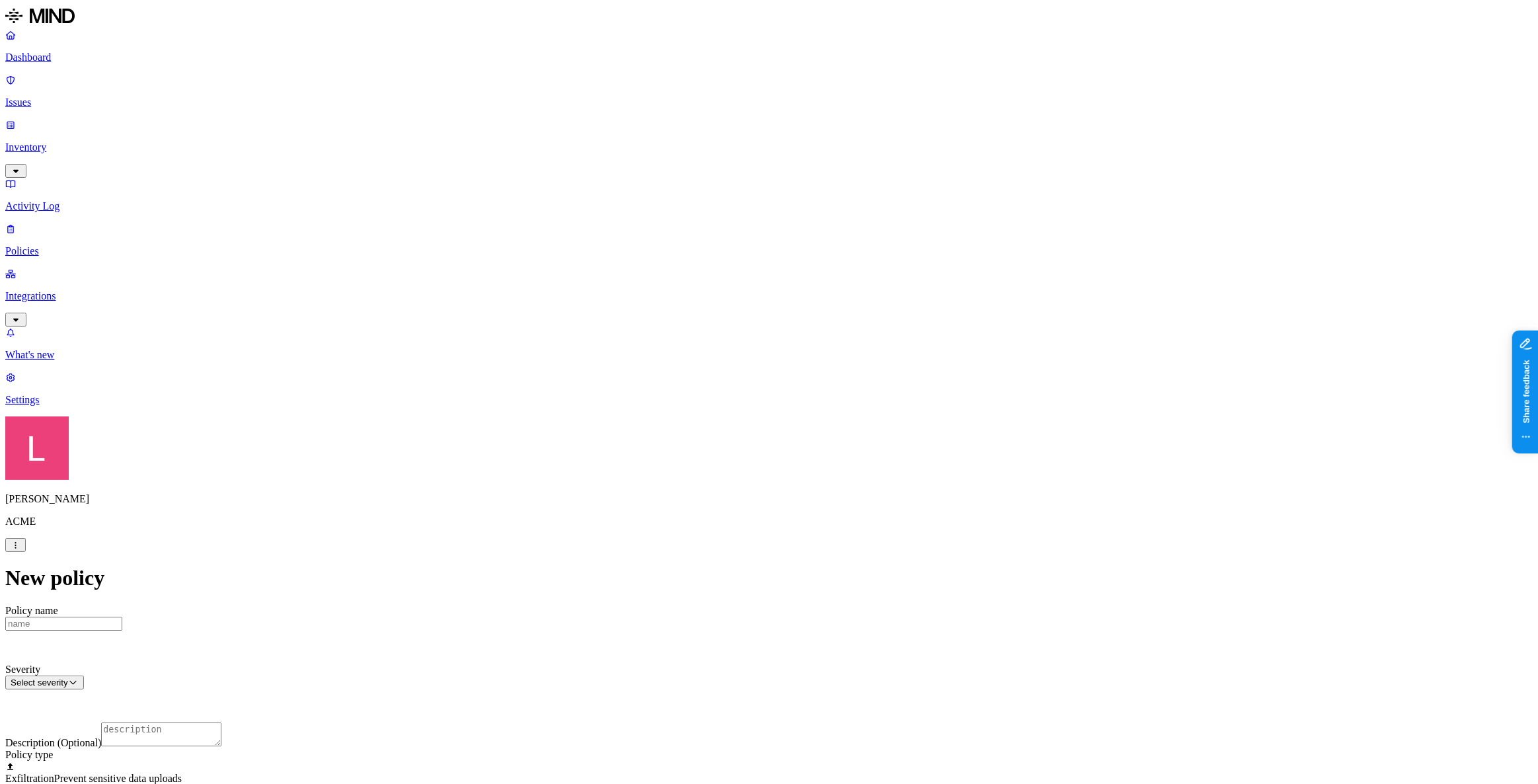
click at [793, 551] on label "AND" at bounding box center [784, 544] width 23 height 11
click at [807, 574] on label "Web Domain" at bounding box center [789, 565] width 34 height 23
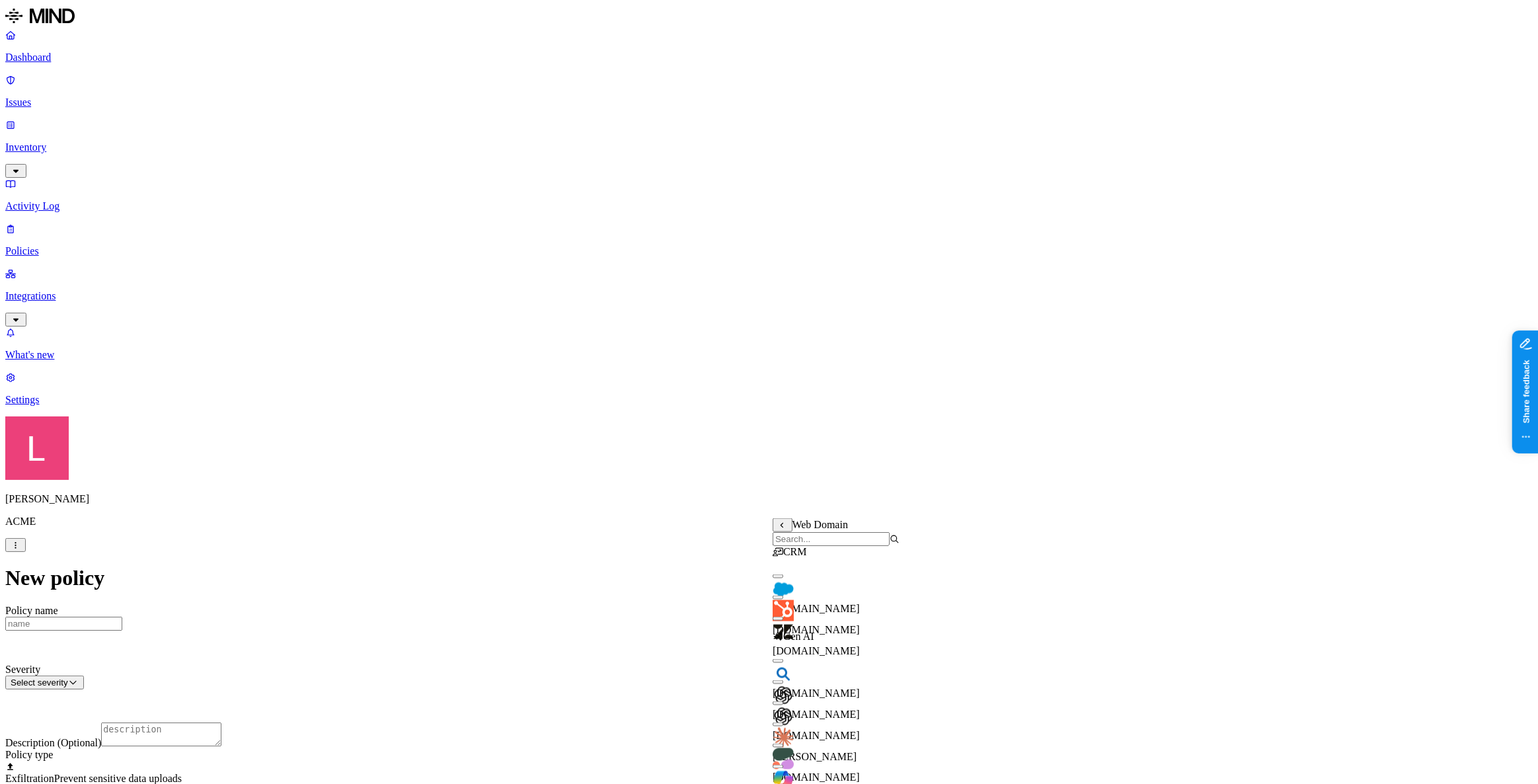
click at [822, 546] on input "search" at bounding box center [830, 538] width 117 height 14
type input "cla"
click at [783, 578] on button "button" at bounding box center [777, 576] width 10 height 4
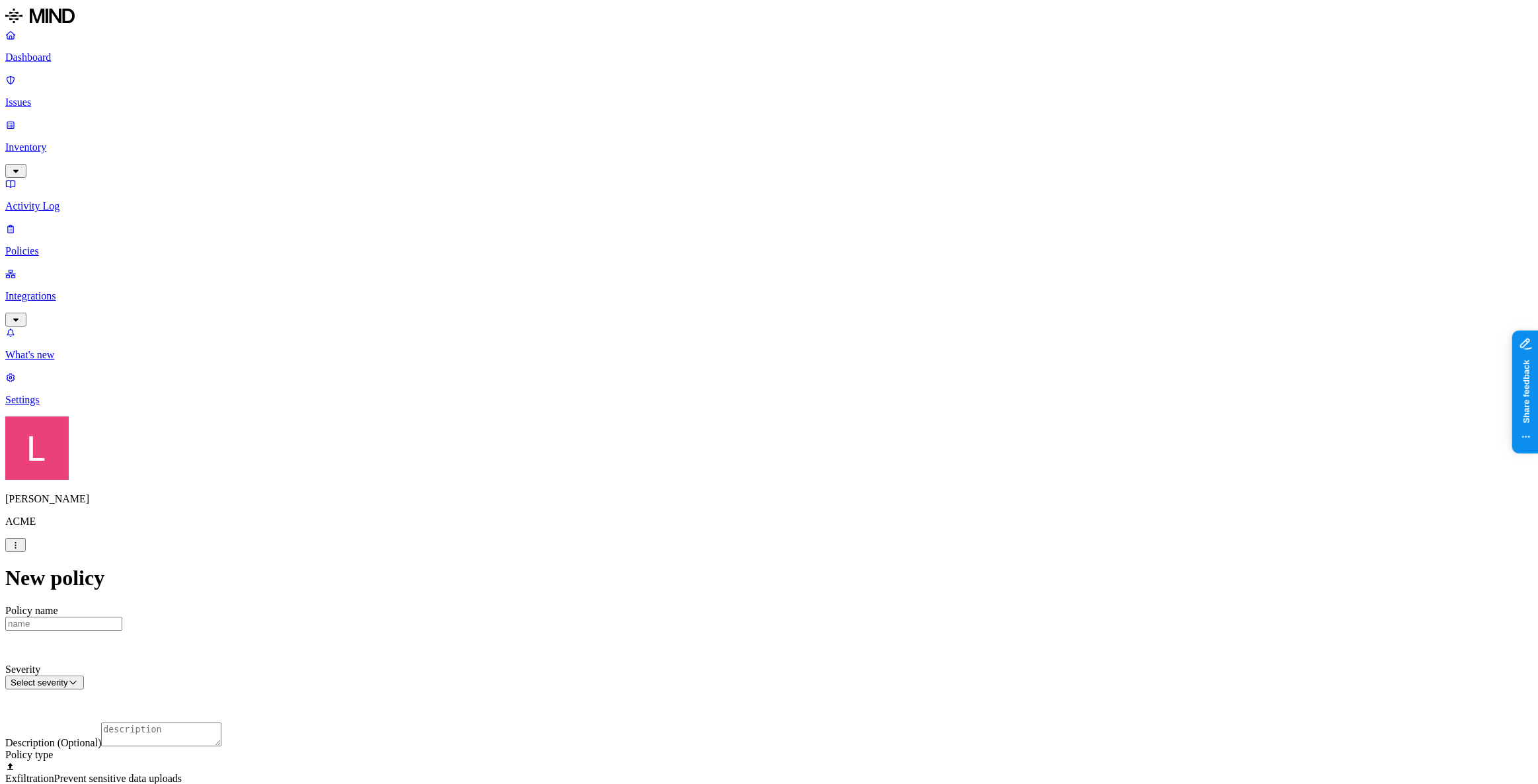
scroll to position [240, 0]
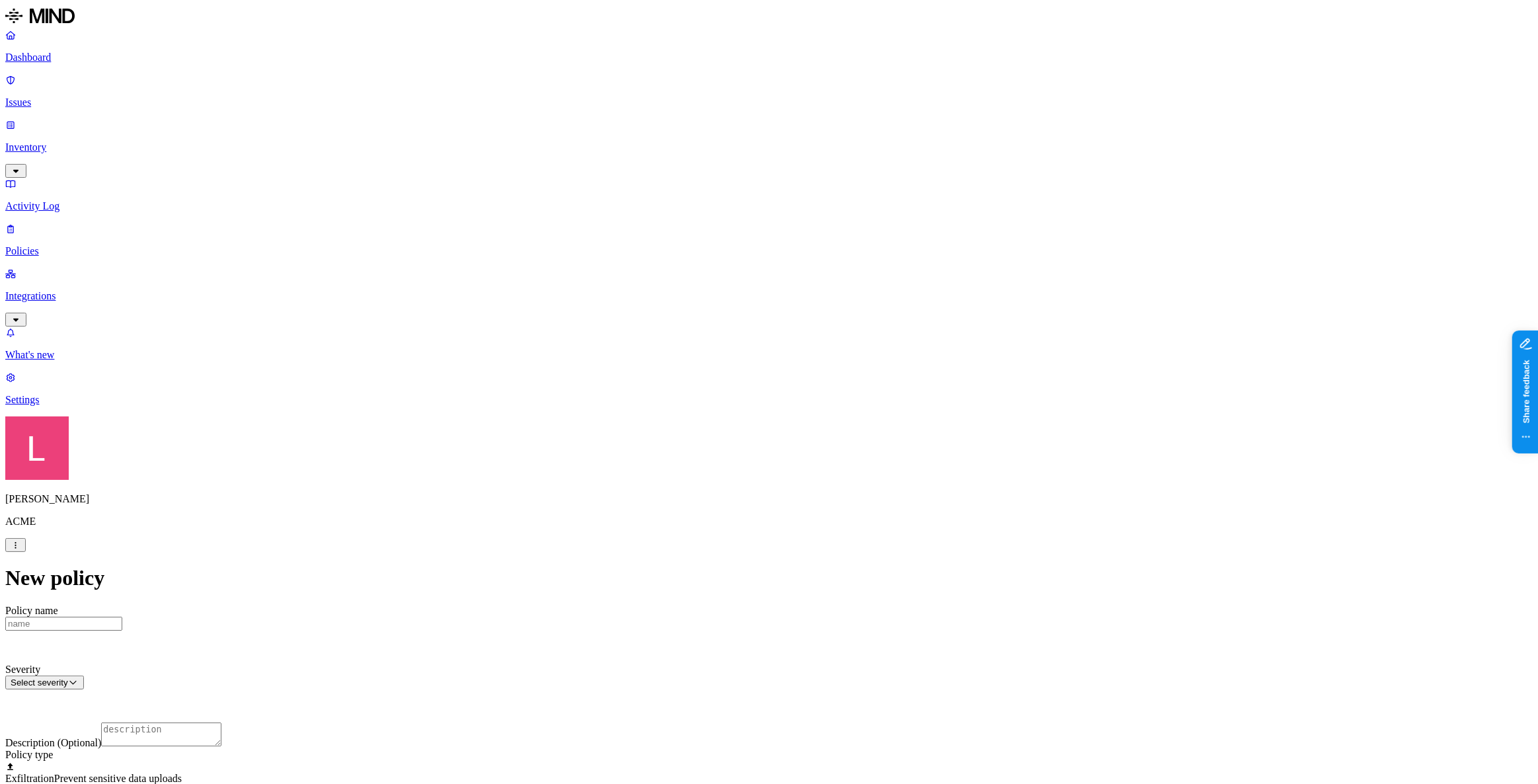
click at [840, 510] on label "AND" at bounding box center [829, 505] width 23 height 11
click at [852, 557] on label "Account type" at bounding box center [835, 547] width 36 height 23
click at [865, 504] on label "Unmanaged" at bounding box center [842, 498] width 51 height 11
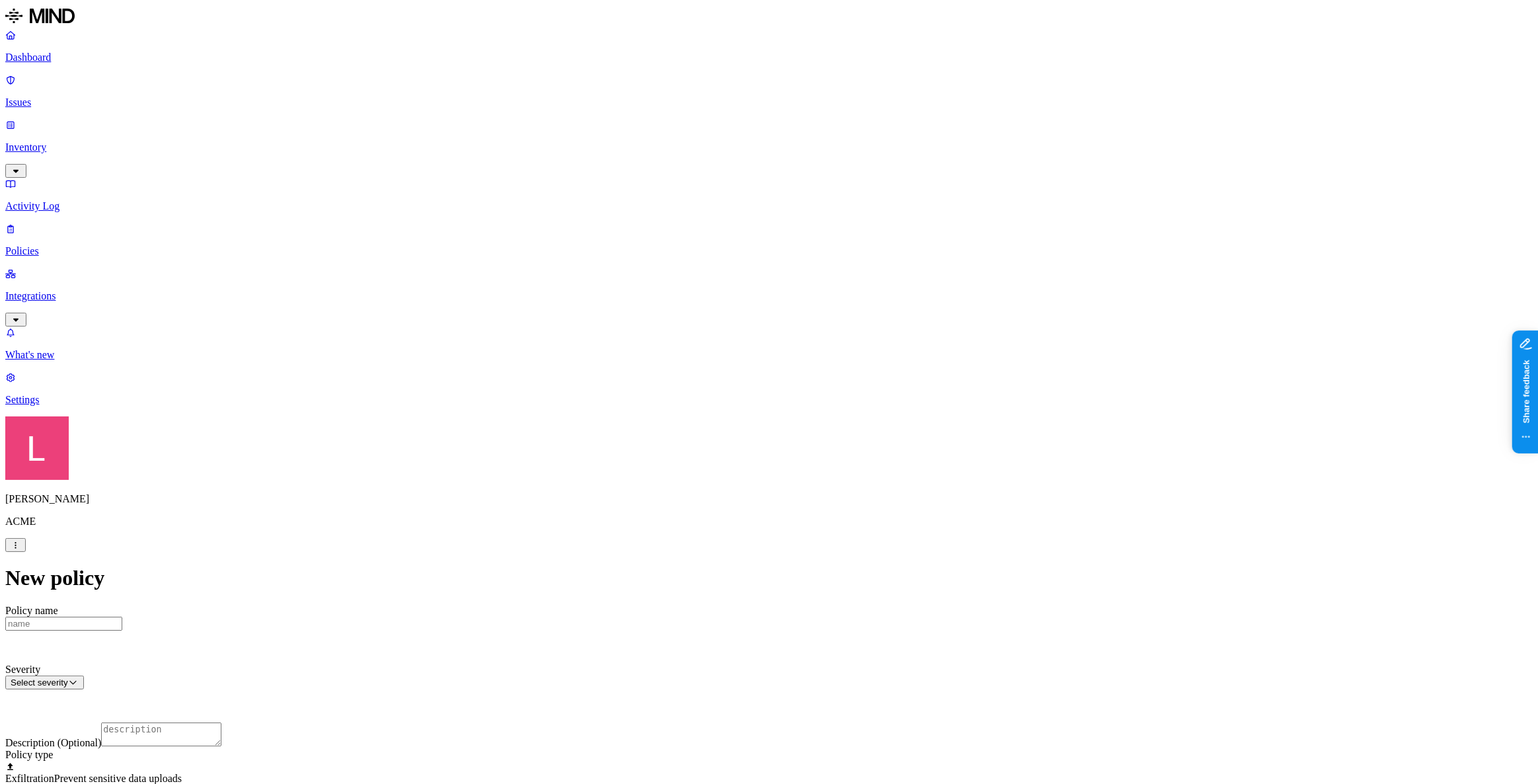
click at [714, 635] on html "Dashboard Issues Inventory Activity Log Policies Integrations What's new 1 Sett…" at bounding box center [769, 795] width 1538 height 1590
click at [725, 646] on html "Dashboard Issues Inventory Activity Log Policies Integrations What's new 1 Sett…" at bounding box center [769, 795] width 1538 height 1590
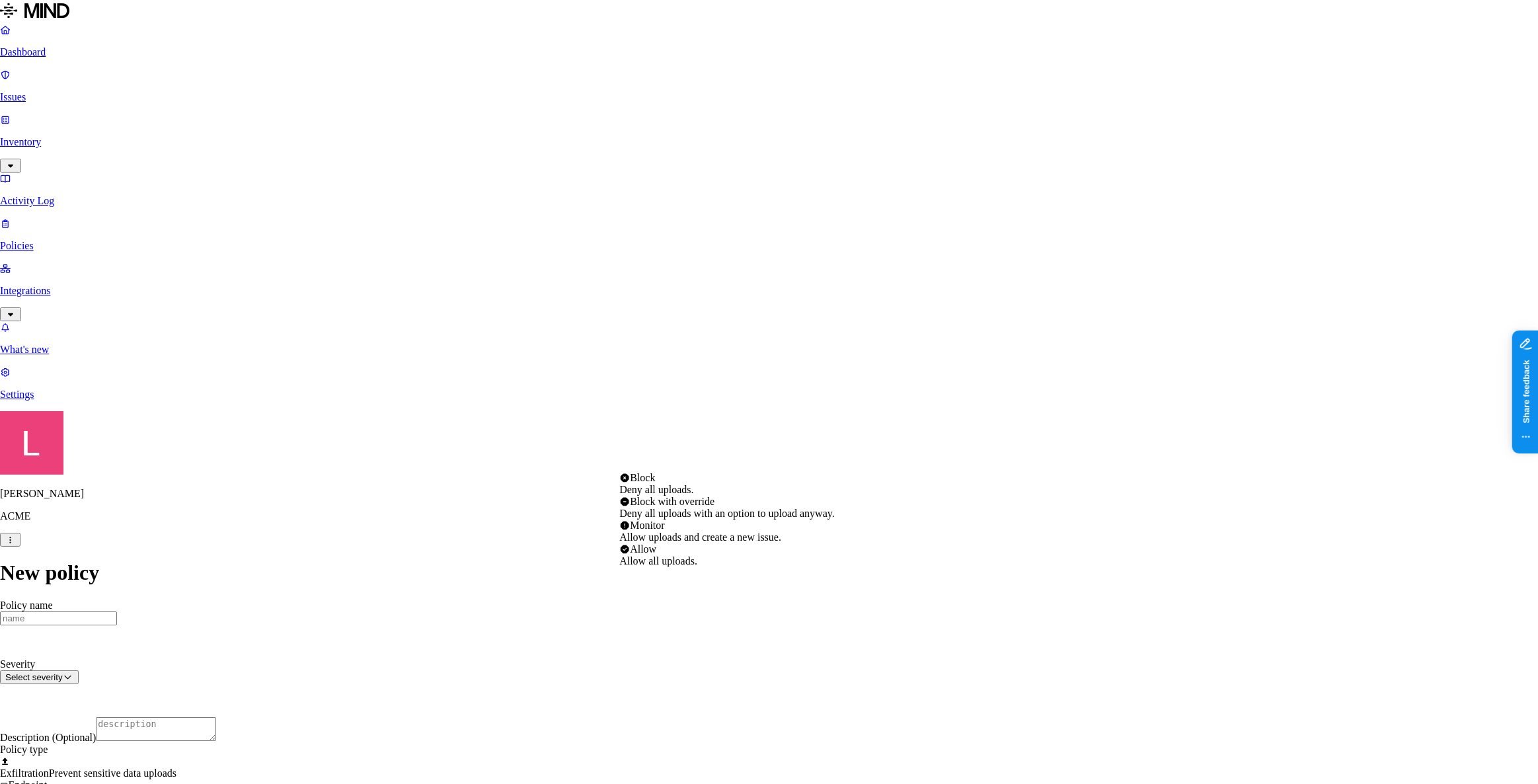
click at [53, 79] on html "Dashboard Issues Inventory Activity Log Policies Integrations What's new 1 Sett…" at bounding box center [769, 792] width 1538 height 1585
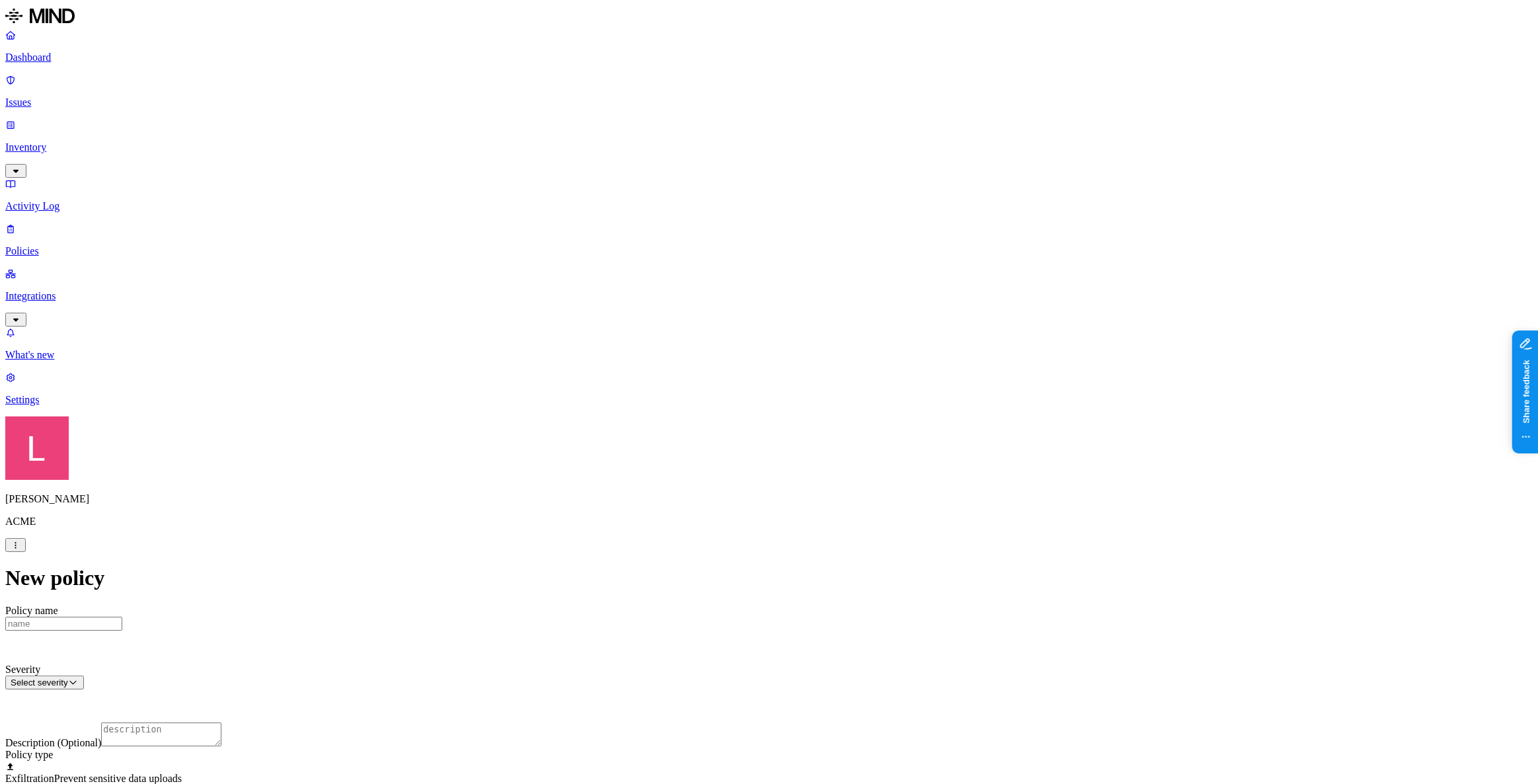
click at [70, 97] on p "Issues" at bounding box center [769, 103] width 1527 height 12
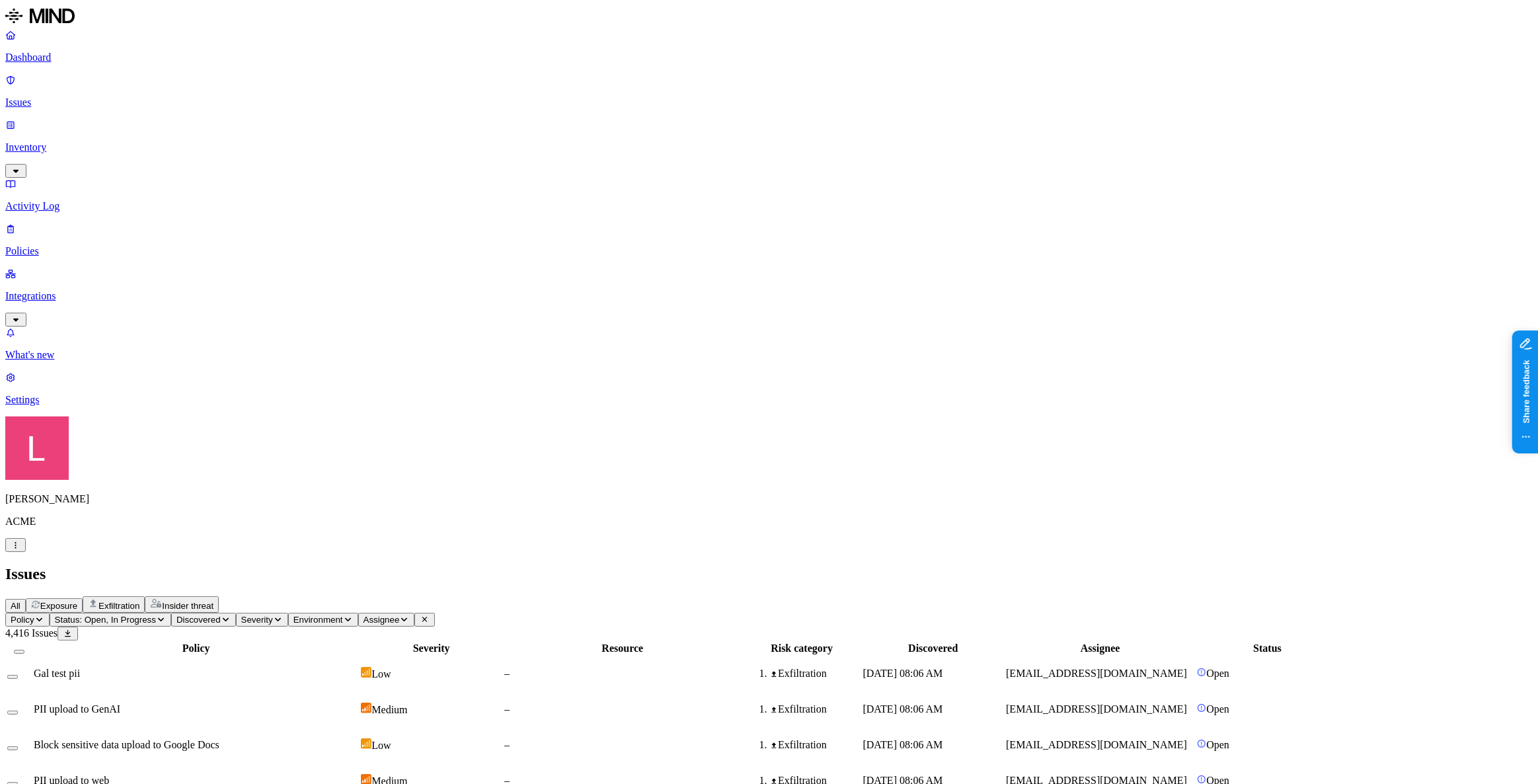
click at [303, 703] on div "PII upload to GenAI" at bounding box center [196, 709] width 324 height 12
drag, startPoint x: 1384, startPoint y: 760, endPoint x: 1412, endPoint y: 760, distance: 28.0
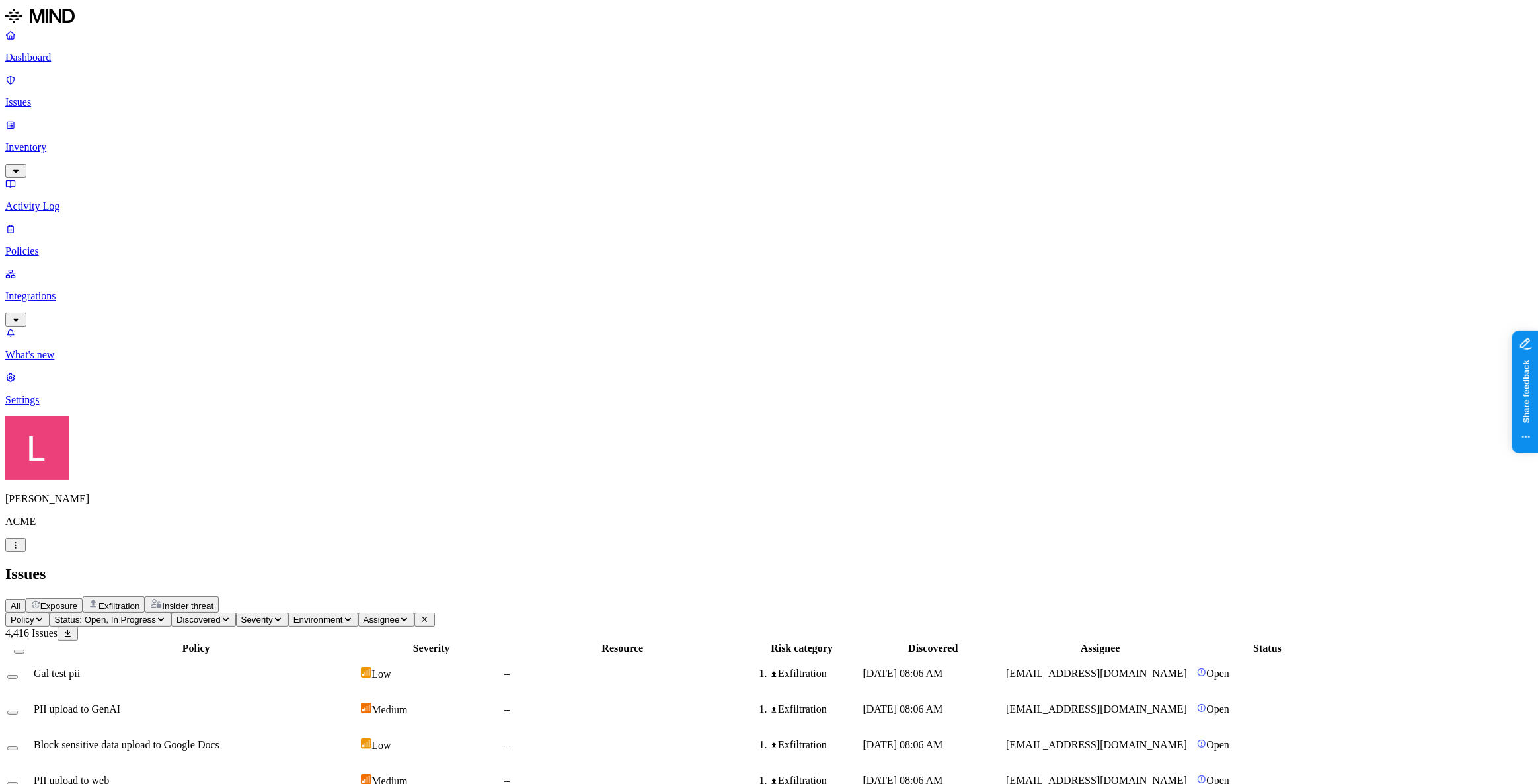
drag, startPoint x: 1306, startPoint y: 544, endPoint x: 1366, endPoint y: 543, distance: 60.0
drag, startPoint x: 1385, startPoint y: 760, endPoint x: 1405, endPoint y: 763, distance: 20.2
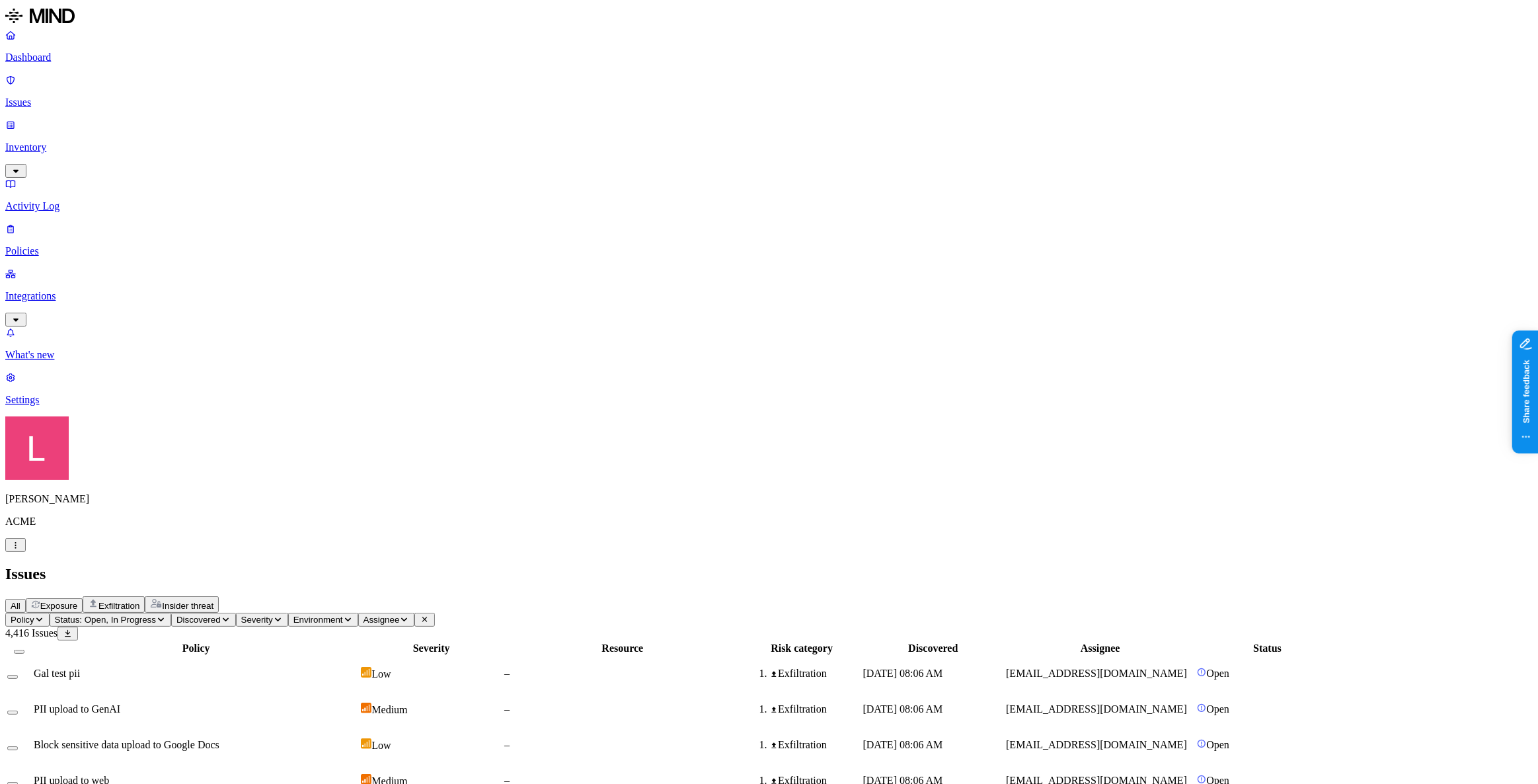
drag, startPoint x: 1331, startPoint y: 730, endPoint x: 1423, endPoint y: 733, distance: 92.0
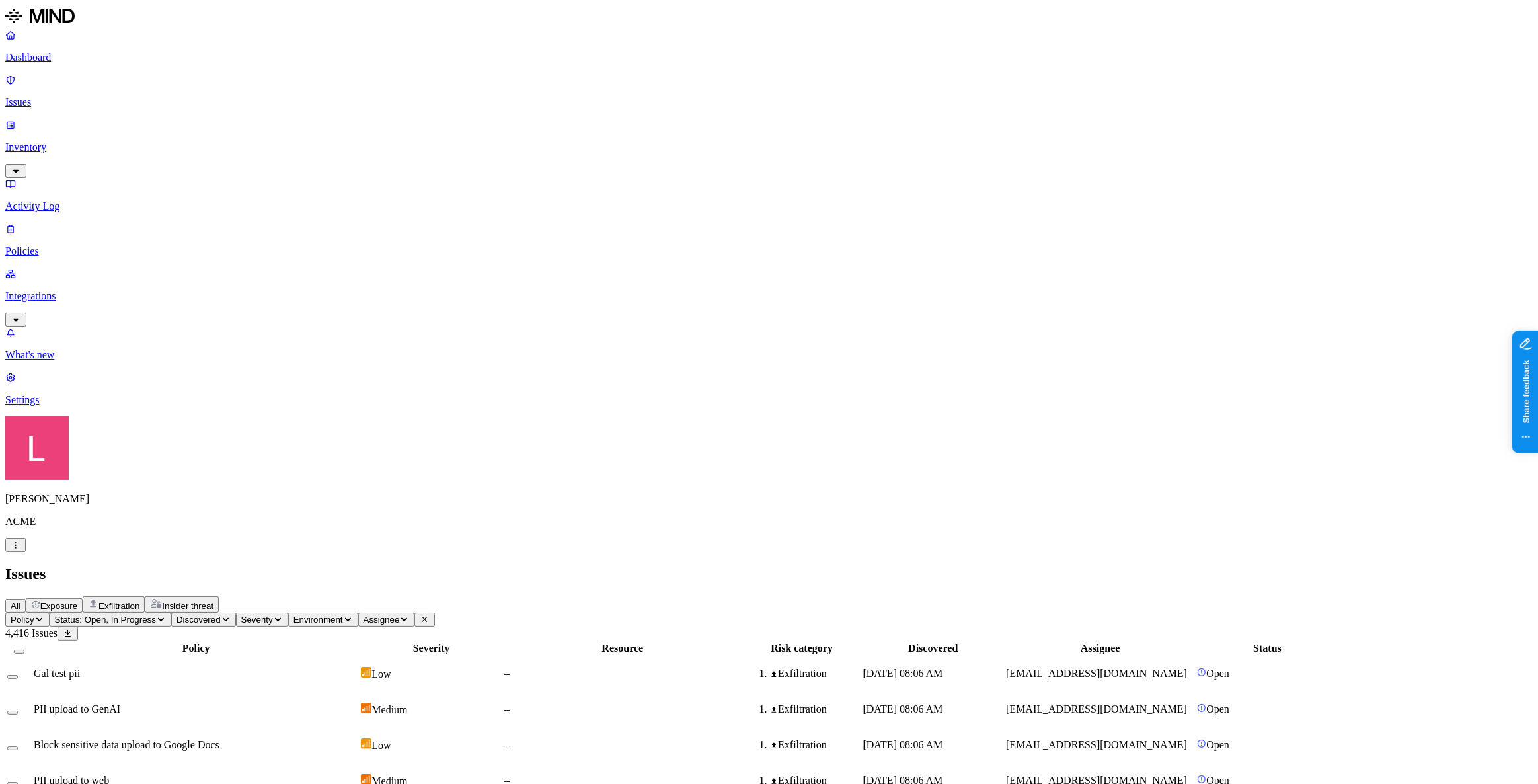
click at [65, 406] on p "Settings" at bounding box center [769, 400] width 1527 height 12
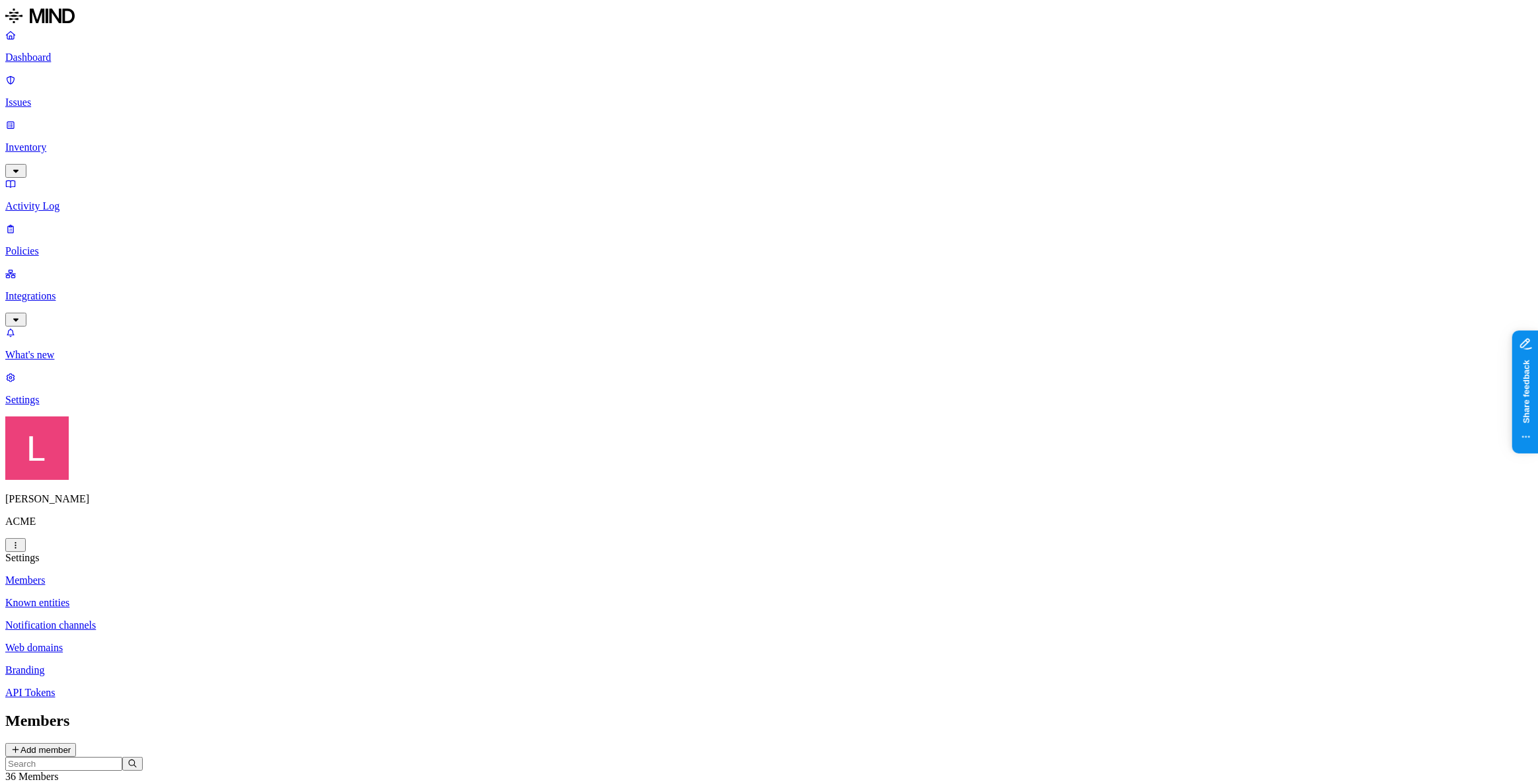
click at [218, 597] on p "Known entities" at bounding box center [769, 603] width 1527 height 12
click at [198, 664] on p "Branding" at bounding box center [769, 670] width 1527 height 12
drag, startPoint x: 852, startPoint y: 337, endPoint x: 688, endPoint y: 307, distance: 166.7
click at [730, 711] on div "Branding" at bounding box center [769, 720] width 1527 height 18
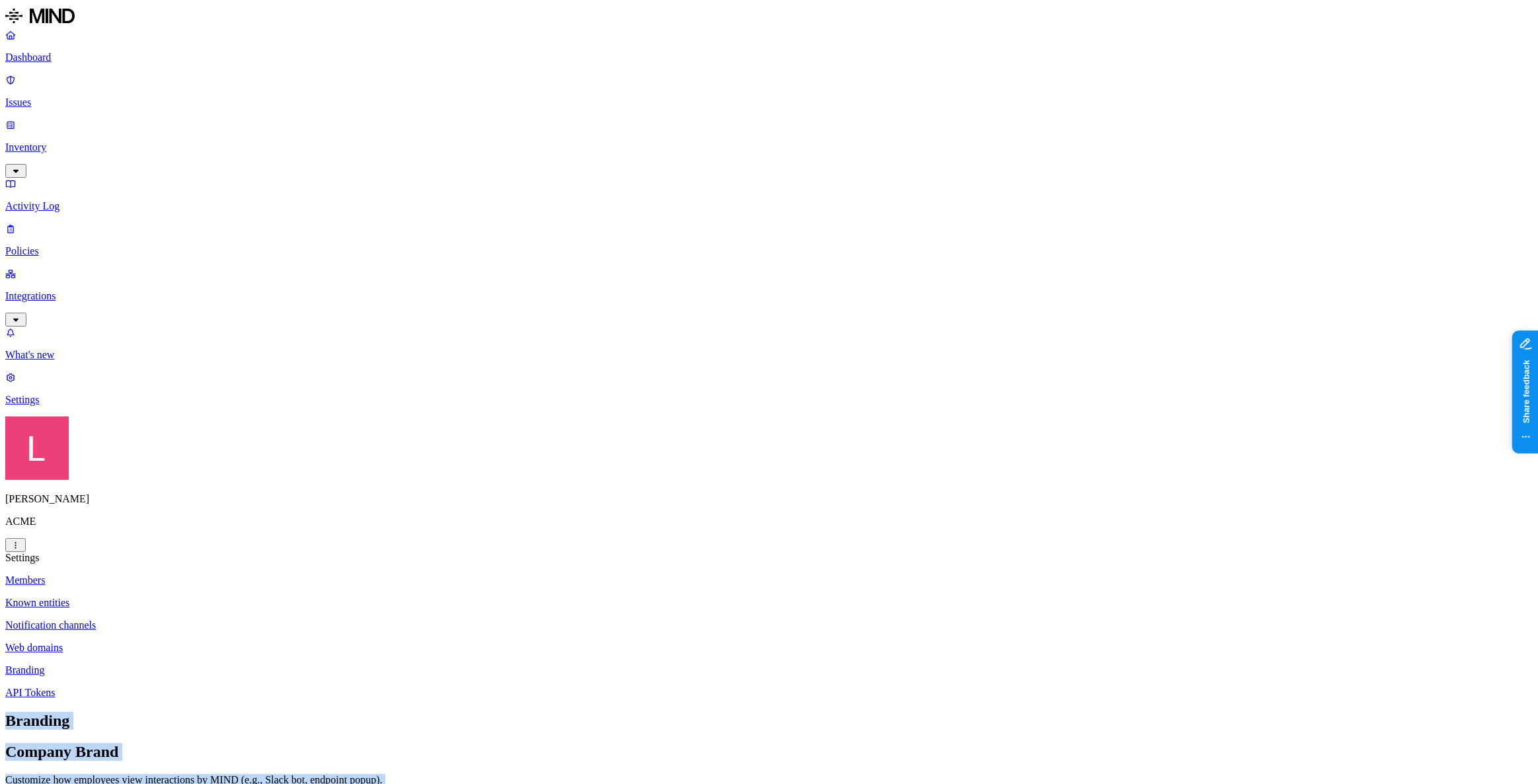
drag, startPoint x: 698, startPoint y: 33, endPoint x: 1140, endPoint y: 478, distance: 627.2
drag, startPoint x: 838, startPoint y: 164, endPoint x: 726, endPoint y: 166, distance: 112.0
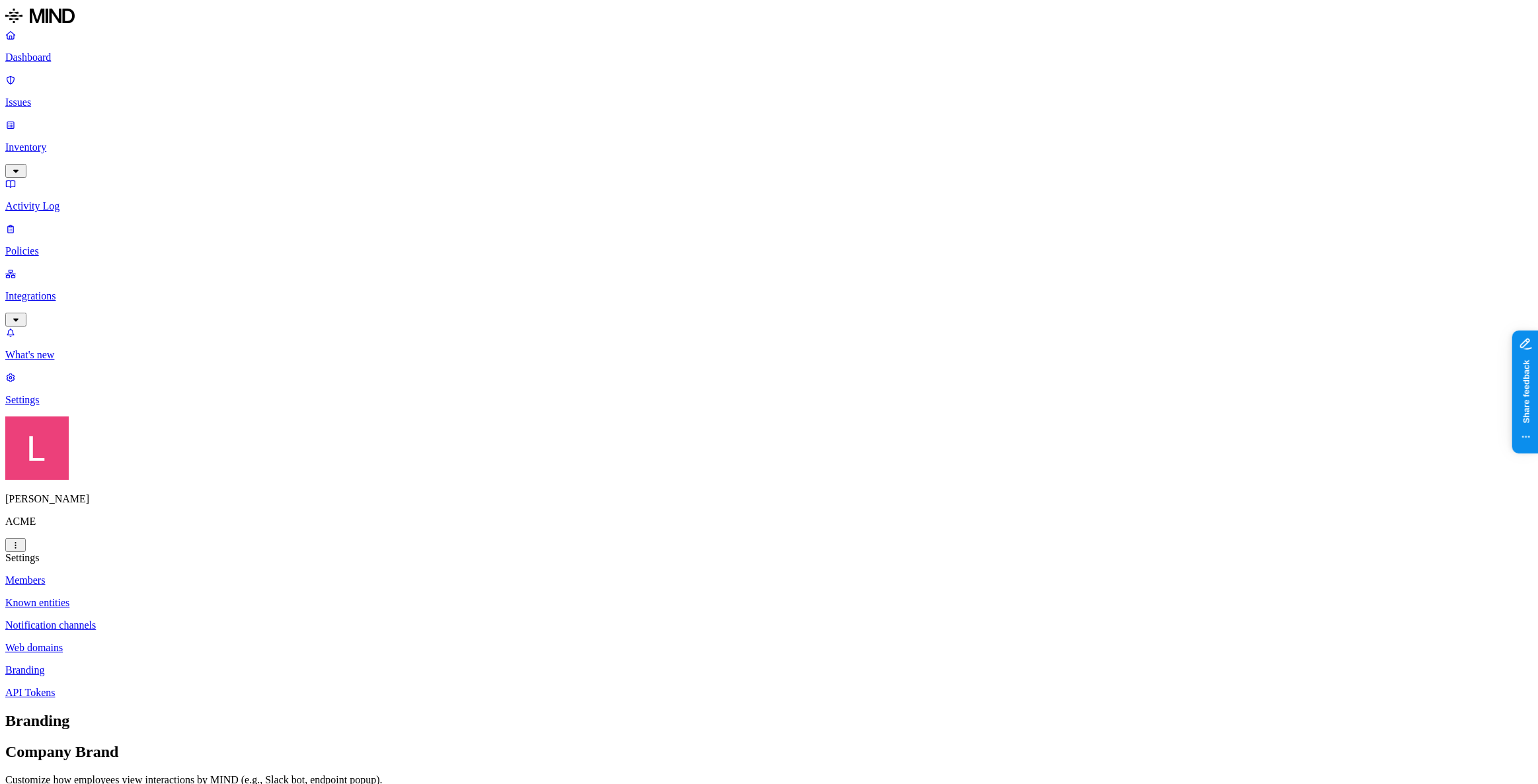
drag, startPoint x: 692, startPoint y: 224, endPoint x: 835, endPoint y: 224, distance: 143.0
drag, startPoint x: 878, startPoint y: 344, endPoint x: 684, endPoint y: 310, distance: 197.0
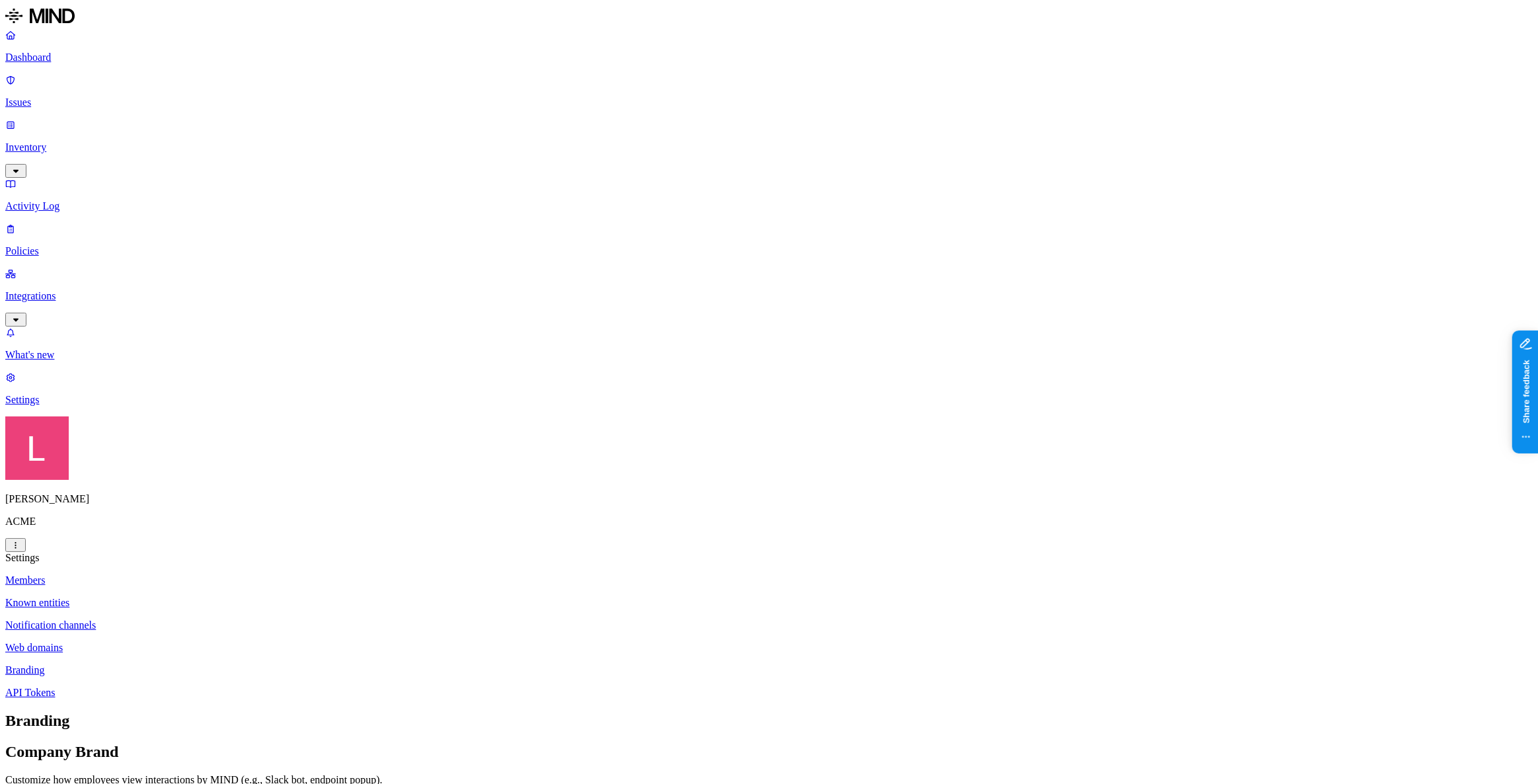
drag, startPoint x: 753, startPoint y: 310, endPoint x: 744, endPoint y: 323, distance: 15.8
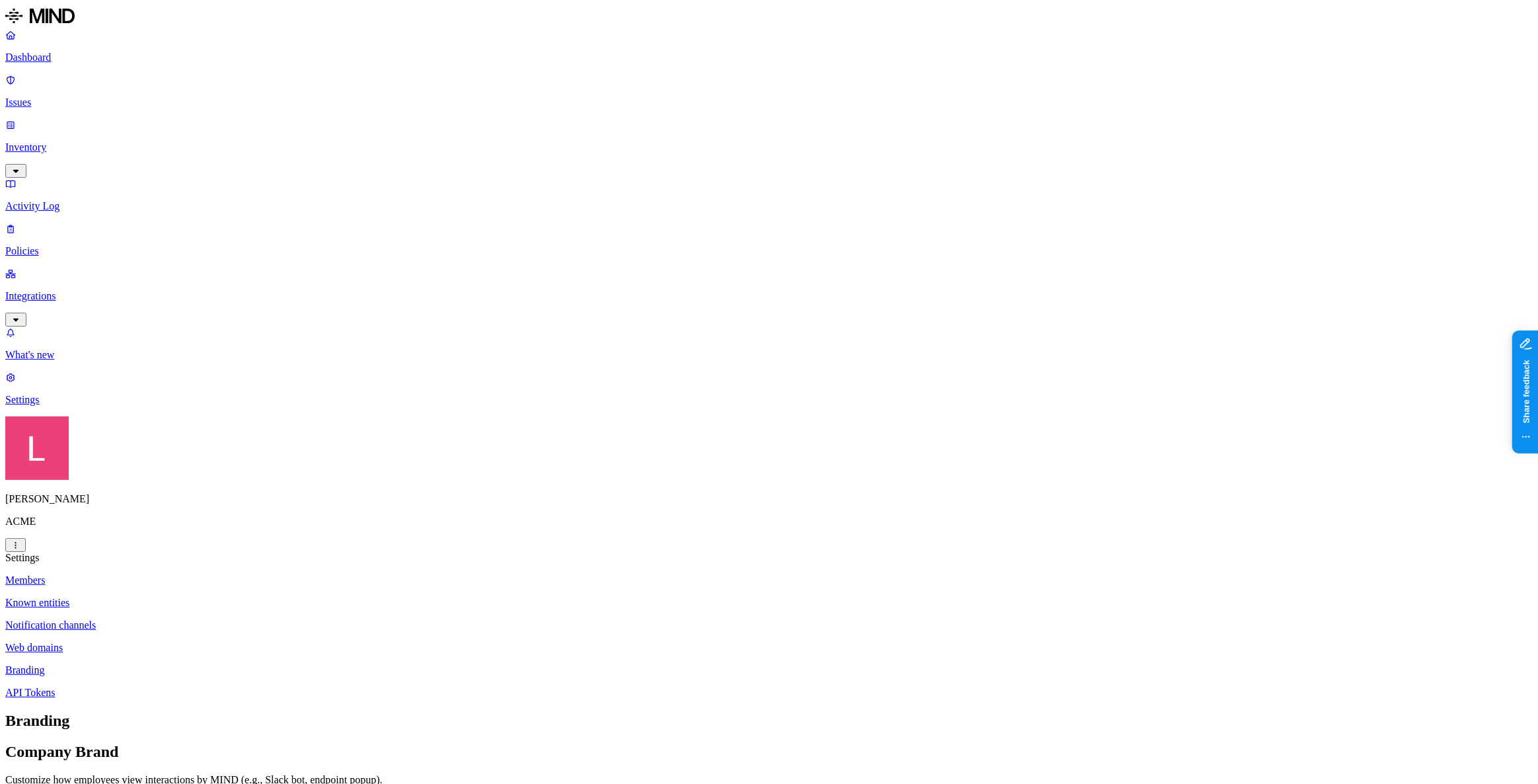
drag, startPoint x: 702, startPoint y: 437, endPoint x: 982, endPoint y: 447, distance: 280.2
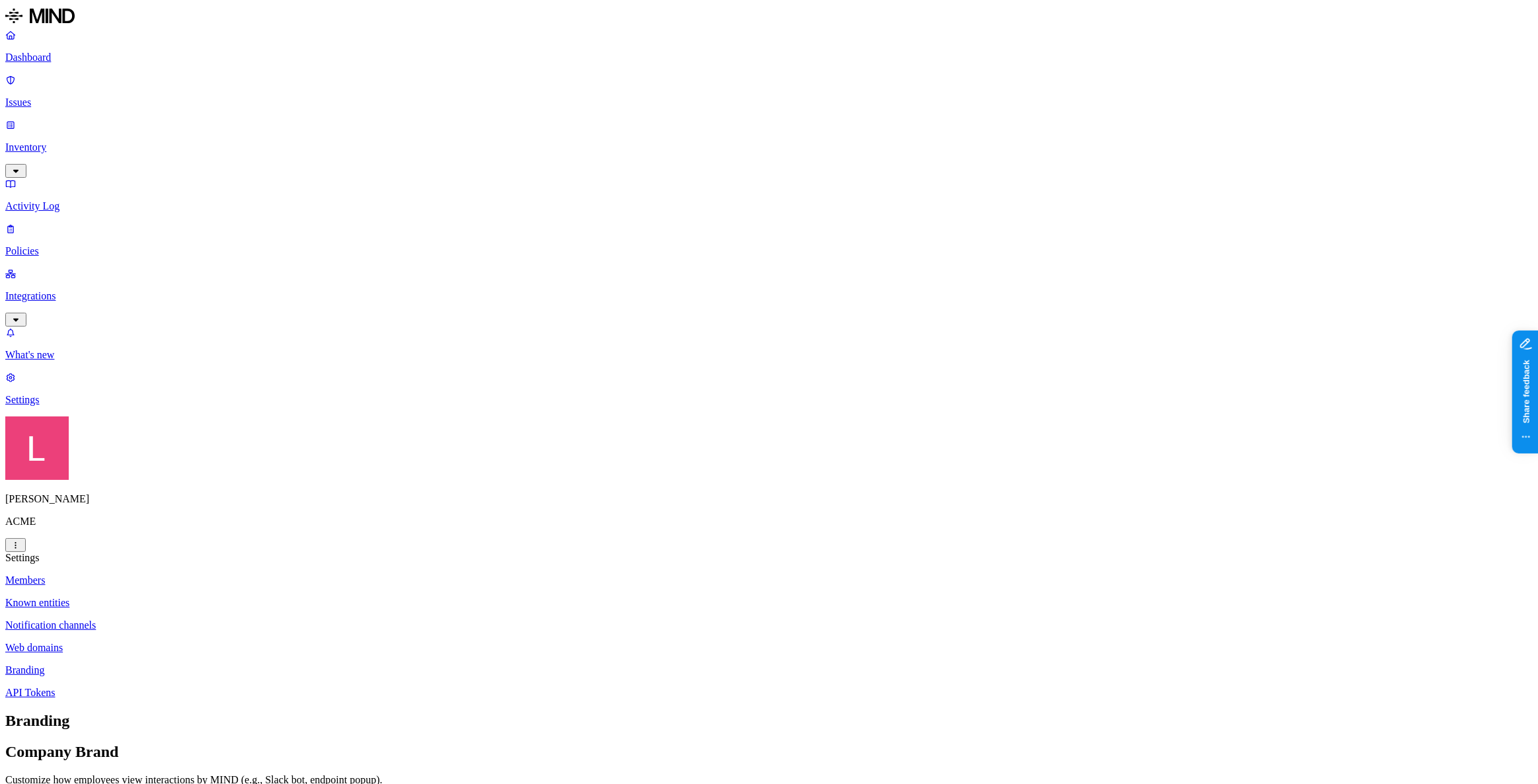
drag, startPoint x: 700, startPoint y: 106, endPoint x: 1056, endPoint y: 100, distance: 356.1
click at [1056, 774] on p "Customize how employees view interactions by MIND (e.g., Slack bot, endpoint po…" at bounding box center [769, 780] width 1527 height 12
click at [66, 142] on p "Inventory" at bounding box center [769, 147] width 1527 height 12
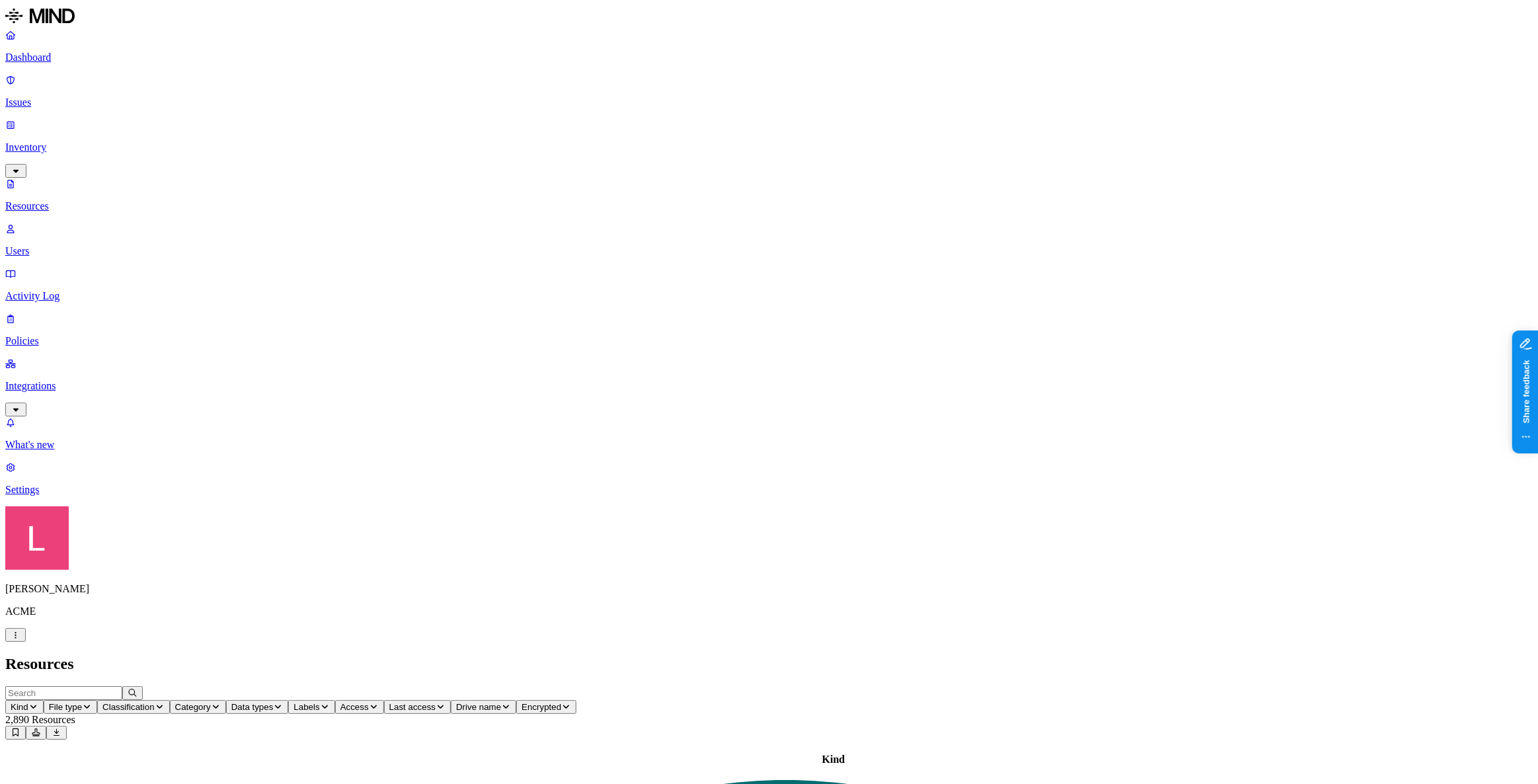
click at [319, 702] on span "Labels" at bounding box center [306, 707] width 26 height 10
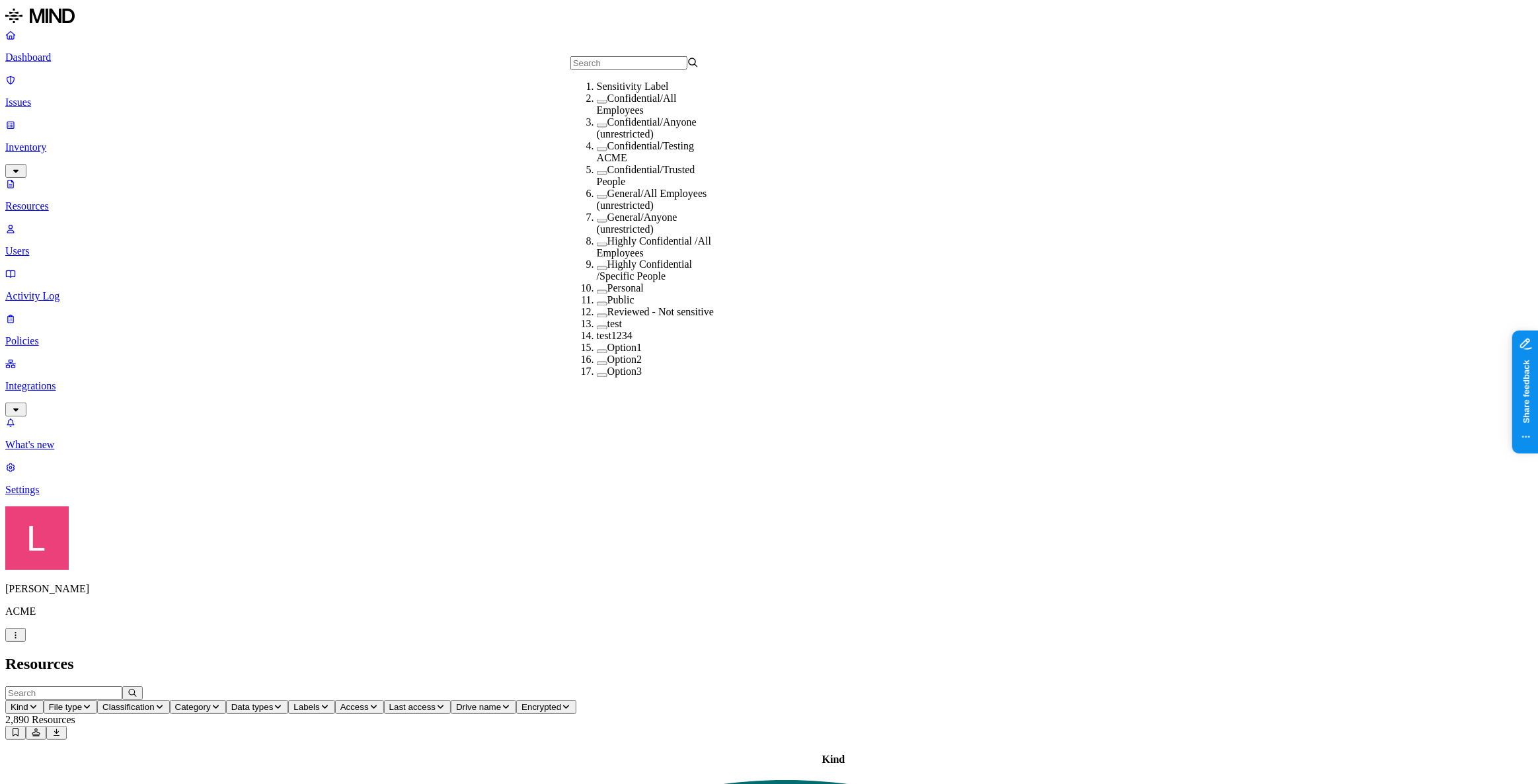
click at [597, 103] on button "button" at bounding box center [602, 101] width 10 height 4
click at [597, 106] on button "button" at bounding box center [602, 99] width 10 height 14
click at [597, 103] on button "button" at bounding box center [602, 101] width 10 height 4
click at [597, 106] on button "button" at bounding box center [602, 99] width 10 height 14
click at [46, 56] on p "Dashboard" at bounding box center [769, 57] width 1527 height 12
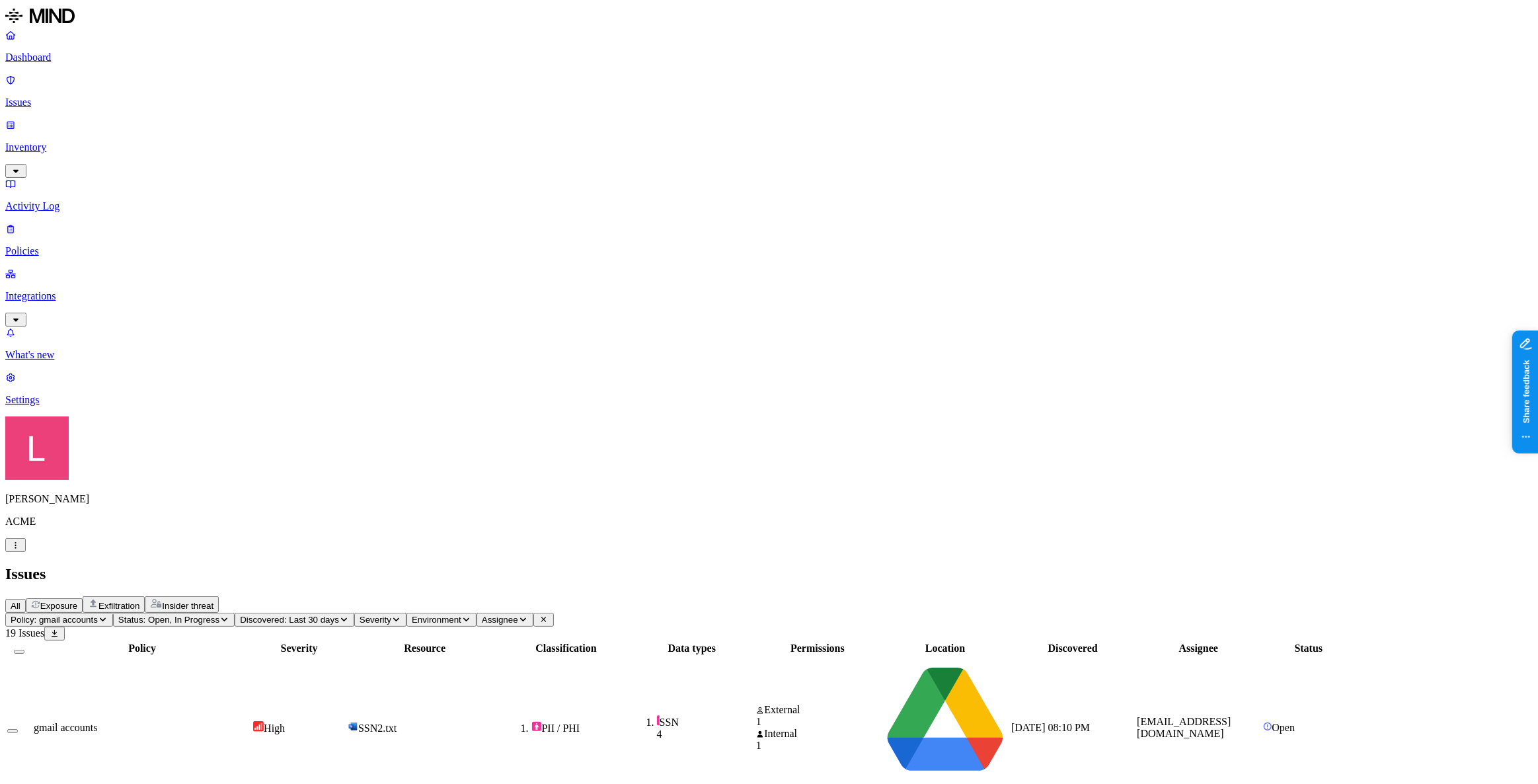
click at [58, 63] on p "Dashboard" at bounding box center [769, 57] width 1527 height 12
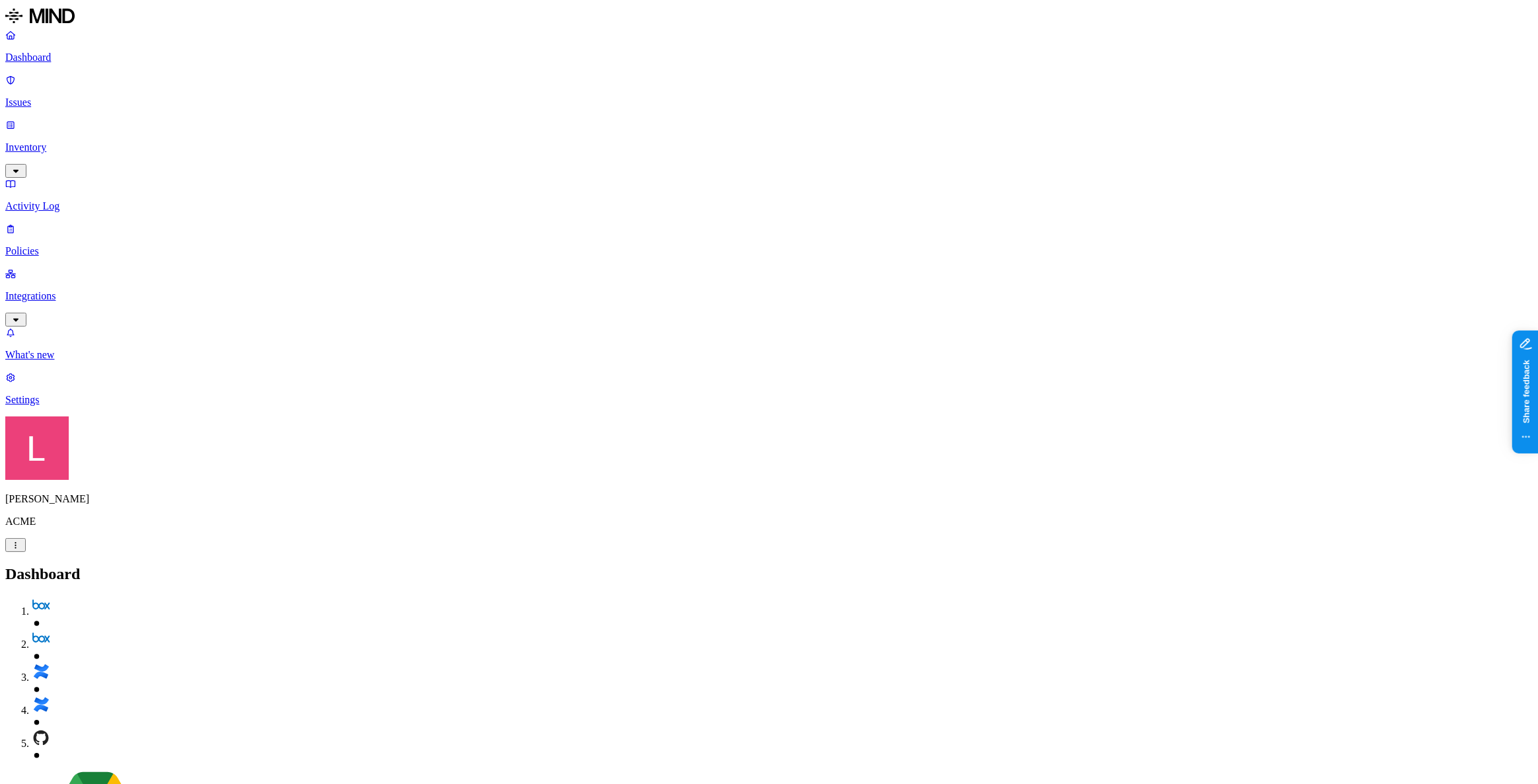
click at [56, 245] on p "Policies" at bounding box center [769, 251] width 1527 height 12
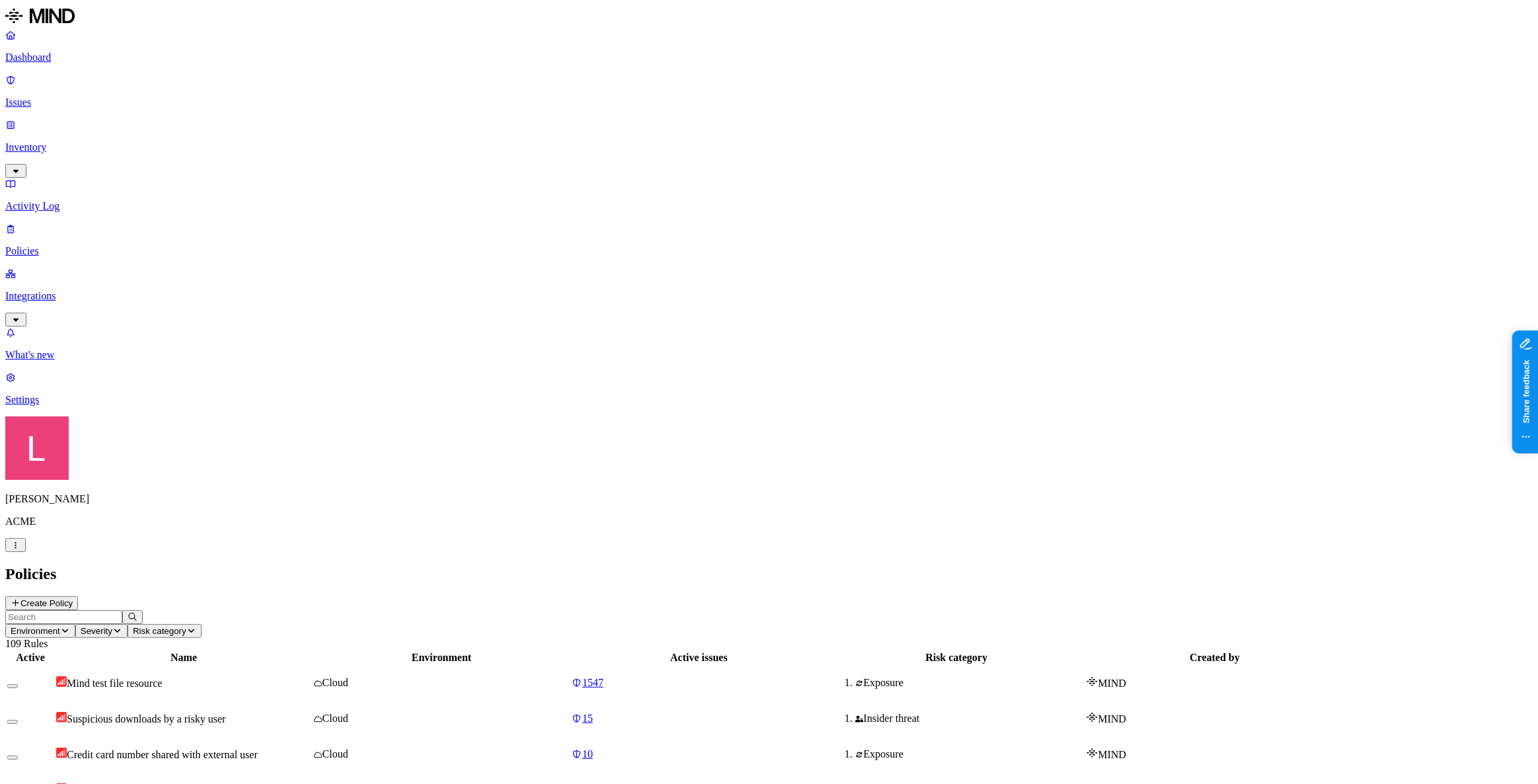
click at [1446, 565] on h2 "Policies" at bounding box center [769, 574] width 1527 height 18
click at [21, 598] on icon at bounding box center [15, 602] width 10 height 8
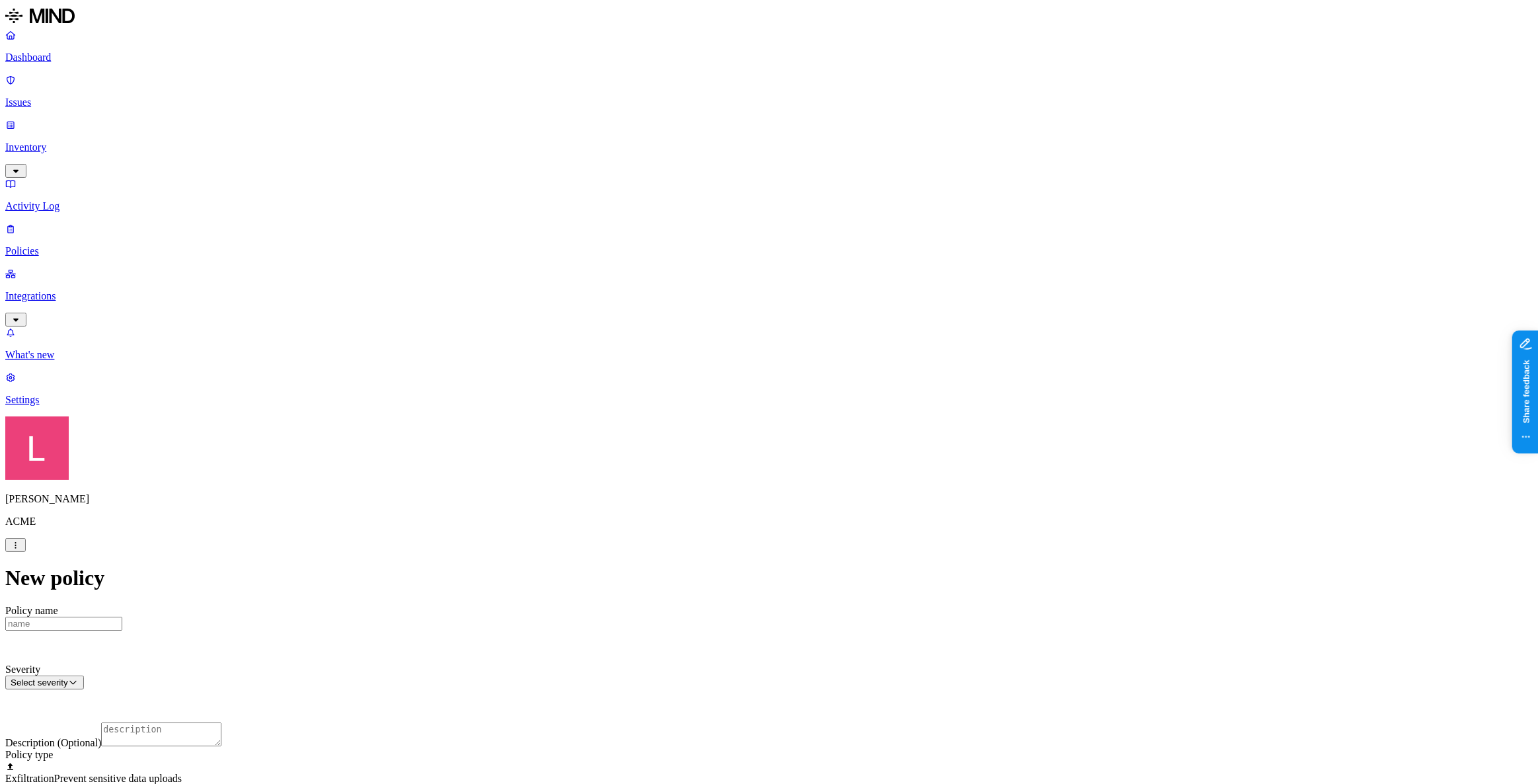
scroll to position [120, 0]
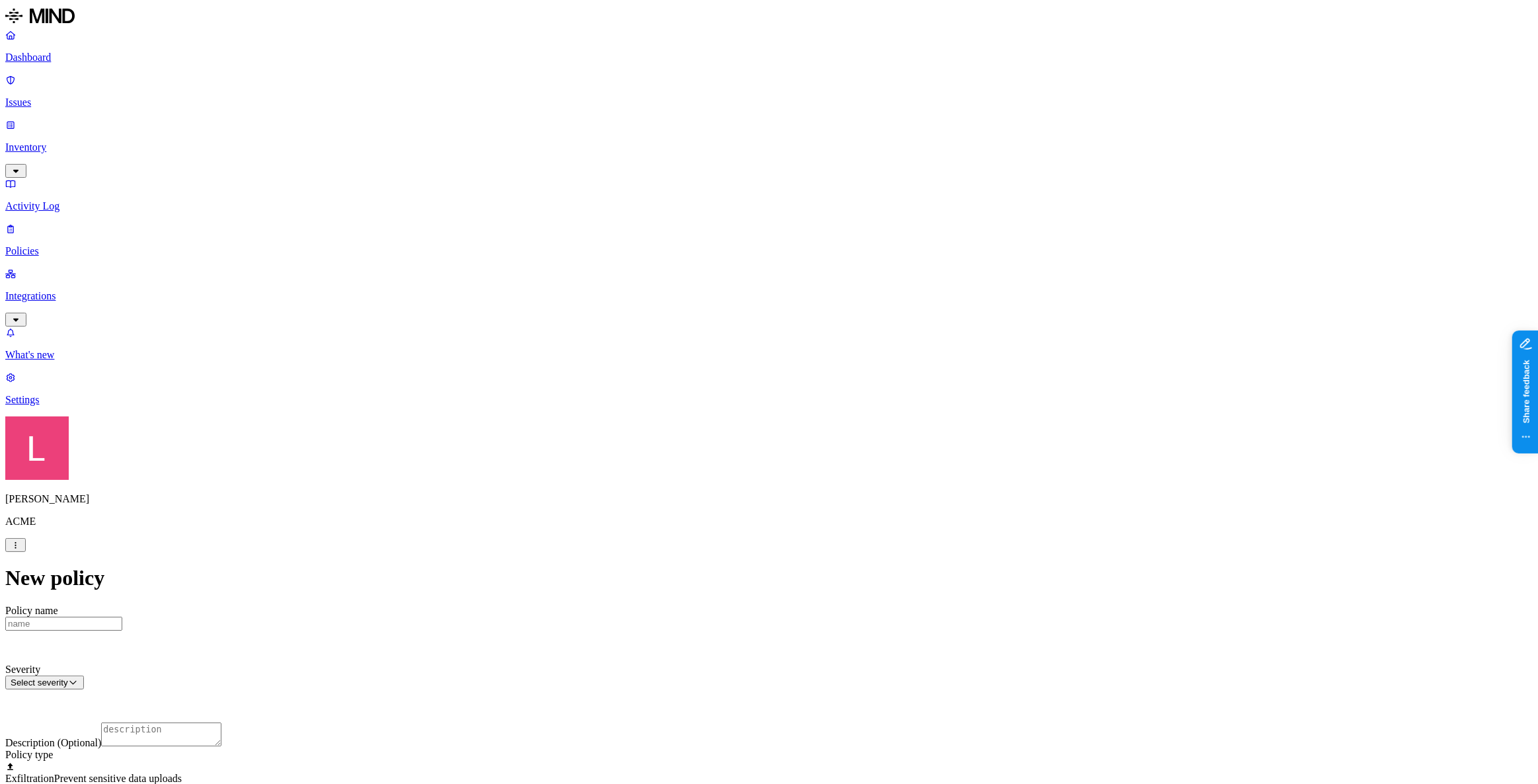
click at [717, 358] on label "Classification" at bounding box center [700, 352] width 58 height 11
click at [681, 407] on button "button" at bounding box center [676, 405] width 10 height 4
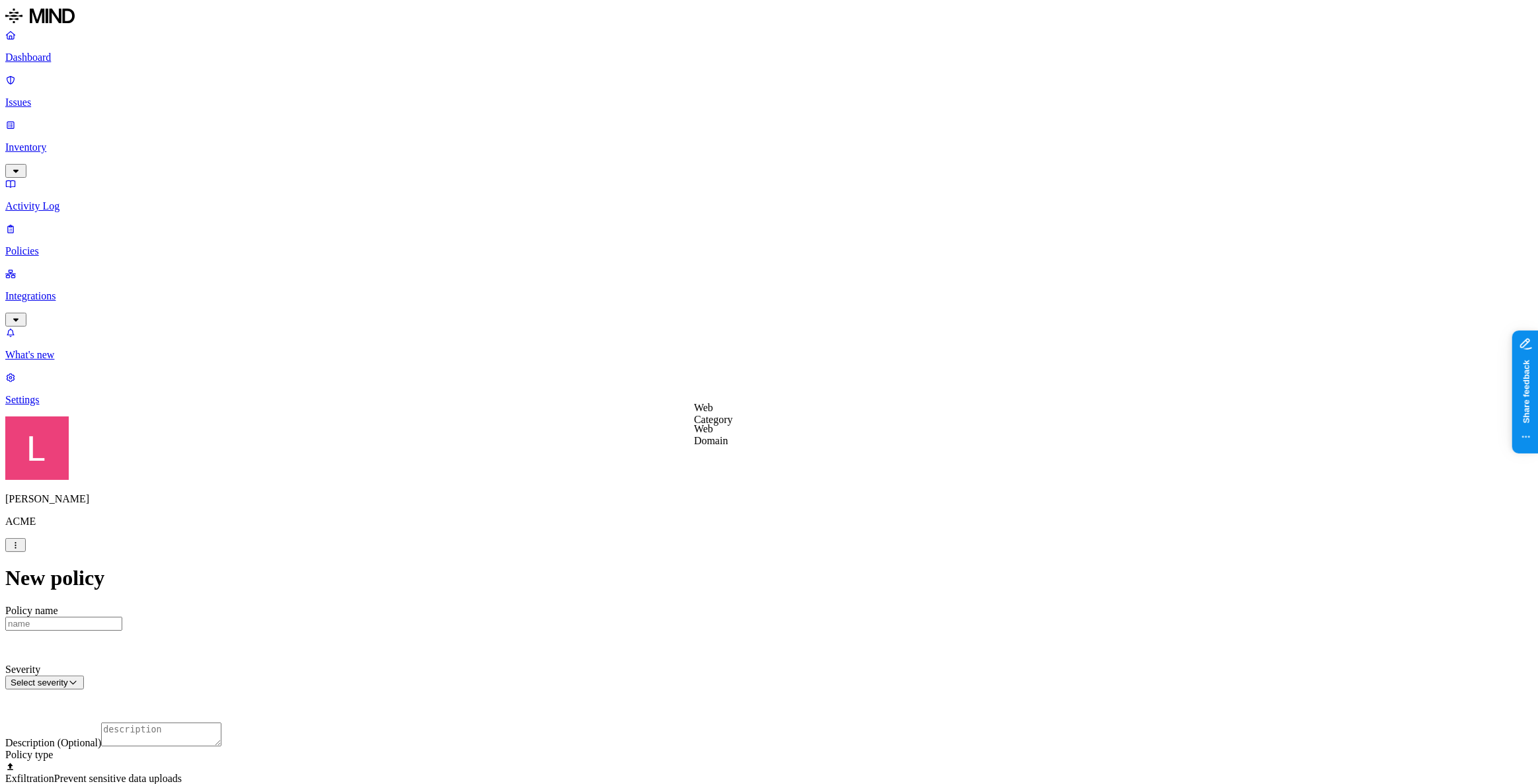
click at [733, 422] on label "Web Category" at bounding box center [713, 414] width 39 height 23
click at [723, 513] on div "Cloud storage" at bounding box center [757, 516] width 127 height 23
click at [733, 477] on label "Web Category" at bounding box center [713, 469] width 39 height 23
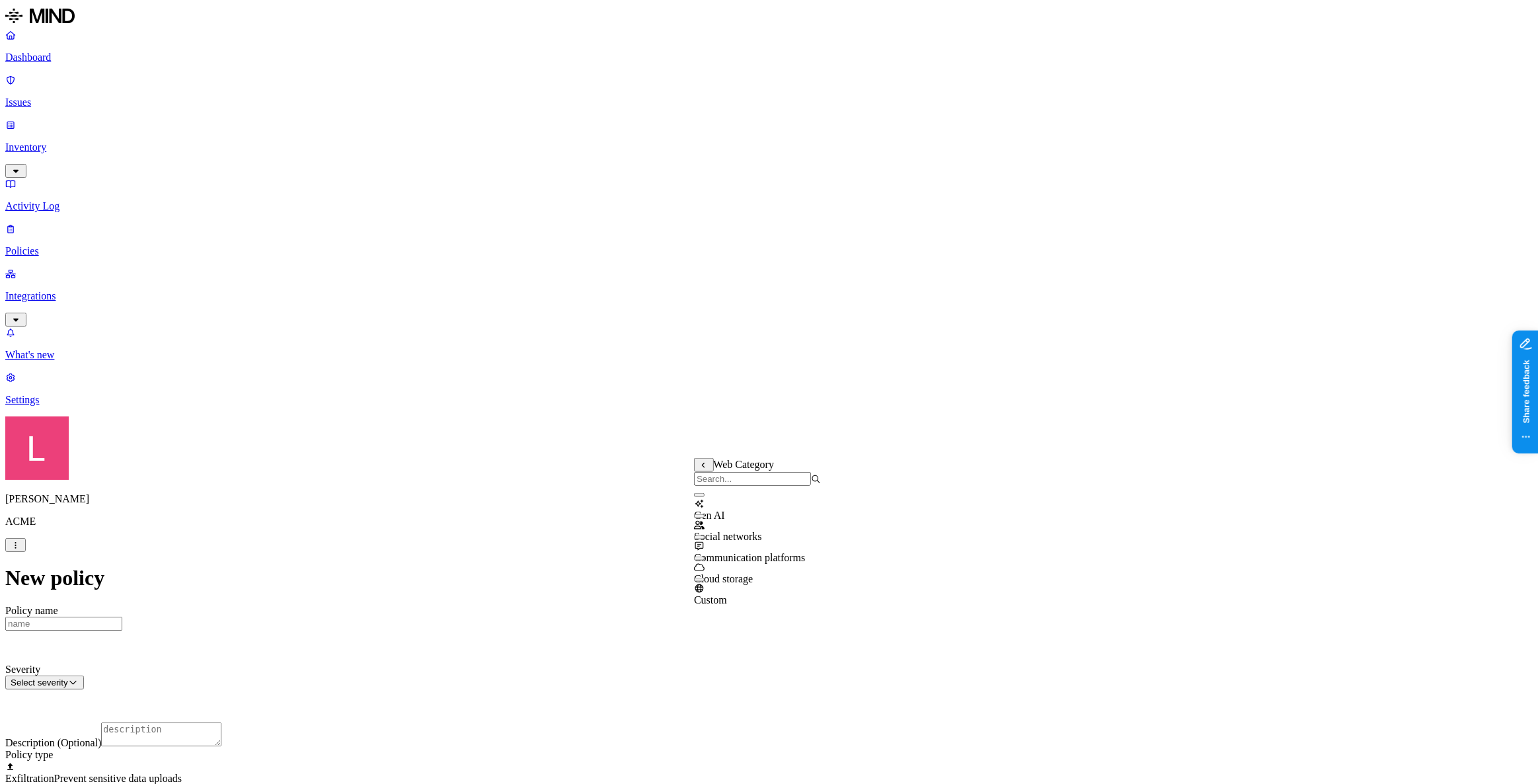
click at [704, 497] on button "button" at bounding box center [699, 494] width 10 height 4
click at [60, 59] on p "Dashboard" at bounding box center [769, 57] width 1527 height 12
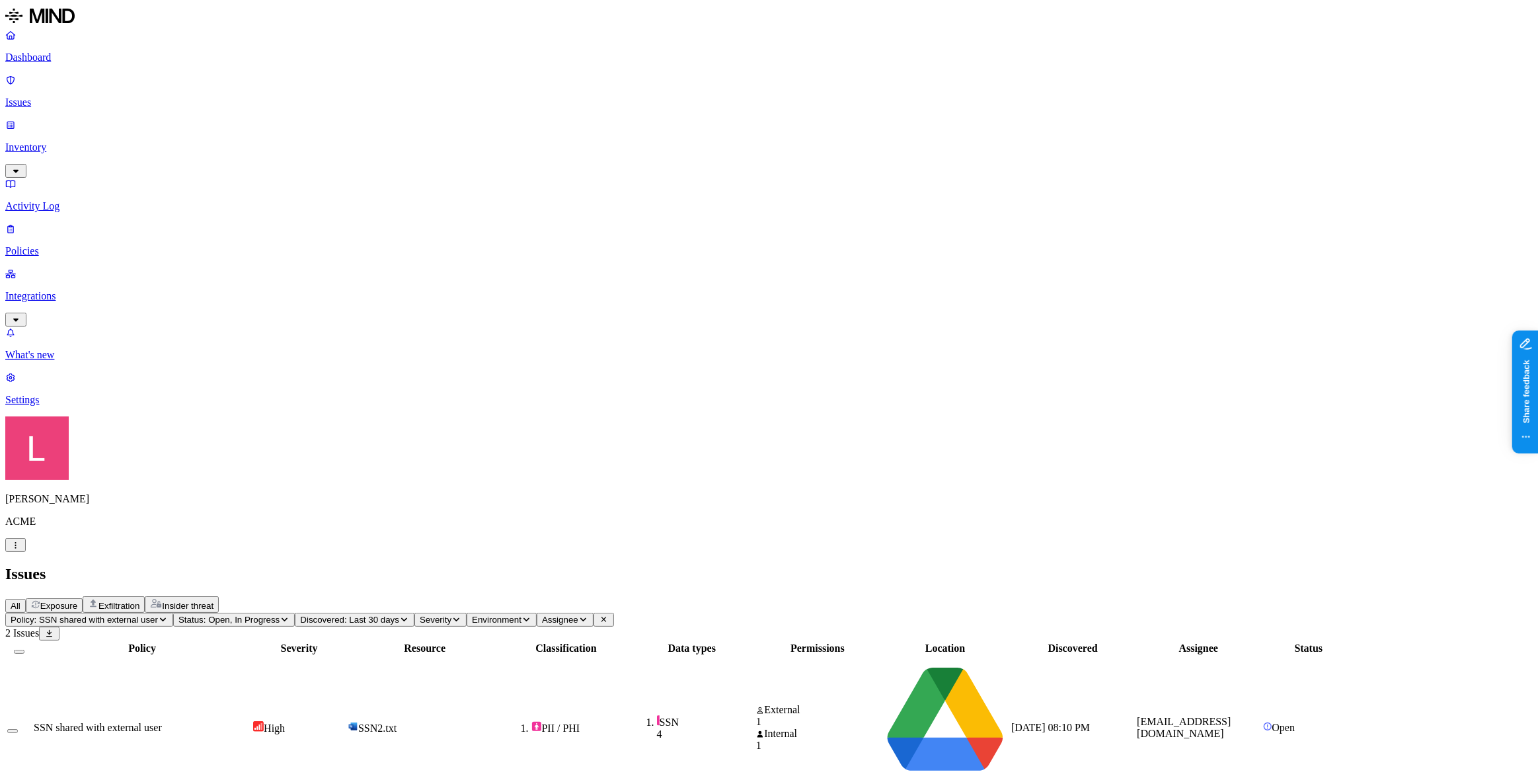
click at [250, 722] on div "SSN shared with external user" at bounding box center [142, 728] width 217 height 12
drag, startPoint x: 1306, startPoint y: 370, endPoint x: 1398, endPoint y: 370, distance: 92.0
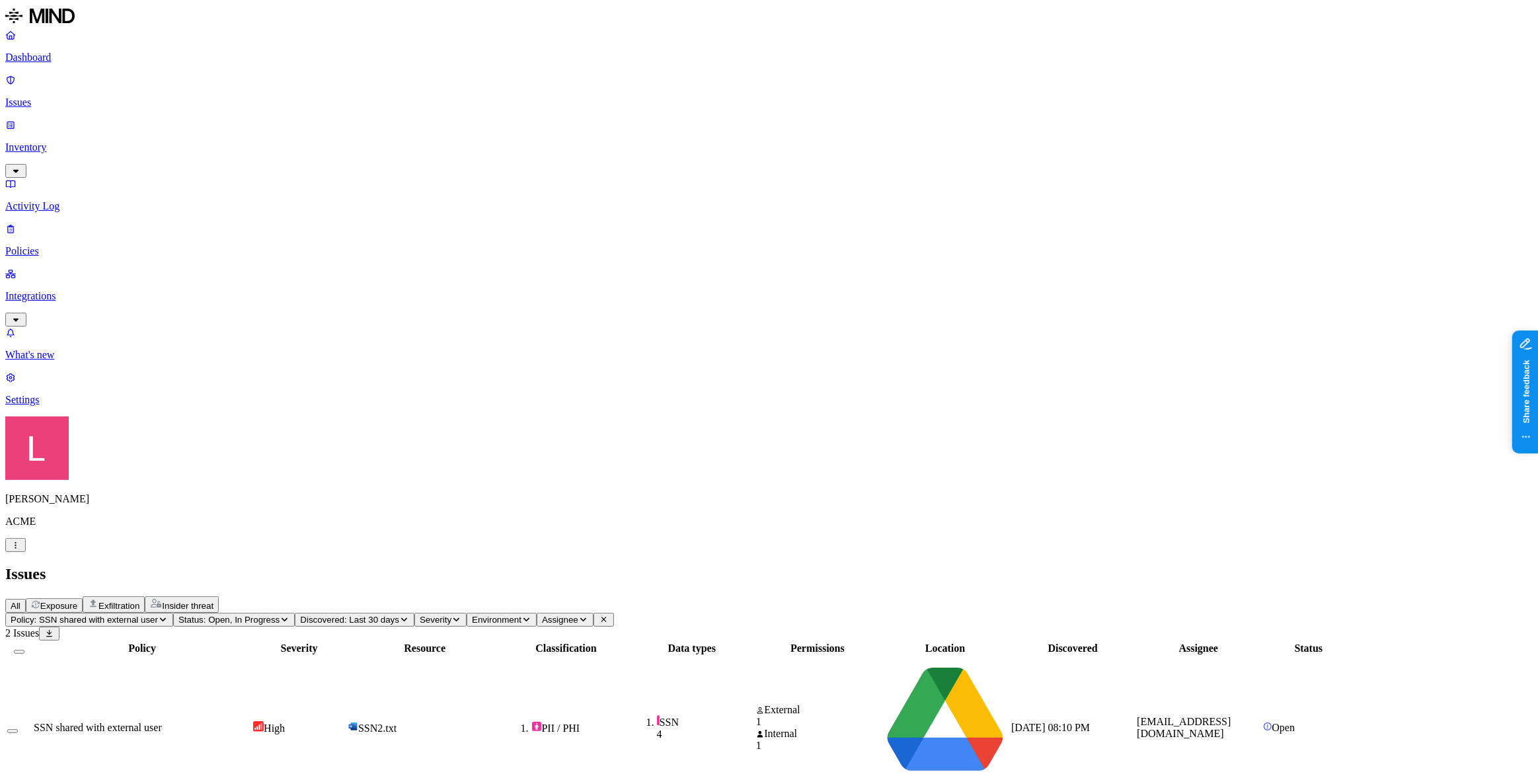
click at [1062, 640] on div "Policy Severity Resource Classification Data types Permissions Location Discove…" at bounding box center [769, 792] width 1527 height 304
click at [251, 656] on td "SSN shared with external user" at bounding box center [142, 728] width 218 height 143
click at [77, 290] on p "Integrations" at bounding box center [769, 296] width 1527 height 12
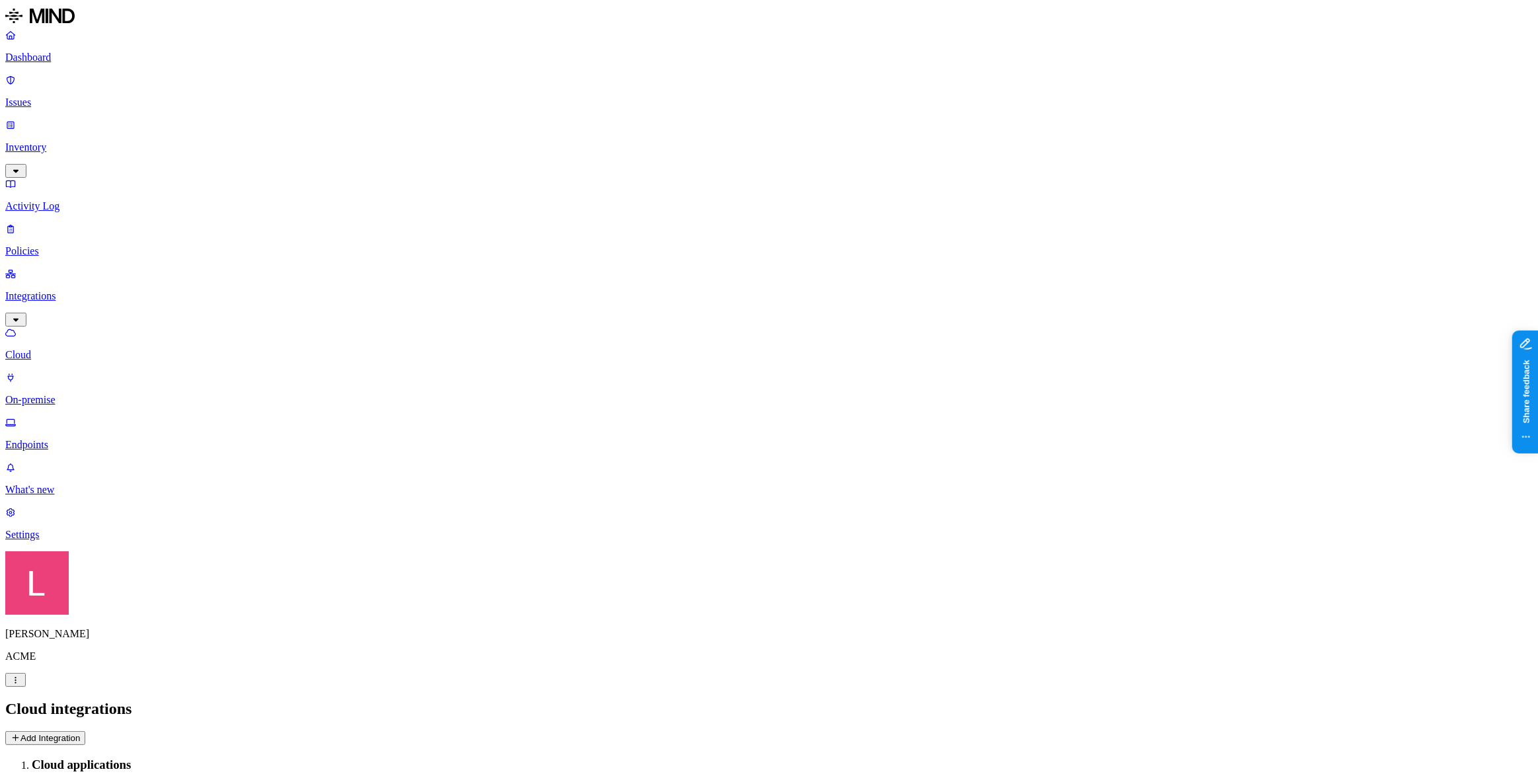
click at [53, 541] on link "Settings" at bounding box center [769, 523] width 1527 height 34
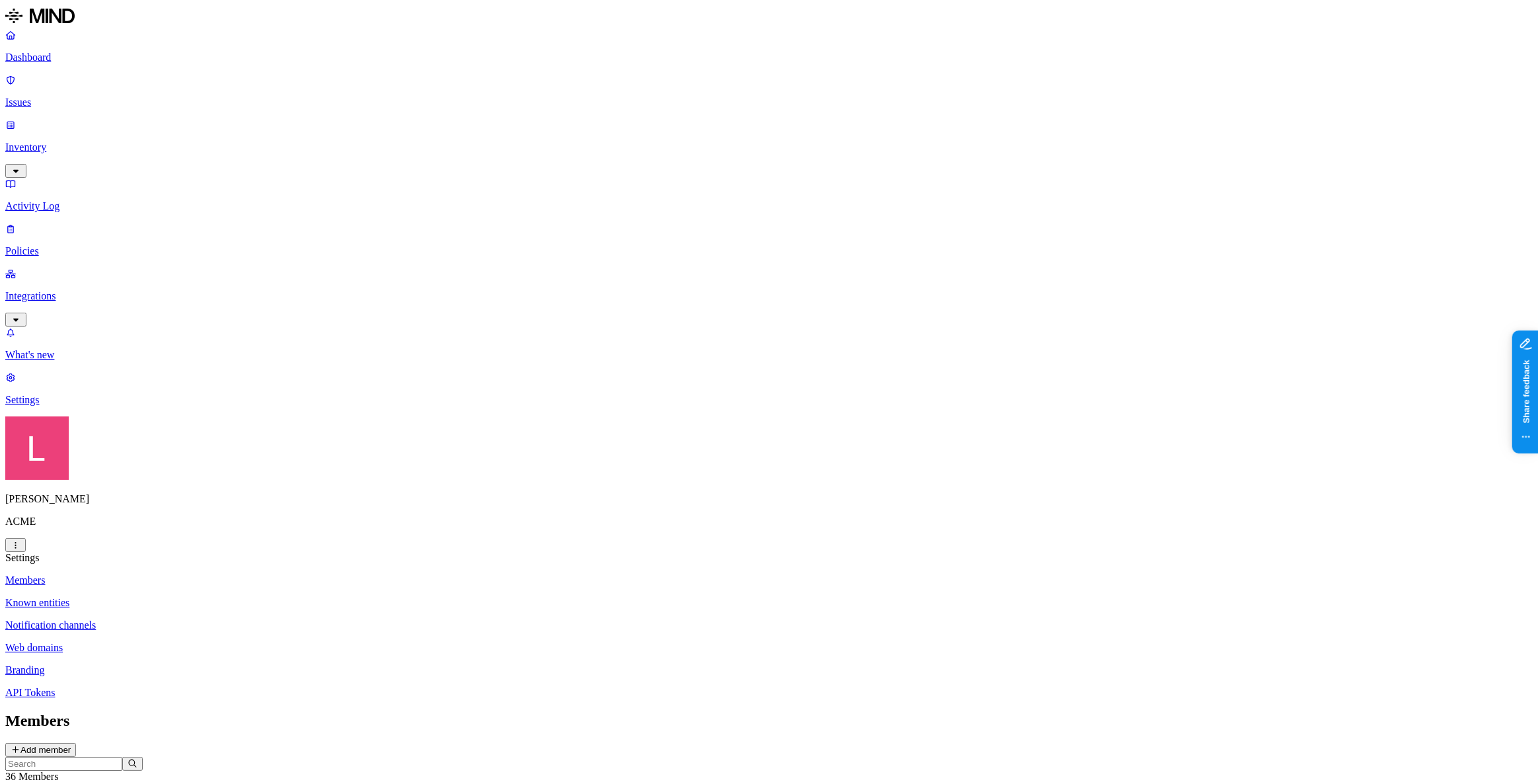
click at [210, 664] on p "Branding" at bounding box center [769, 670] width 1527 height 12
click at [49, 223] on link "Policies" at bounding box center [769, 240] width 1527 height 34
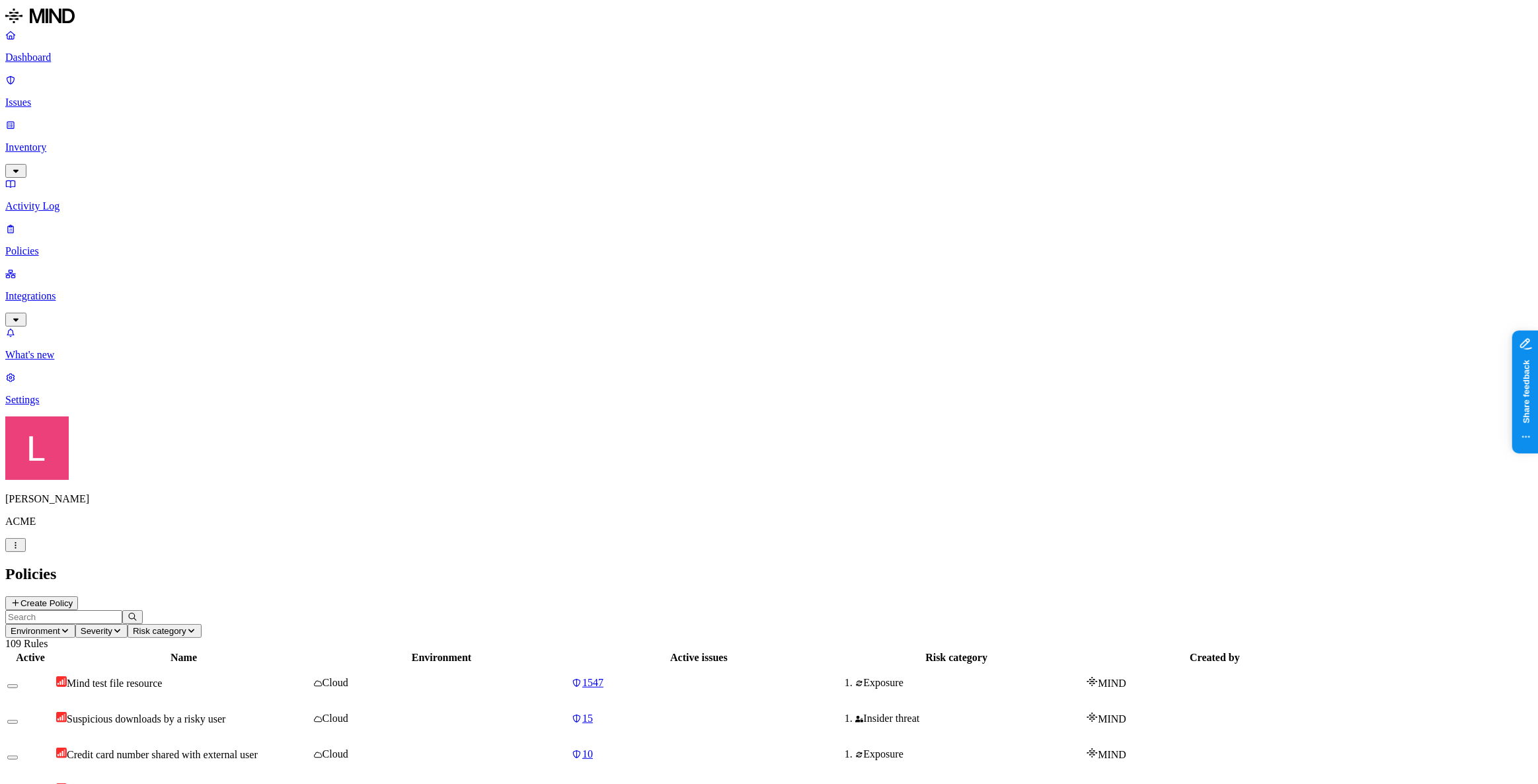
click at [1460, 565] on header "Policies Create Policy" at bounding box center [769, 587] width 1527 height 45
click at [21, 598] on icon at bounding box center [15, 602] width 10 height 8
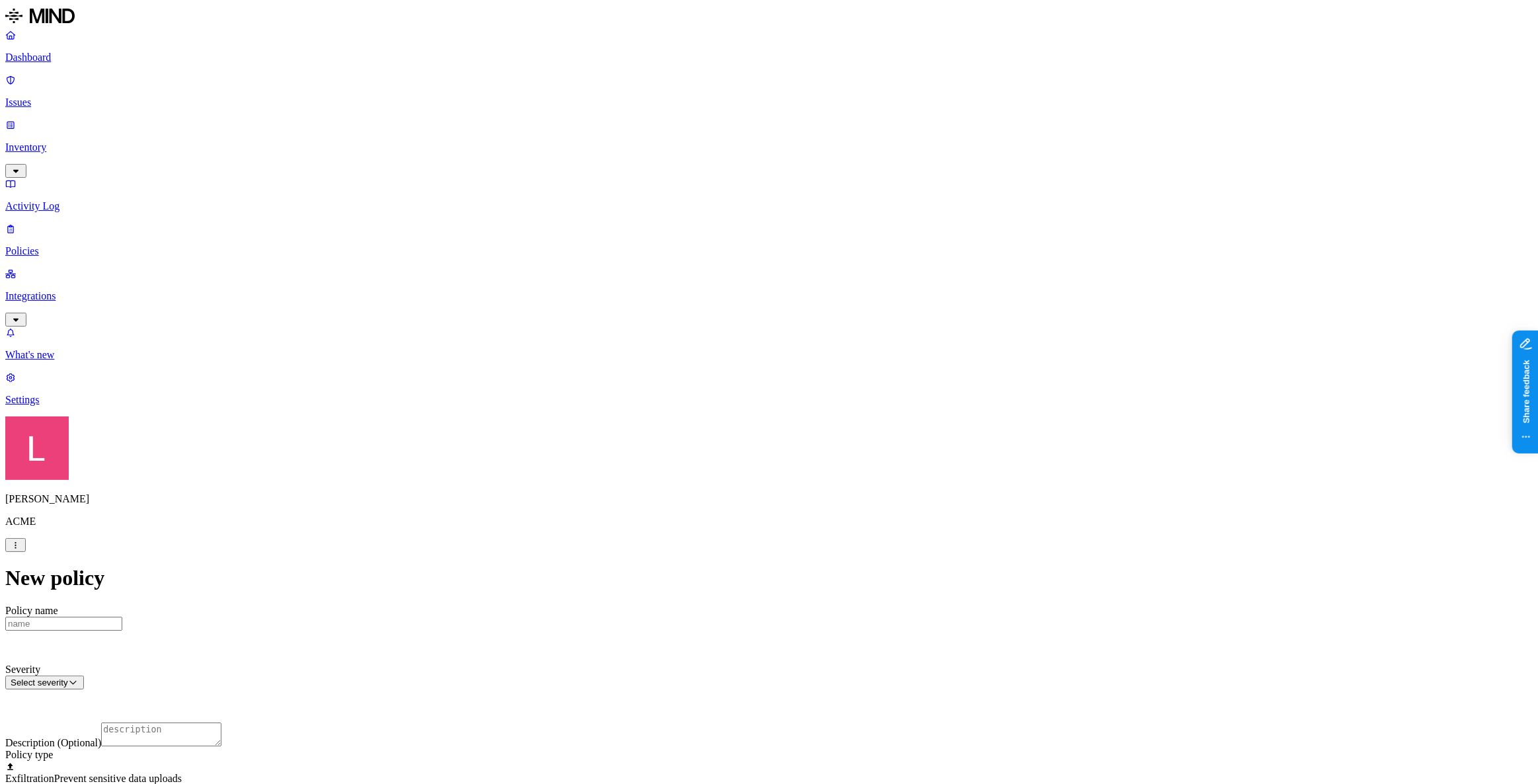
scroll to position [533, 0]
click at [694, 681] on html "Dashboard Issues Inventory Activity Log Policies Integrations What's new 1 Sett…" at bounding box center [769, 726] width 1538 height 1453
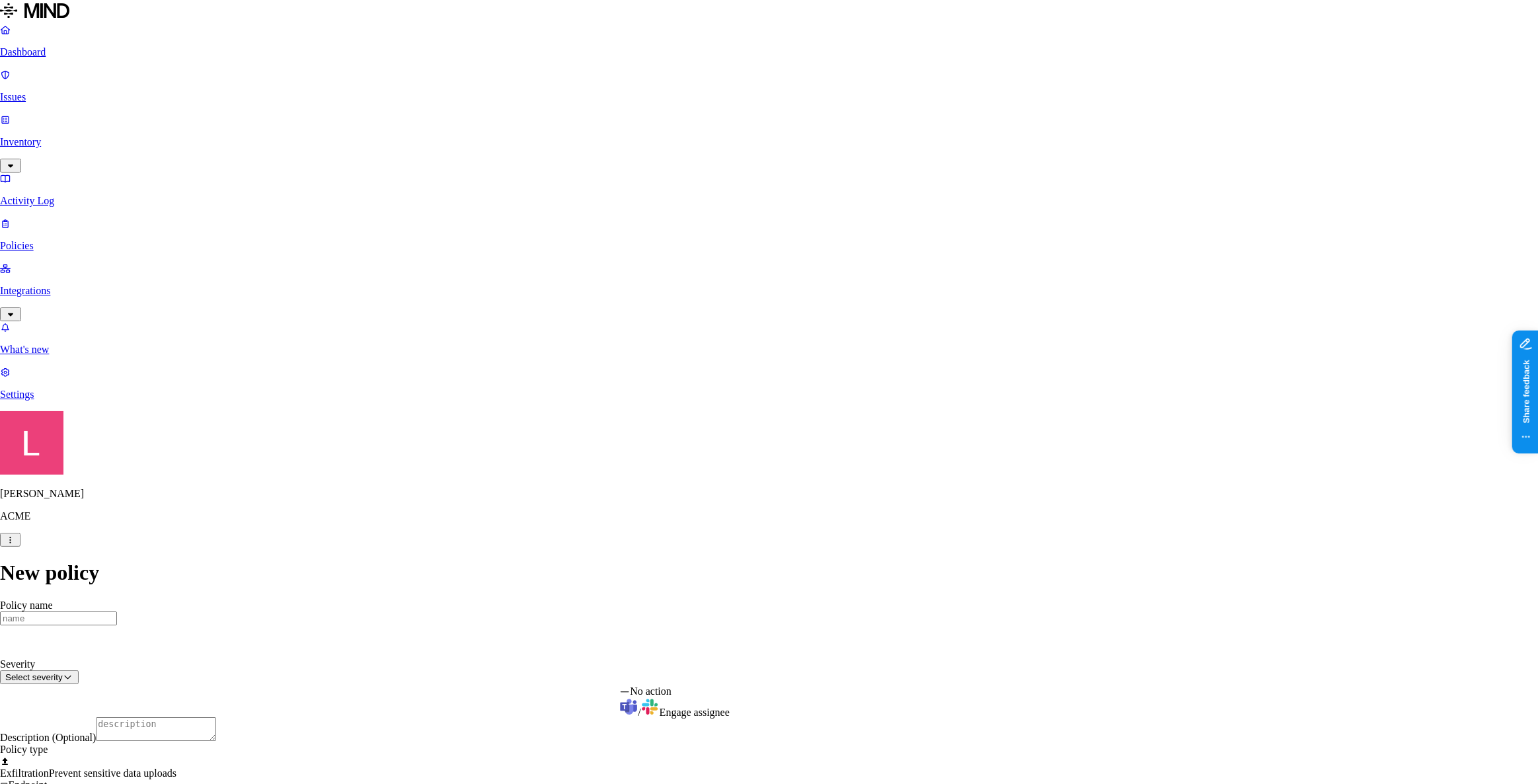
select select "1"
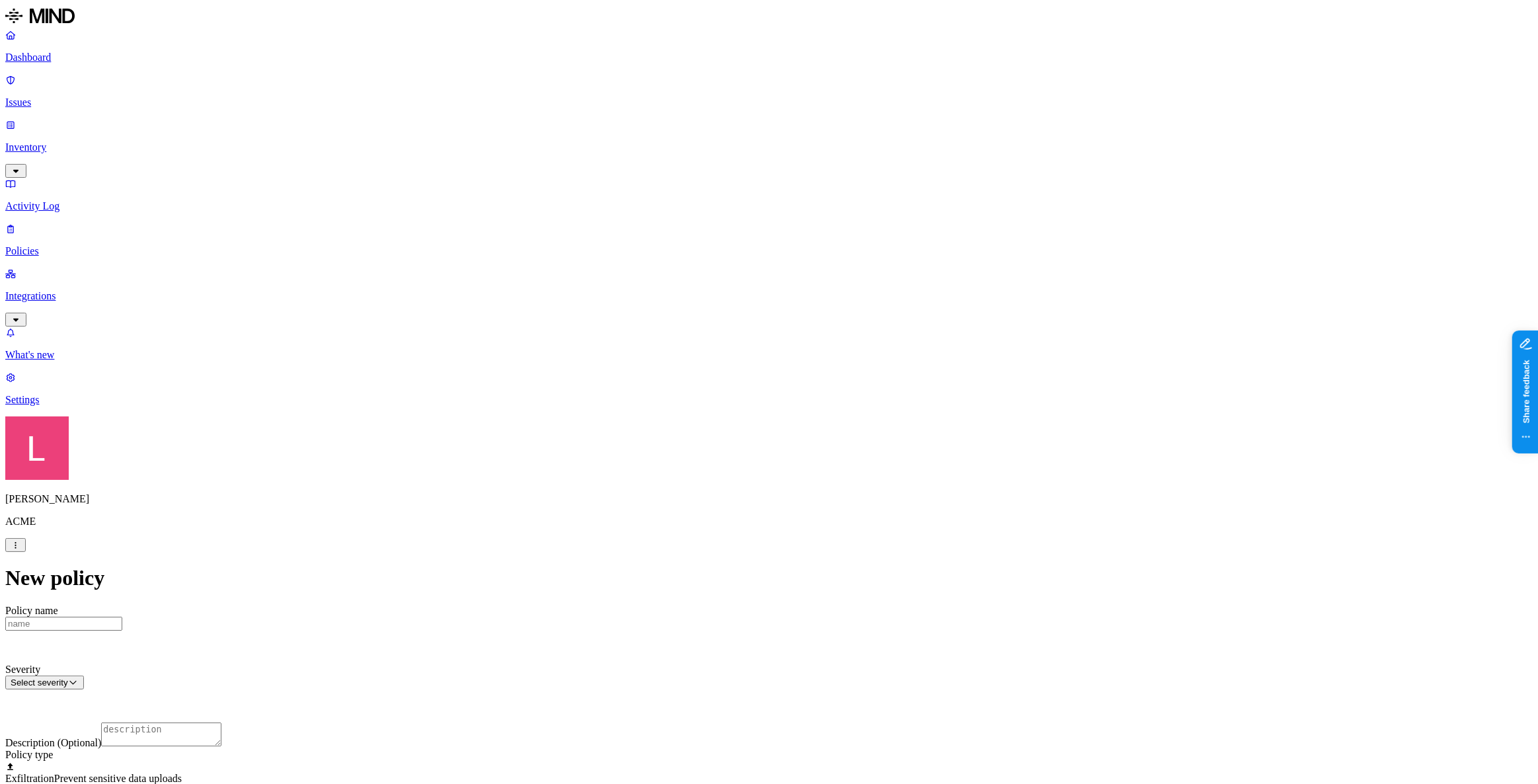
click at [696, 673] on html "Dashboard Issues Inventory Activity Log Policies Integrations What's new 1 Sett…" at bounding box center [769, 732] width 1538 height 1464
click at [730, 546] on html "Dashboard Issues Inventory Activity Log Policies Integrations What's new 1 Sett…" at bounding box center [769, 732] width 1538 height 1464
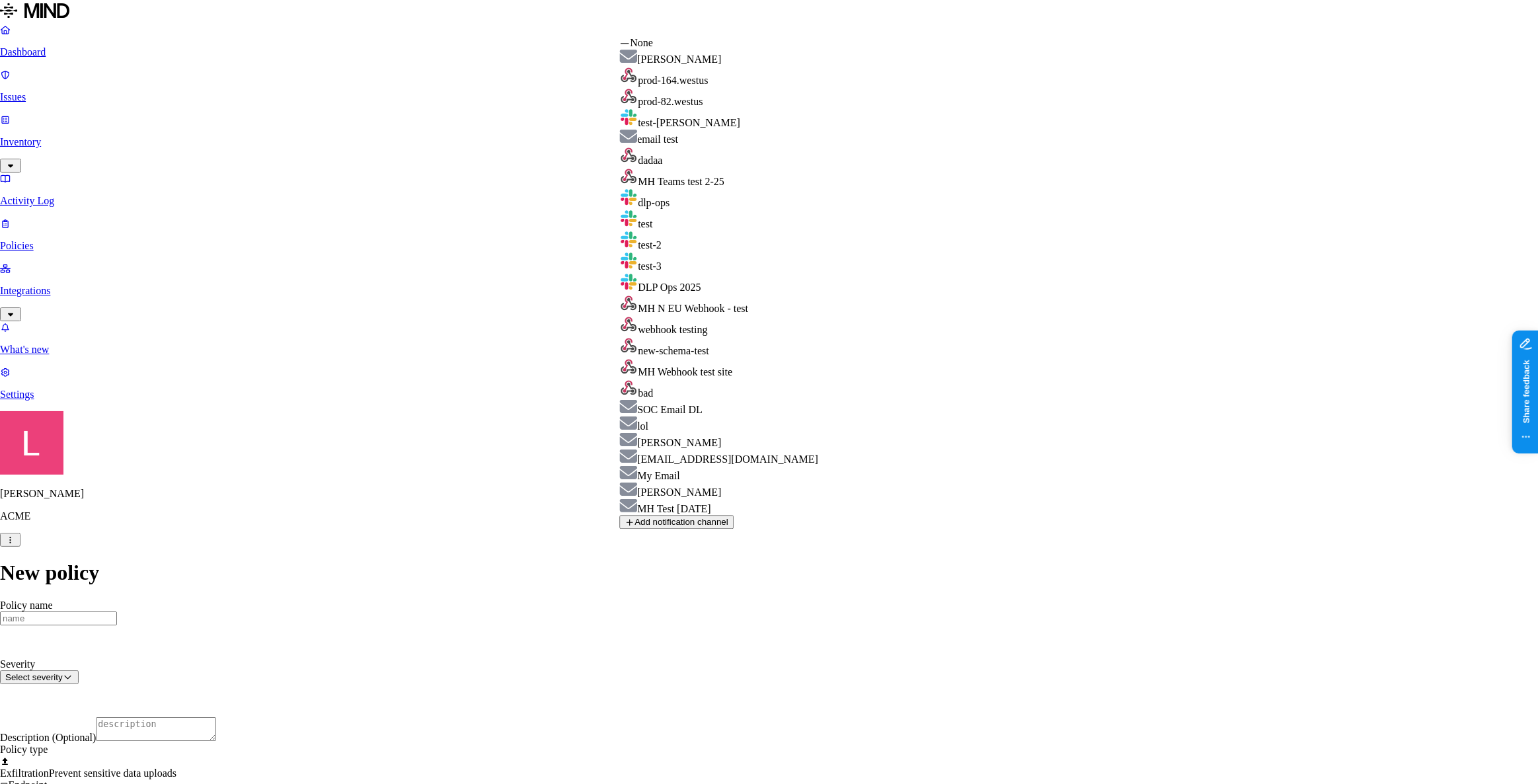
select select "01950dec-120b-7e90-a40a-2dc3a67eba17"
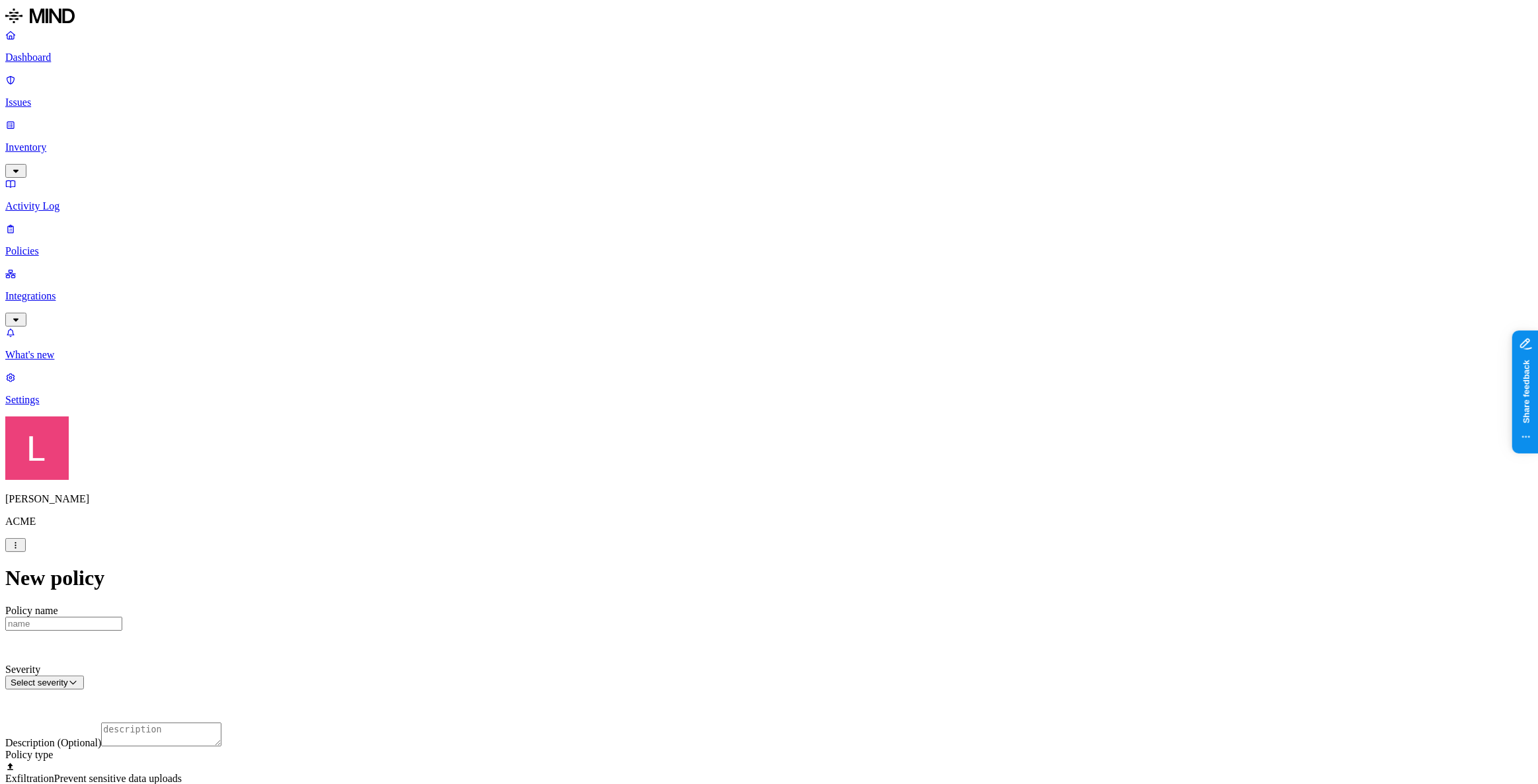
scroll to position [593, 0]
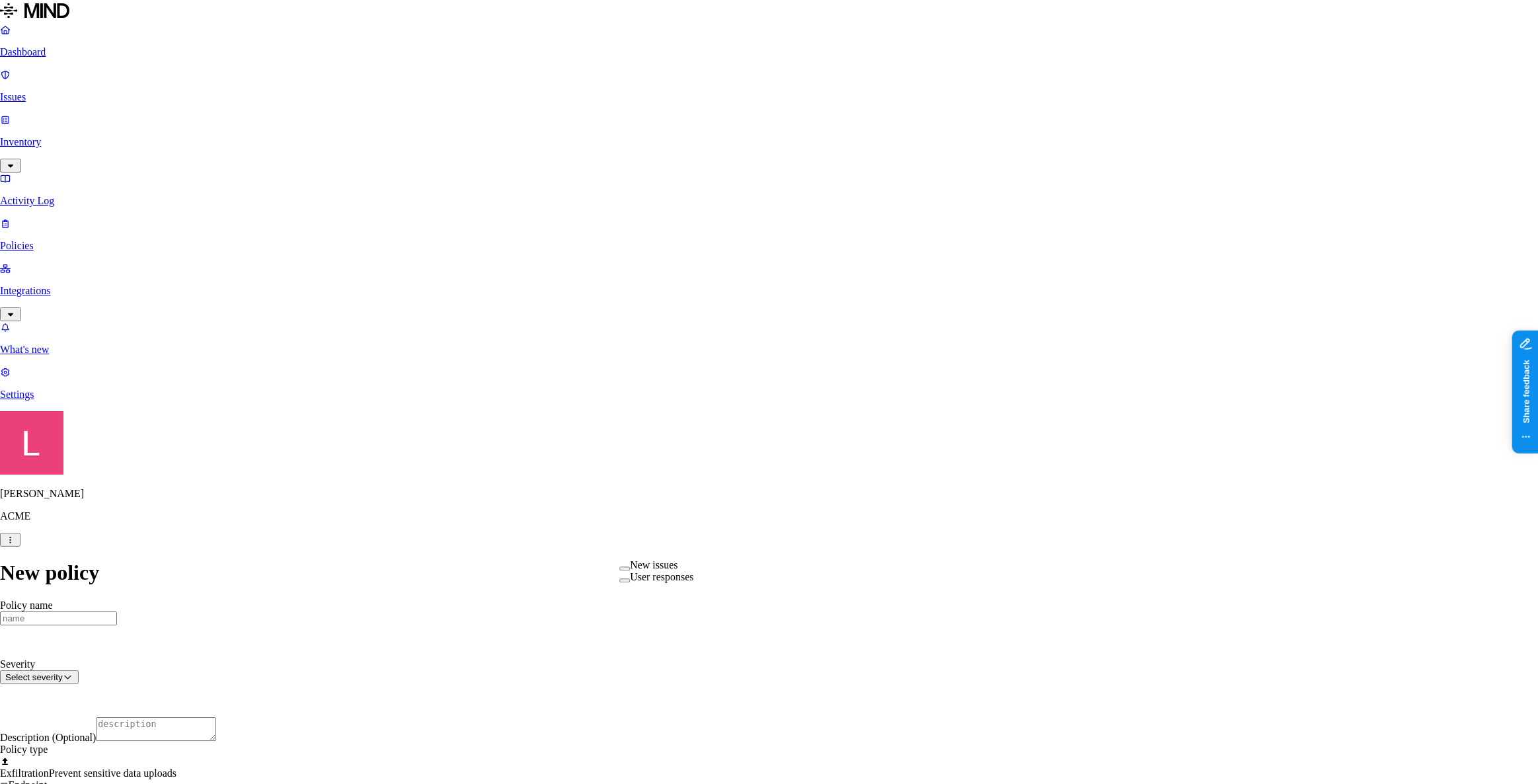
click at [630, 571] on button "button" at bounding box center [624, 568] width 10 height 4
click at [630, 584] on button "button" at bounding box center [624, 582] width 10 height 4
click at [515, 582] on html "Dashboard Issues Inventory Activity Log Policies Integrations What's new 1 Sett…" at bounding box center [769, 747] width 1538 height 1495
click at [1321, 530] on html "Dashboard Issues Inventory Activity Log Policies Integrations What's new 1 Sett…" at bounding box center [769, 747] width 1538 height 1495
